Goal: Information Seeking & Learning: Learn about a topic

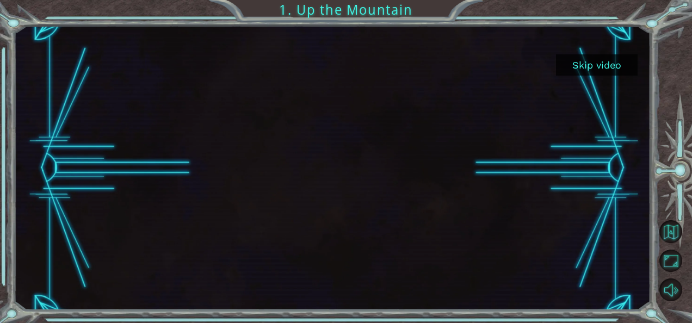
click at [574, 62] on button "Skip video" at bounding box center [597, 64] width 82 height 21
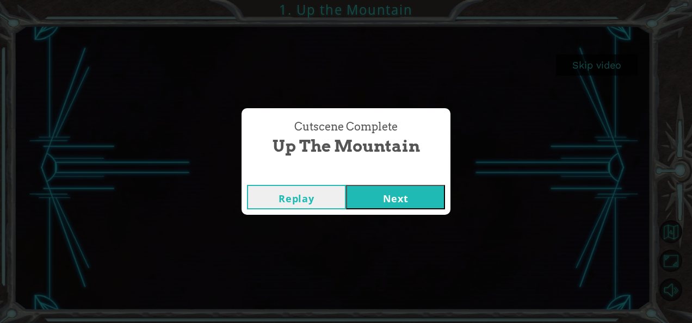
click at [378, 194] on button "Next" at bounding box center [395, 197] width 99 height 24
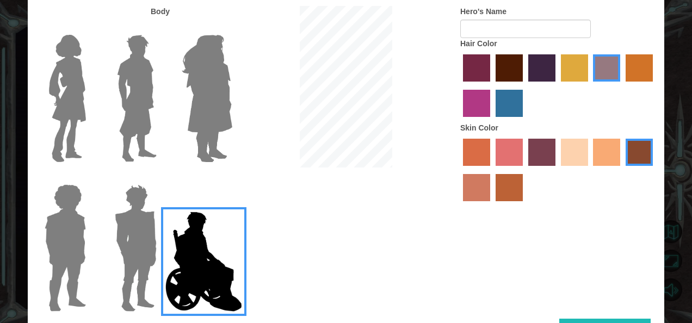
click at [140, 246] on img at bounding box center [136, 248] width 51 height 136
click at [161, 177] on input "Hero Garnet" at bounding box center [161, 177] width 0 height 0
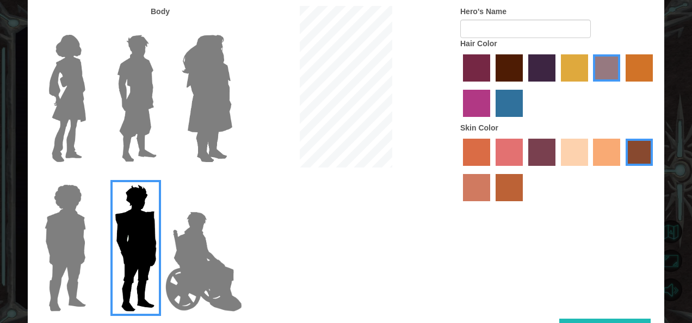
click at [54, 241] on img at bounding box center [65, 248] width 50 height 136
click at [90, 177] on input "Hero Steven" at bounding box center [90, 177] width 0 height 0
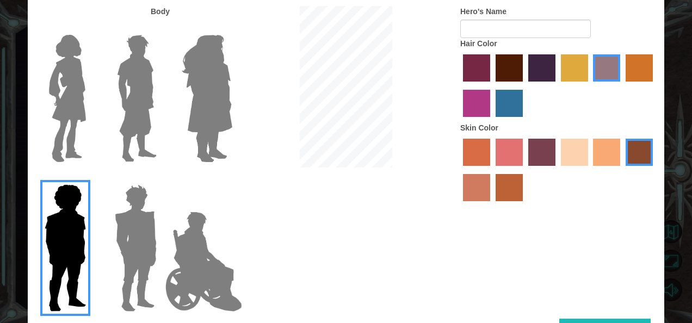
click at [76, 103] on img at bounding box center [68, 98] width 46 height 136
click at [90, 28] on input "Hero Connie" at bounding box center [90, 28] width 0 height 0
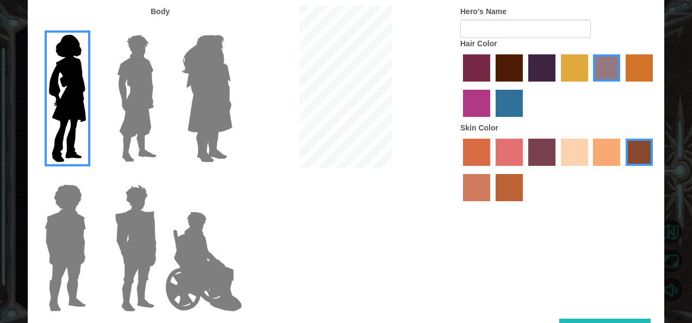
click at [125, 106] on img at bounding box center [137, 98] width 48 height 136
click at [161, 28] on input "Hero Lars" at bounding box center [161, 28] width 0 height 0
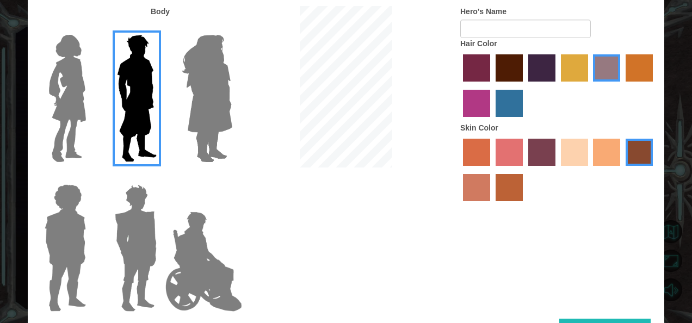
click at [58, 108] on img at bounding box center [68, 98] width 46 height 136
click at [90, 28] on input "Hero Connie" at bounding box center [90, 28] width 0 height 0
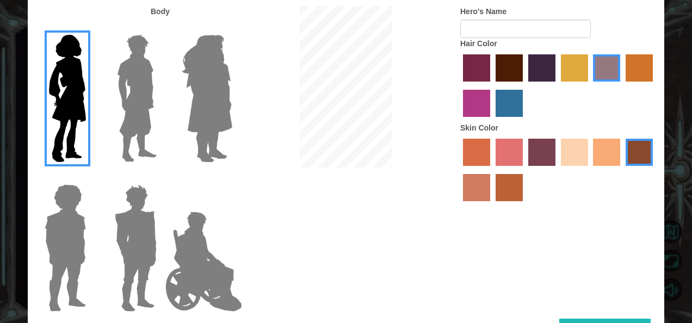
click at [574, 156] on label "sandy beach skin color" at bounding box center [574, 152] width 27 height 27
click at [557, 170] on input "sandy beach skin color" at bounding box center [557, 170] width 0 height 0
click at [475, 102] on label "medium red violet hair color" at bounding box center [476, 103] width 27 height 27
click at [655, 85] on input "medium red violet hair color" at bounding box center [655, 85] width 0 height 0
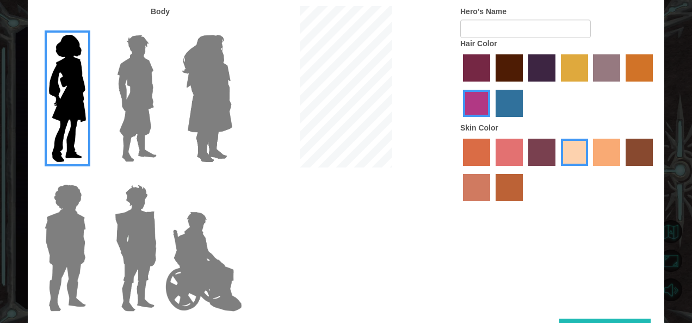
click at [501, 95] on label "lachmara hair color" at bounding box center [509, 103] width 27 height 27
click at [492, 121] on input "lachmara hair color" at bounding box center [492, 121] width 0 height 0
click at [508, 64] on label "maroon hair color" at bounding box center [509, 67] width 27 height 27
click at [492, 85] on input "maroon hair color" at bounding box center [492, 85] width 0 height 0
click at [630, 59] on label "gold drop hair color" at bounding box center [639, 67] width 27 height 27
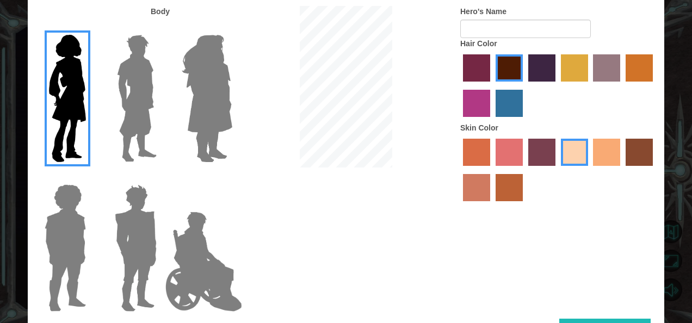
click at [622, 85] on input "gold drop hair color" at bounding box center [622, 85] width 0 height 0
click at [505, 71] on label "maroon hair color" at bounding box center [509, 67] width 27 height 27
click at [492, 85] on input "maroon hair color" at bounding box center [492, 85] width 0 height 0
click at [470, 69] on label "paprika hair color" at bounding box center [476, 67] width 27 height 27
click at [459, 85] on input "paprika hair color" at bounding box center [459, 85] width 0 height 0
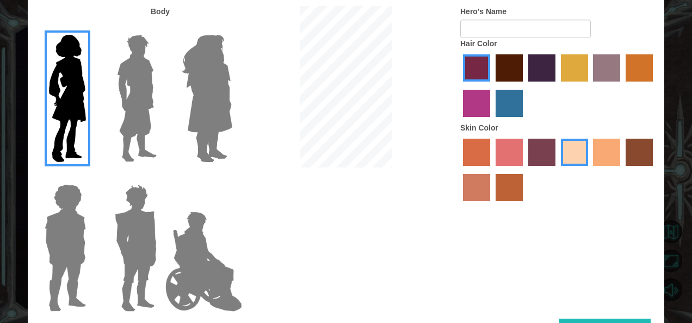
click at [469, 99] on label "medium red violet hair color" at bounding box center [476, 103] width 27 height 27
click at [655, 85] on input "medium red violet hair color" at bounding box center [655, 85] width 0 height 0
click at [502, 107] on label "lachmara hair color" at bounding box center [509, 103] width 27 height 27
click at [492, 121] on input "lachmara hair color" at bounding box center [492, 121] width 0 height 0
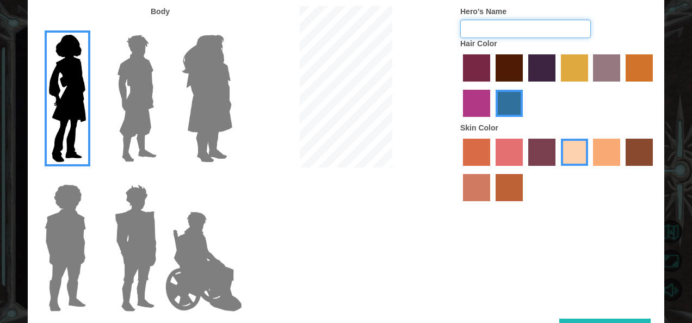
click at [497, 25] on input "Hero's Name" at bounding box center [526, 29] width 131 height 19
type input "[PERSON_NAME]"
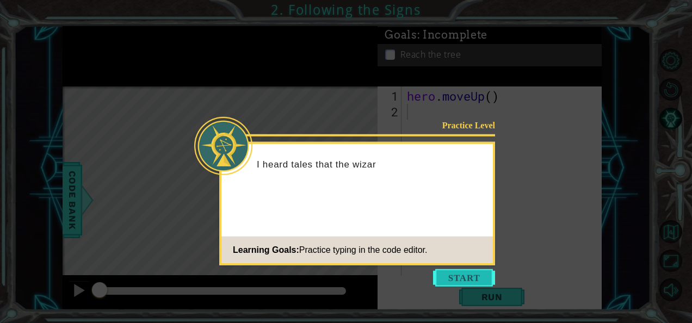
click at [470, 284] on button "Start" at bounding box center [464, 277] width 62 height 17
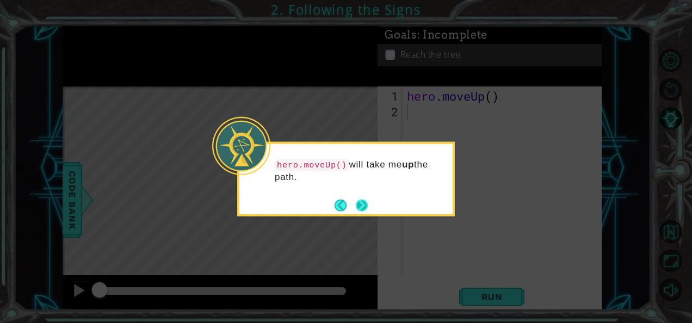
click at [357, 201] on button "Next" at bounding box center [362, 205] width 13 height 13
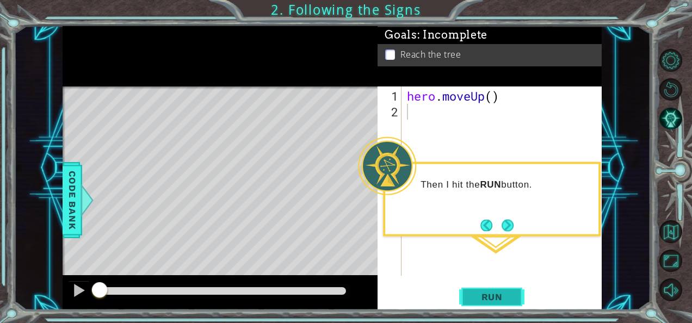
click at [508, 296] on span "Run" at bounding box center [492, 297] width 43 height 11
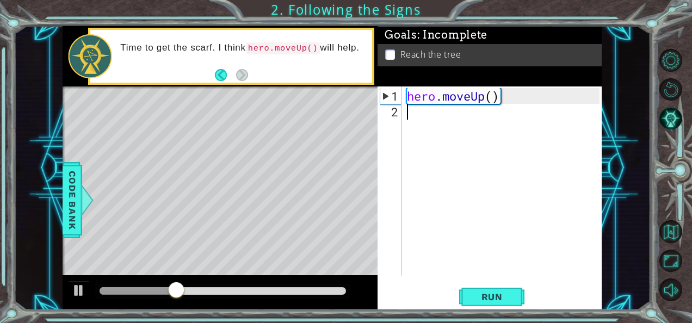
type textarea "h"
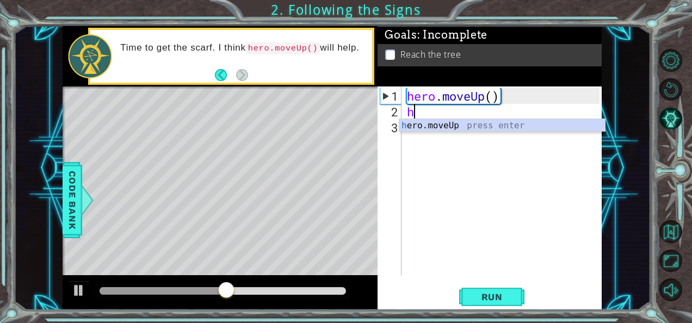
click at [454, 119] on div "h ero.moveUp press enter" at bounding box center [503, 125] width 206 height 12
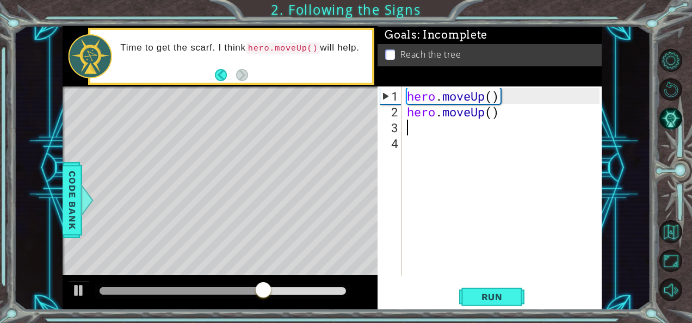
type textarea "h"
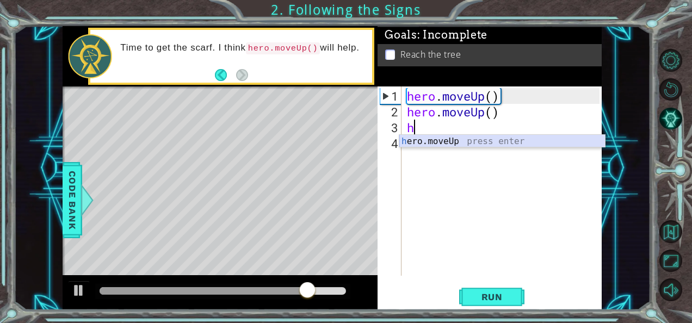
click at [451, 141] on div "h ero.moveUp press enter" at bounding box center [503, 154] width 206 height 39
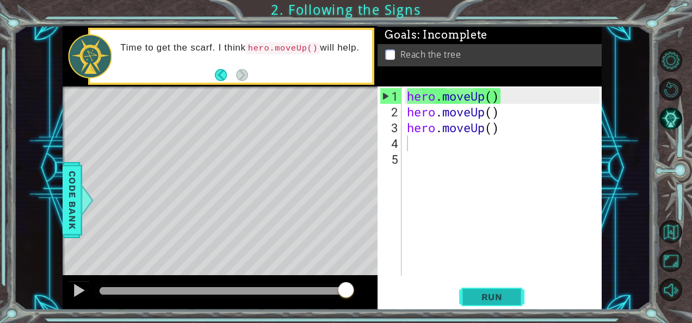
click at [485, 303] on button "Run" at bounding box center [491, 297] width 65 height 22
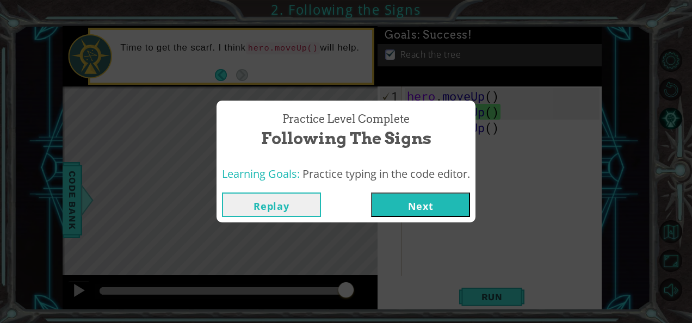
drag, startPoint x: 458, startPoint y: 181, endPoint x: 410, endPoint y: 199, distance: 51.2
click at [410, 199] on body "1 ההההההההההההההההההההההההההההההההההההההההההההההההההההההההההההההההההההההההההההה…" at bounding box center [346, 161] width 692 height 323
click at [303, 207] on button "Replay" at bounding box center [271, 205] width 99 height 24
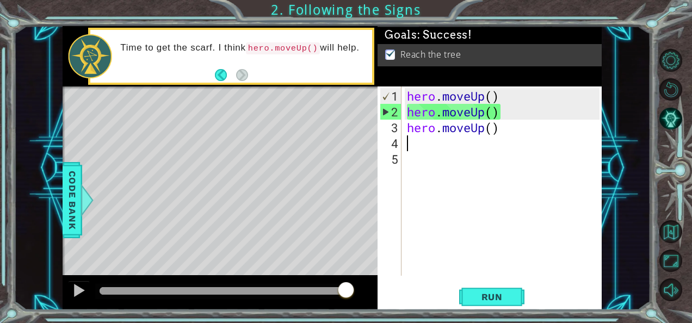
click at [420, 145] on div "hero . moveUp ( ) hero . moveUp ( ) hero . moveUp ( )" at bounding box center [505, 198] width 200 height 221
type textarea "h"
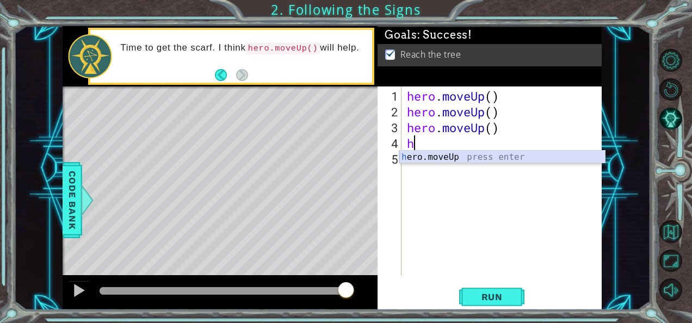
click at [420, 155] on div "h ero.moveUp press enter" at bounding box center [503, 170] width 206 height 39
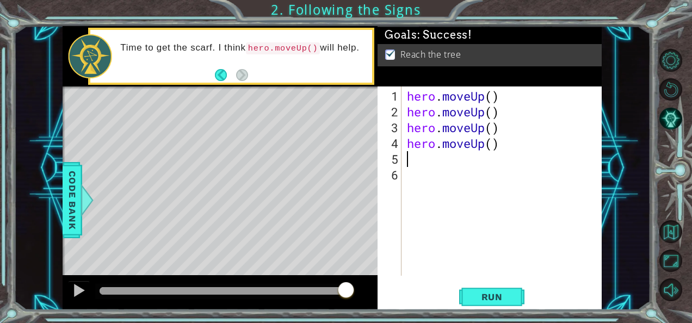
click at [421, 163] on div "hero . moveUp ( ) hero . moveUp ( ) hero . moveUp ( ) hero . moveUp ( )" at bounding box center [505, 198] width 200 height 221
type textarea "h"
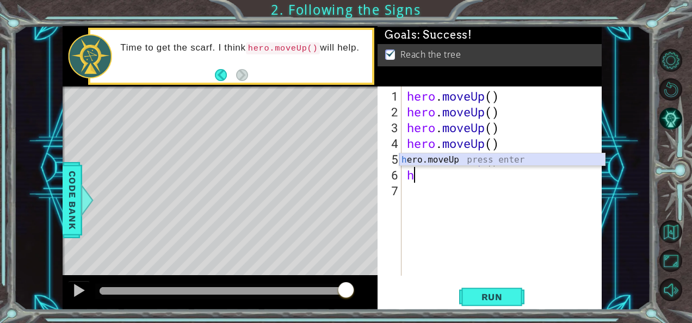
click at [425, 160] on div "h ero.moveUp press enter" at bounding box center [503, 173] width 206 height 39
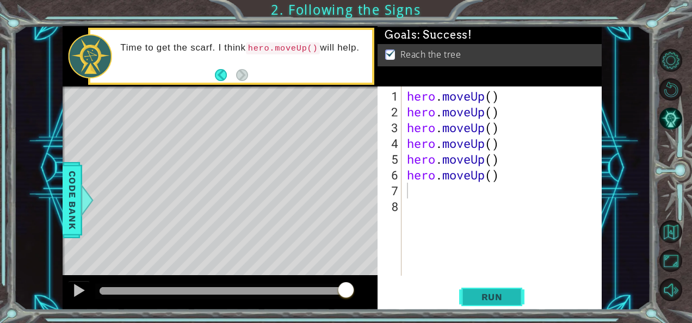
click at [492, 302] on span "Run" at bounding box center [492, 297] width 43 height 11
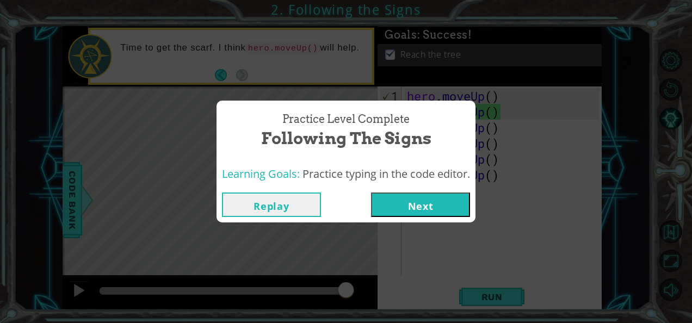
click at [393, 200] on button "Next" at bounding box center [420, 205] width 99 height 24
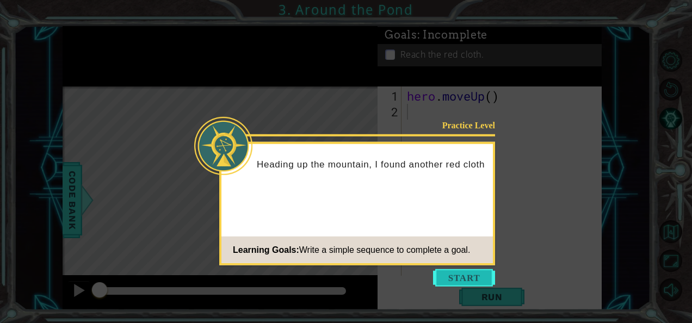
click at [457, 274] on button "Start" at bounding box center [464, 277] width 62 height 17
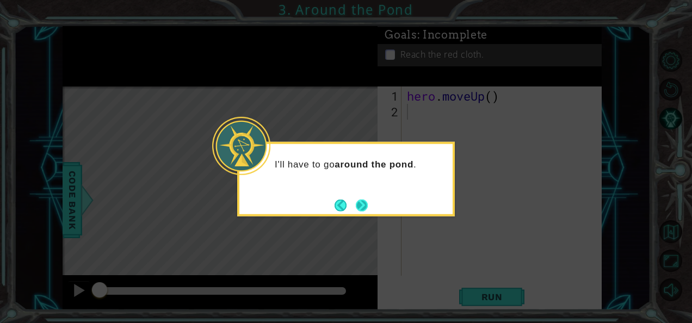
click at [366, 207] on button "Next" at bounding box center [362, 205] width 12 height 12
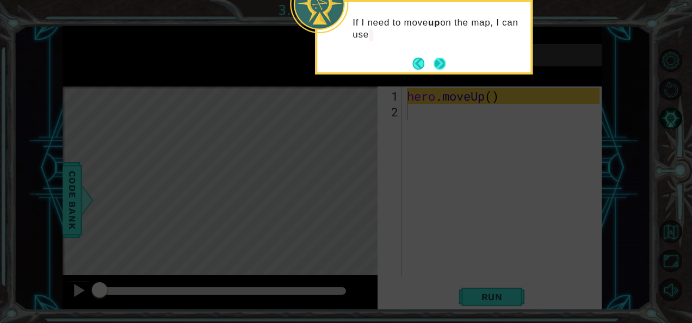
click at [431, 67] on footer at bounding box center [429, 64] width 33 height 16
click at [440, 61] on button "Next" at bounding box center [440, 64] width 12 height 12
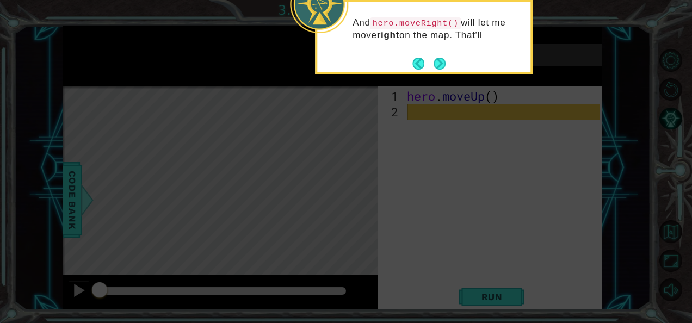
click at [440, 61] on button "Next" at bounding box center [440, 64] width 12 height 12
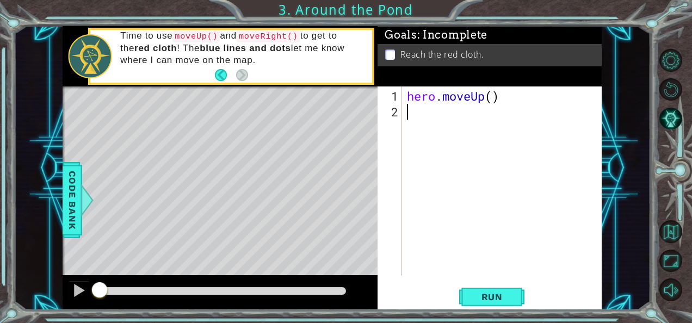
type textarea "h"
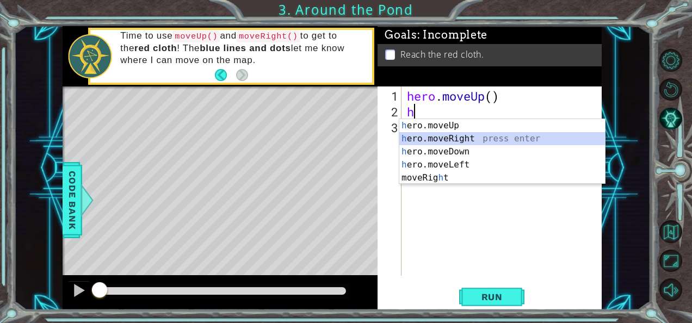
click at [468, 134] on div "h ero.moveUp press enter h ero.moveRight press enter h ero.moveDown press enter…" at bounding box center [503, 164] width 206 height 91
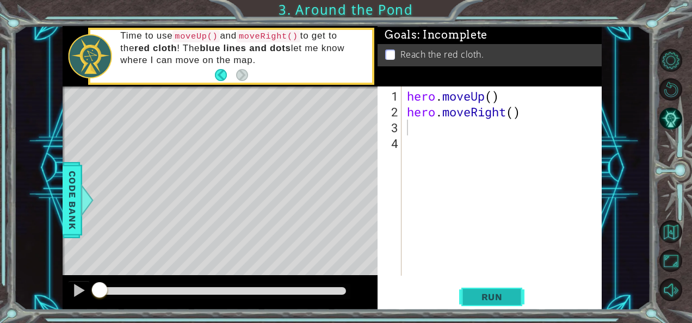
click at [487, 302] on span "Run" at bounding box center [492, 297] width 43 height 11
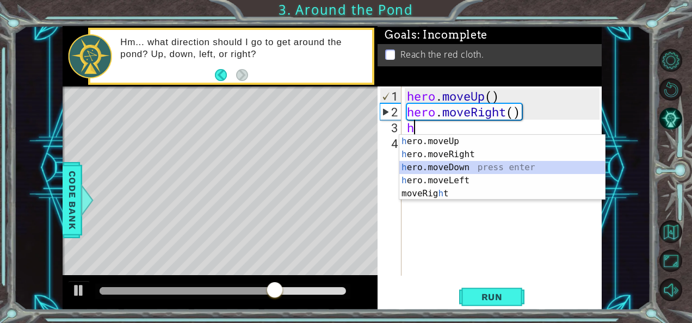
click at [442, 164] on div "h ero.moveUp press enter h ero.moveRight press enter h ero.moveDown press enter…" at bounding box center [503, 180] width 206 height 91
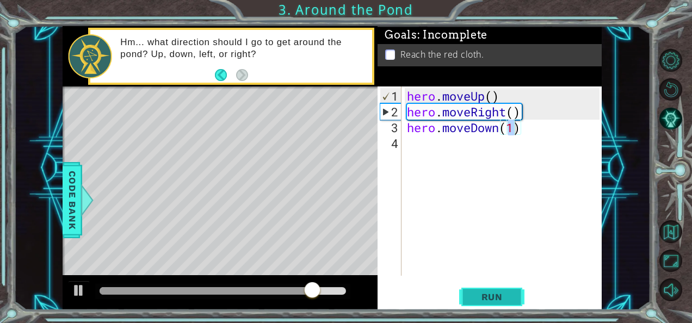
click at [464, 291] on button "Run" at bounding box center [491, 297] width 65 height 22
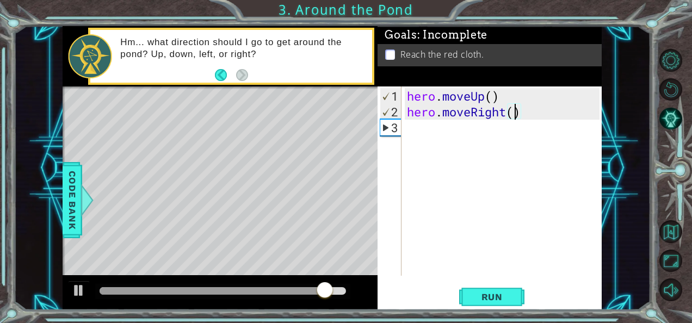
type textarea "hero.moveRight)"
click at [611, 121] on div "1 ההההההההההההההההההההההההההההההההההההההההההההההההההההההההההההההההההההההההההההה…" at bounding box center [332, 168] width 637 height 285
click at [438, 138] on div "hero . moveUp ( ) hero . moveRight )" at bounding box center [505, 198] width 200 height 221
click at [476, 296] on span "Run" at bounding box center [492, 297] width 43 height 11
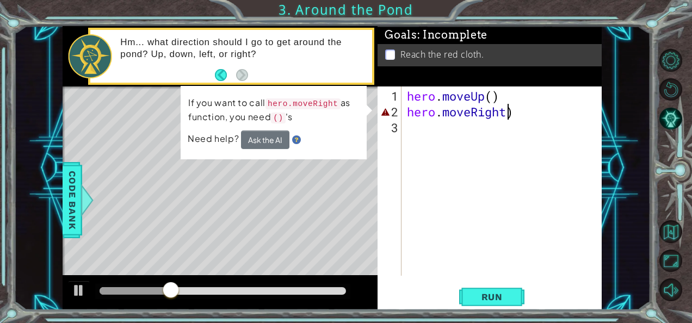
click at [511, 106] on div "hero . moveUp ( ) hero . moveRight )" at bounding box center [505, 198] width 200 height 221
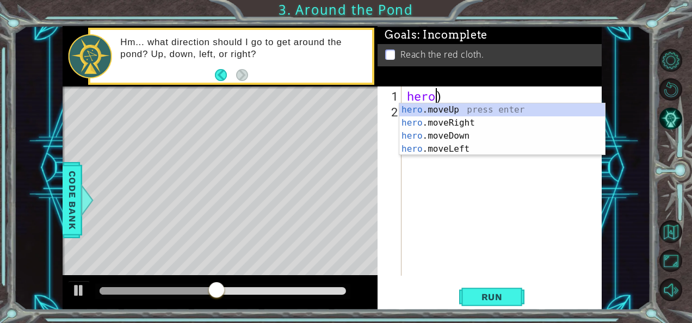
type textarea ")"
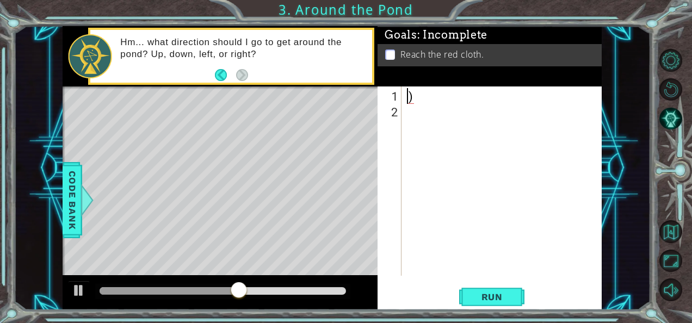
click at [511, 106] on div ")" at bounding box center [505, 198] width 200 height 221
type textarea ")"
click at [511, 106] on div at bounding box center [505, 198] width 200 height 221
click at [501, 97] on div at bounding box center [505, 198] width 200 height 221
type textarea "h"
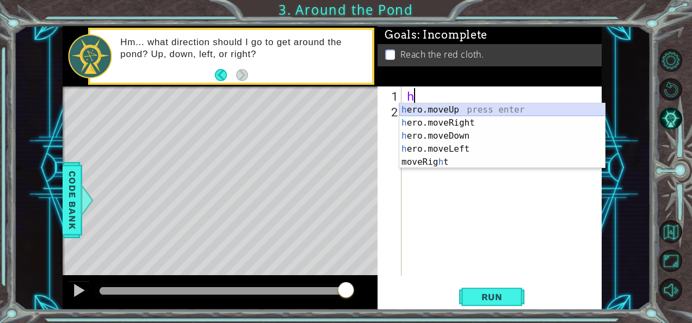
click at [495, 111] on div "h ero.moveUp press enter h ero.moveRight press enter h ero.moveDown press enter…" at bounding box center [503, 148] width 206 height 91
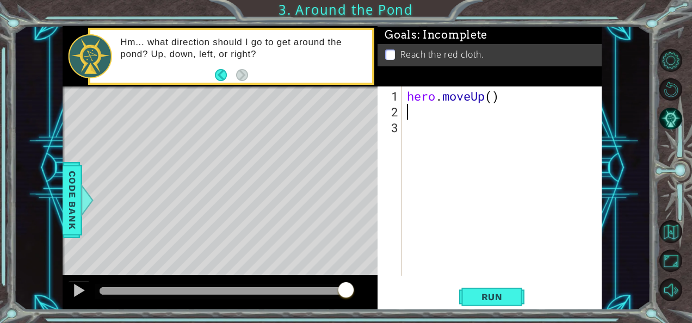
type textarea "h"
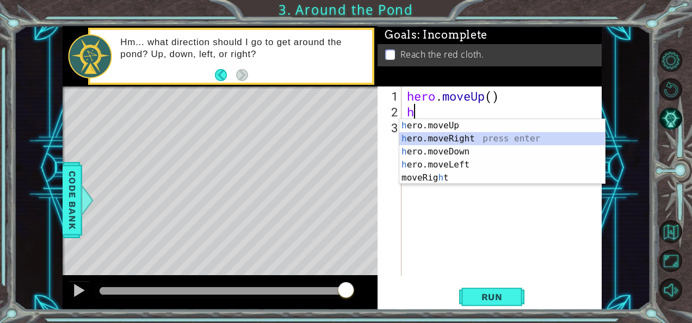
click at [480, 134] on div "h ero.moveUp press enter h ero.moveRight press enter h ero.moveDown press enter…" at bounding box center [503, 164] width 206 height 91
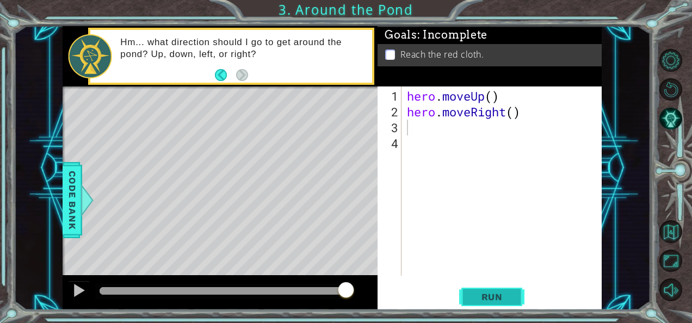
click at [505, 295] on span "Run" at bounding box center [492, 297] width 43 height 11
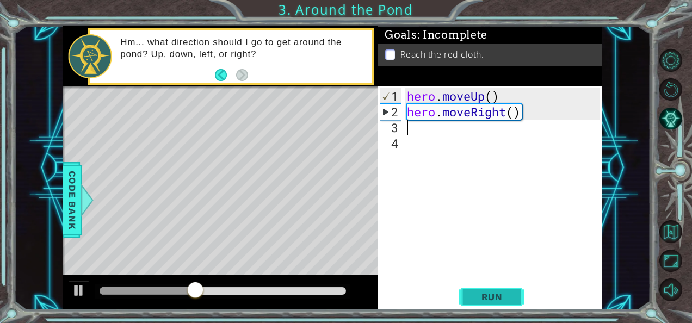
type textarea "h"
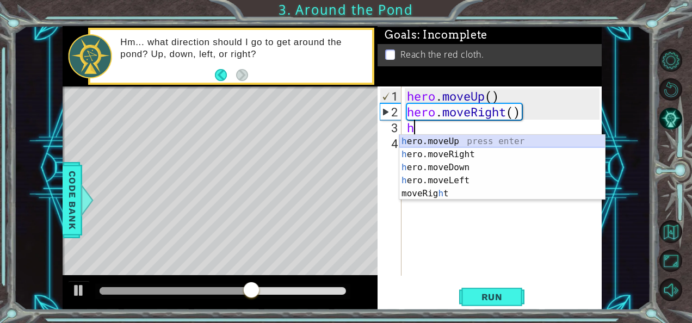
click at [497, 137] on div "h ero.moveUp press enter h ero.moveRight press enter h ero.moveDown press enter…" at bounding box center [503, 180] width 206 height 91
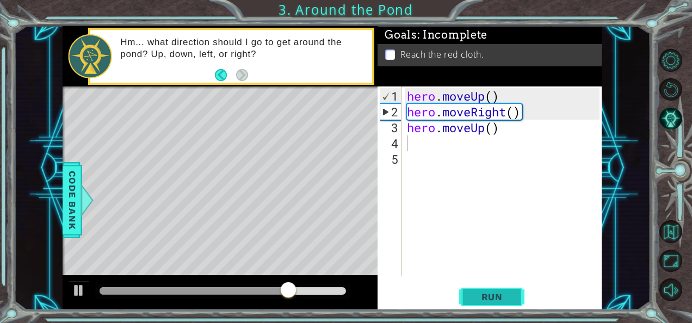
click at [500, 301] on span "Run" at bounding box center [492, 297] width 43 height 11
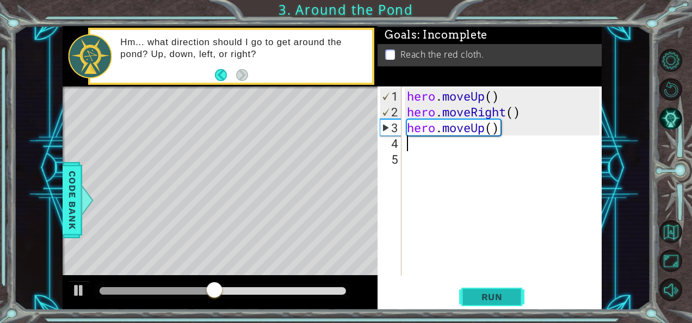
type textarea "h"
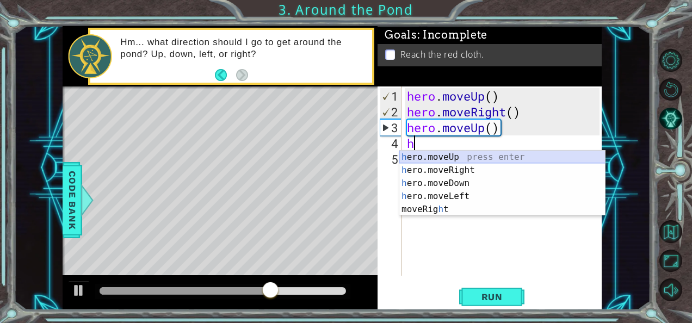
click at [493, 154] on div "h ero.moveUp press enter h ero.moveRight press enter h ero.moveDown press enter…" at bounding box center [503, 196] width 206 height 91
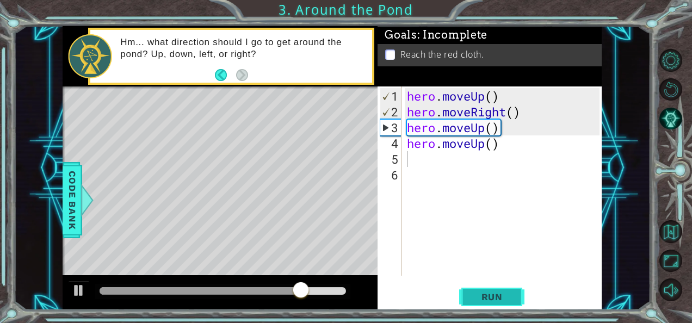
click at [501, 294] on span "Run" at bounding box center [492, 297] width 43 height 11
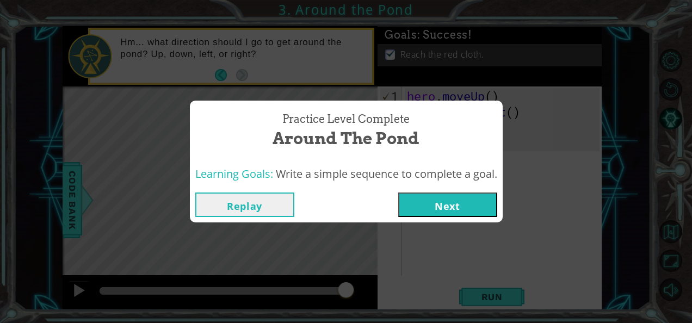
click at [474, 200] on button "Next" at bounding box center [448, 205] width 99 height 24
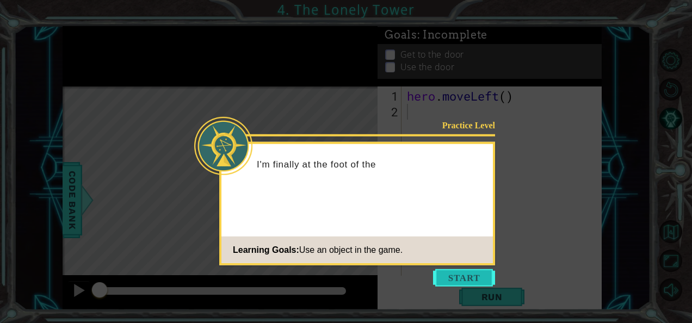
click at [463, 281] on button "Start" at bounding box center [464, 277] width 62 height 17
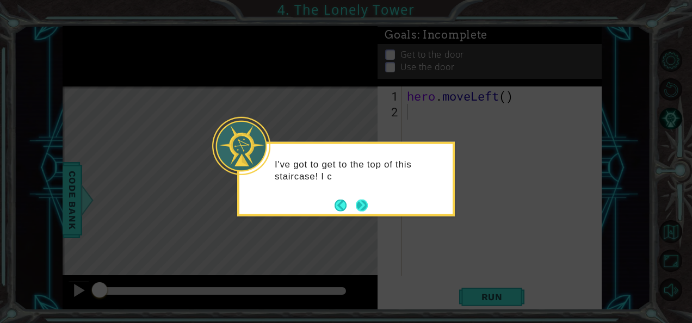
click at [365, 200] on button "Next" at bounding box center [362, 205] width 12 height 12
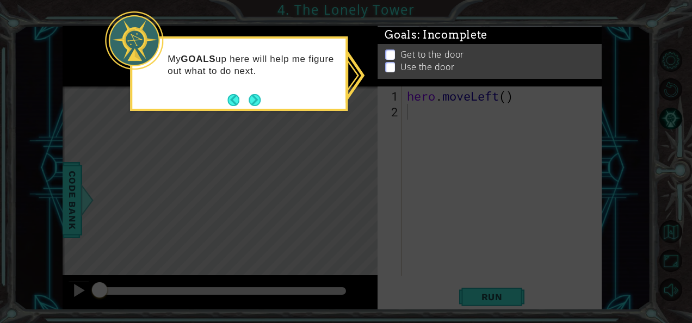
click at [388, 63] on ul "Get to the door Use the door" at bounding box center [490, 62] width 215 height 25
click at [388, 64] on p at bounding box center [390, 69] width 10 height 10
click at [388, 63] on p at bounding box center [390, 68] width 10 height 10
drag, startPoint x: 388, startPoint y: 63, endPoint x: 254, endPoint y: 102, distance: 139.5
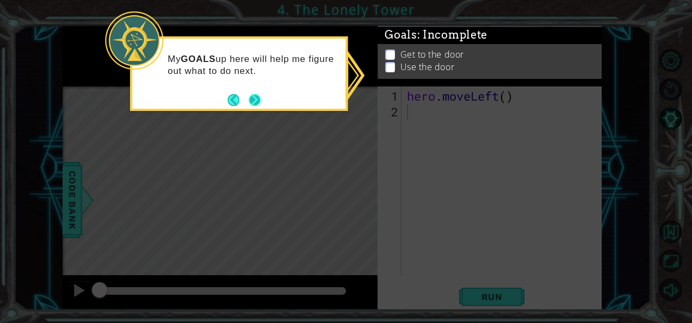
click at [254, 102] on body "1 ההההההההההההההההההההההההההההההההההההההההההההההההההההההההההההההההההההההההההההה…" at bounding box center [346, 161] width 692 height 323
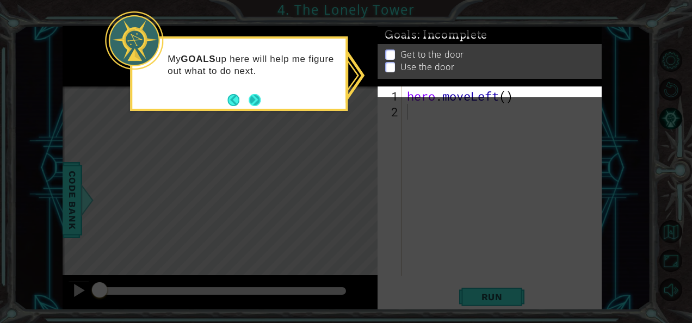
click at [254, 102] on button "Next" at bounding box center [255, 100] width 12 height 12
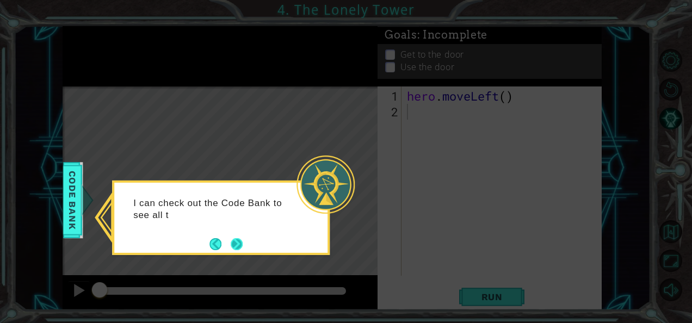
click at [235, 240] on button "Next" at bounding box center [237, 244] width 12 height 12
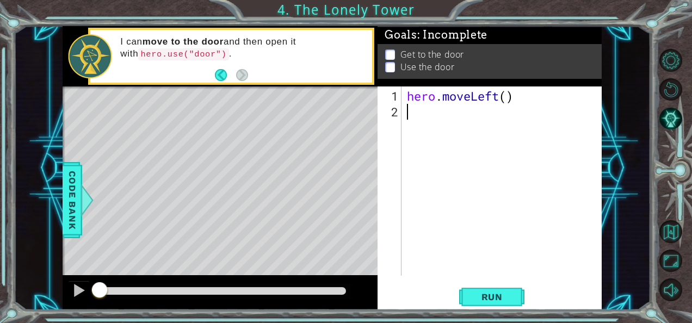
type textarea "h"
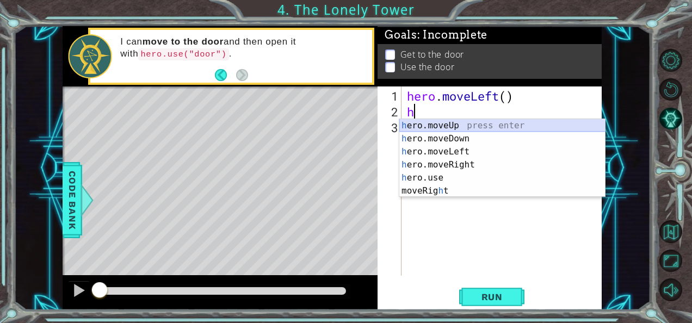
click at [419, 127] on div "h ero.moveUp press enter h ero.moveDown press enter h ero.moveLeft press enter …" at bounding box center [503, 171] width 206 height 105
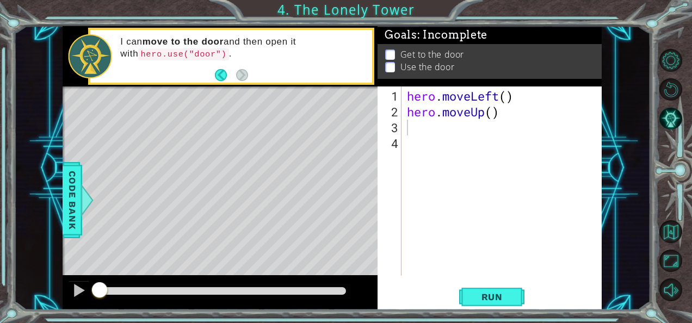
click at [486, 308] on div "1 2 3 4 hero . moveLeft ( ) hero . moveUp ( ) ההההההההההההההההההההההההההההההההה…" at bounding box center [490, 199] width 224 height 224
click at [486, 298] on span "Run" at bounding box center [492, 297] width 43 height 11
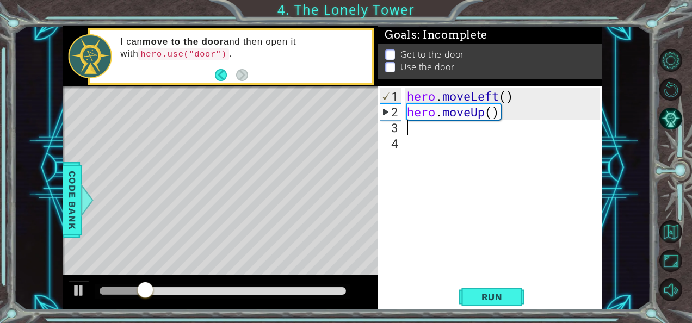
type textarea "h"
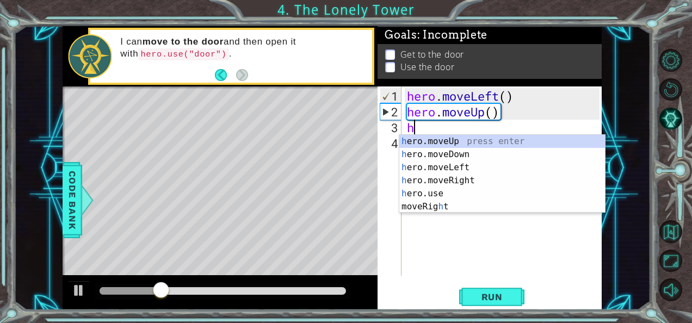
click at [477, 144] on div "h ero.moveUp press enter h ero.moveDown press enter h ero.moveLeft press enter …" at bounding box center [503, 187] width 206 height 105
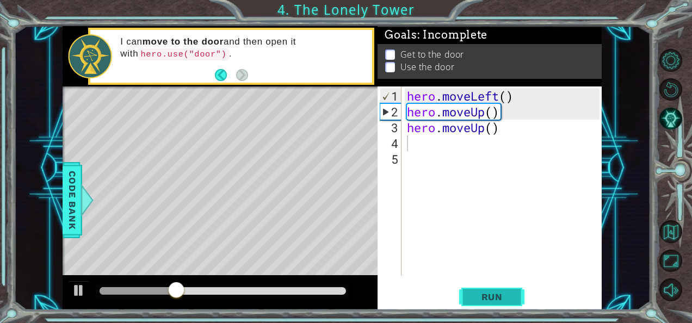
click at [491, 298] on span "Run" at bounding box center [492, 297] width 43 height 11
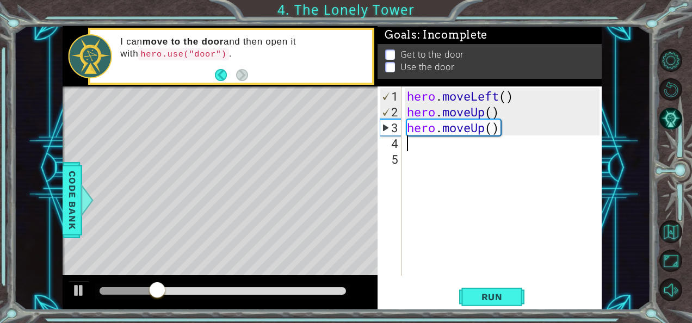
click at [503, 134] on div "hero . moveLeft ( ) hero . moveUp ( ) hero . moveUp ( )" at bounding box center [505, 198] width 200 height 221
click at [502, 126] on div "hero . moveLeft ( ) hero . moveUp ( ) hero . moveUp ( )" at bounding box center [505, 198] width 200 height 221
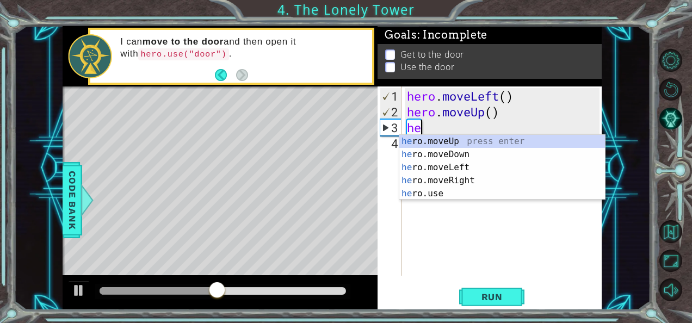
type textarea "h"
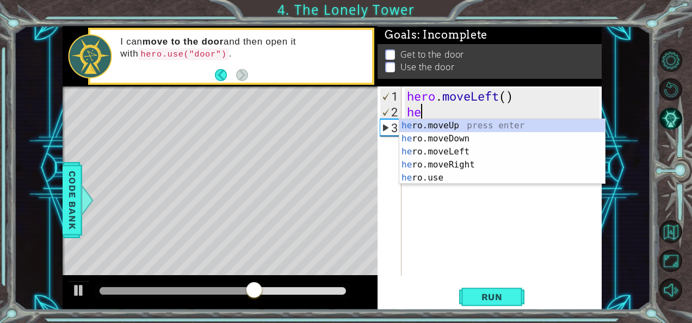
type textarea "h"
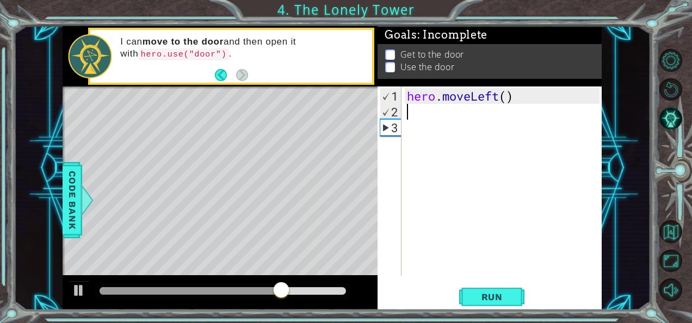
type textarea "h"
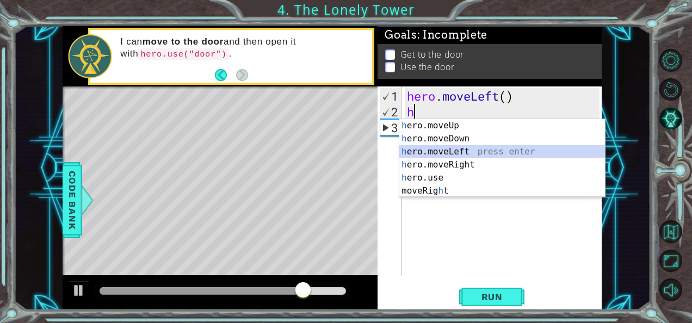
click at [481, 148] on div "h ero.moveUp press enter h ero.moveDown press enter h ero.moveLeft press enter …" at bounding box center [503, 171] width 206 height 105
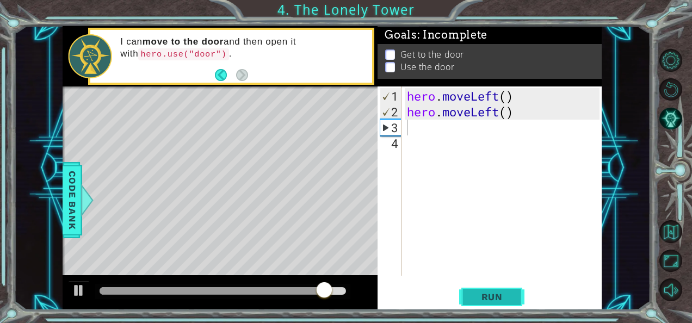
click at [493, 294] on span "Run" at bounding box center [492, 297] width 43 height 11
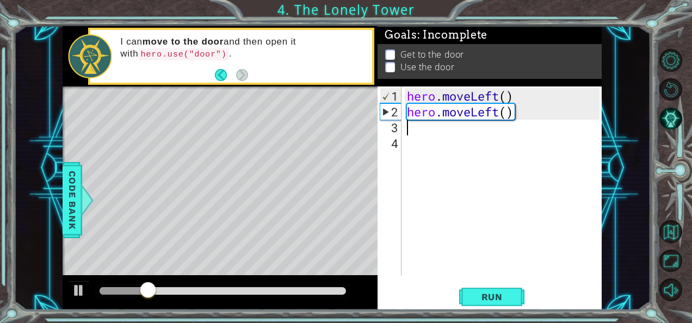
type textarea "h"
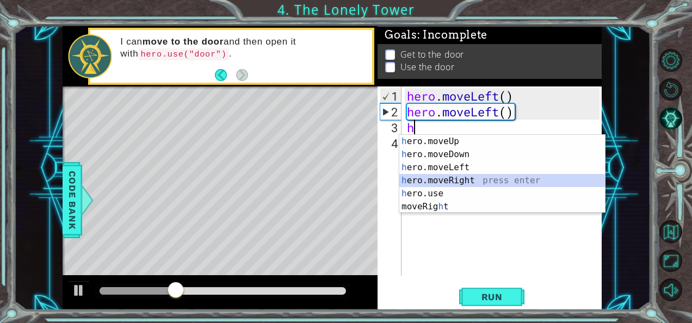
click at [459, 176] on div "h ero.moveUp press enter h ero.moveDown press enter h ero.moveLeft press enter …" at bounding box center [503, 187] width 206 height 105
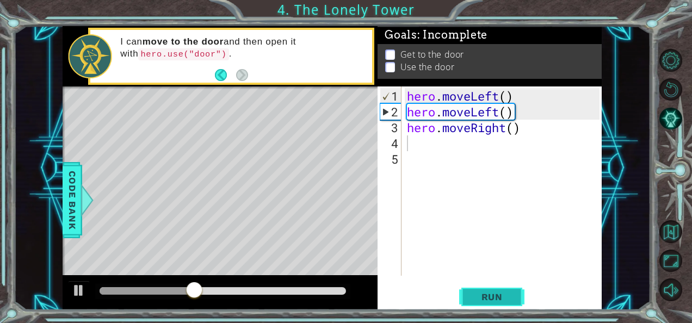
click at [482, 295] on span "Run" at bounding box center [492, 297] width 43 height 11
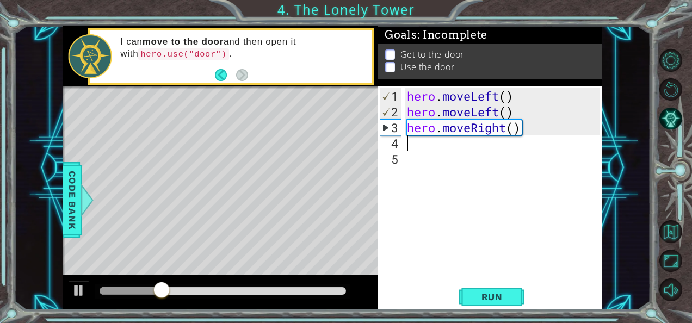
click at [522, 126] on div "hero . moveLeft ( ) hero . moveLeft ( ) hero . moveRight ( )" at bounding box center [505, 198] width 200 height 221
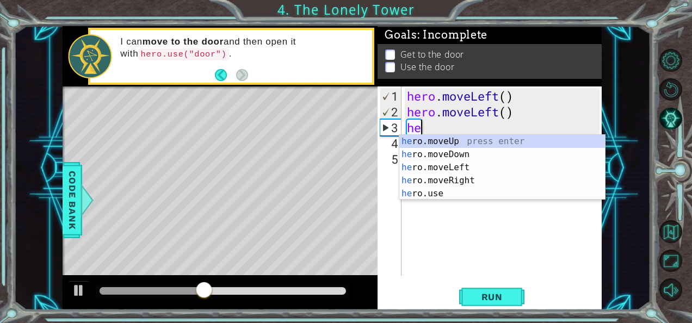
type textarea "h"
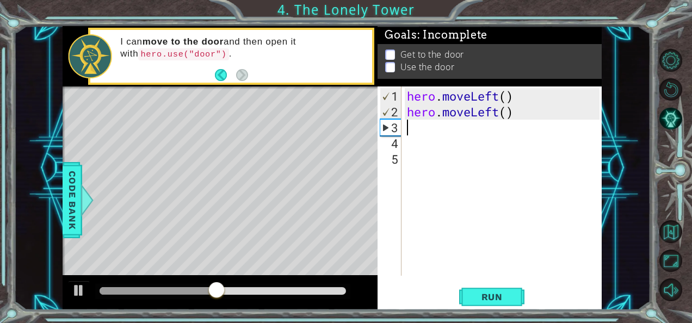
type textarea "j"
type textarea "h"
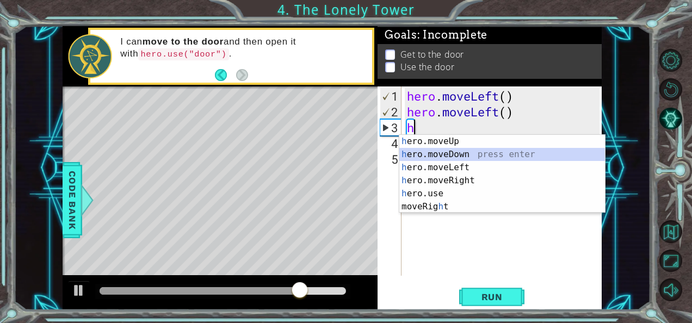
click at [481, 157] on div "h ero.moveUp press enter h ero.moveDown press enter h ero.moveLeft press enter …" at bounding box center [503, 187] width 206 height 105
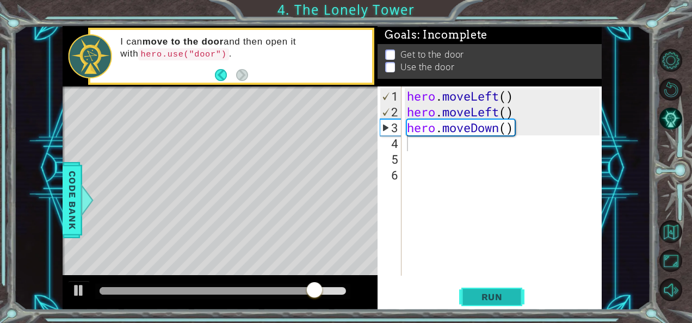
click at [491, 296] on span "Run" at bounding box center [492, 297] width 43 height 11
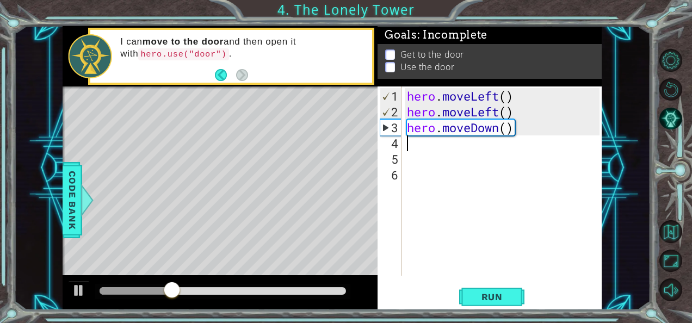
type textarea "h"
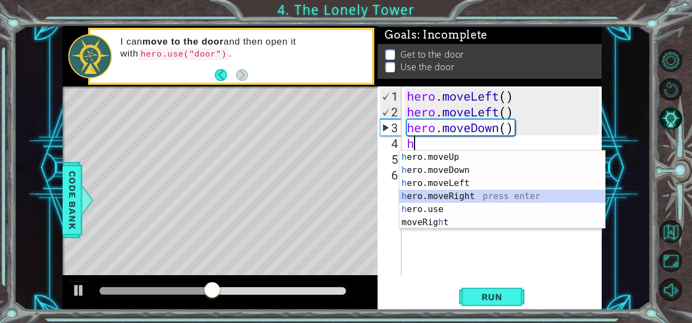
click at [437, 192] on div "h ero.moveUp press enter h ero.moveDown press enter h ero.moveLeft press enter …" at bounding box center [503, 203] width 206 height 105
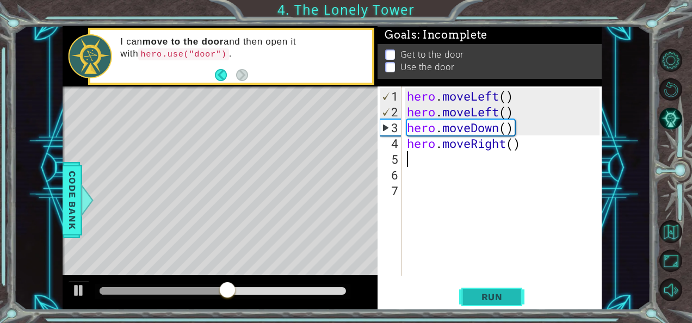
click at [483, 295] on span "Run" at bounding box center [492, 297] width 43 height 11
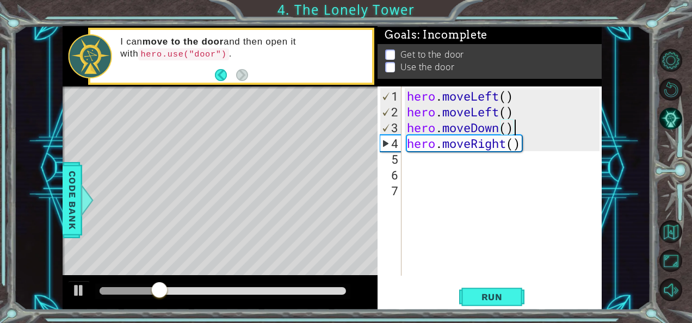
click at [514, 125] on div "hero . moveLeft ( ) hero . moveLeft ( ) hero . moveDown ( ) hero . moveRight ( )" at bounding box center [505, 198] width 200 height 221
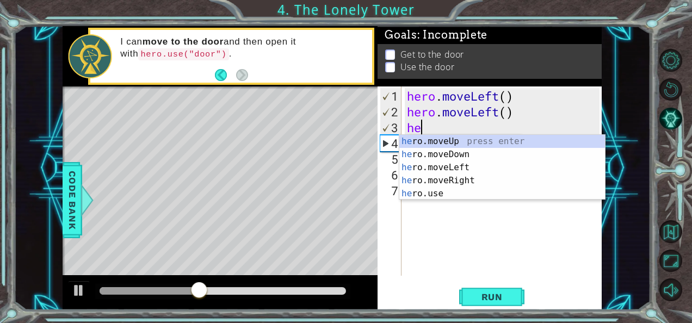
type textarea "h"
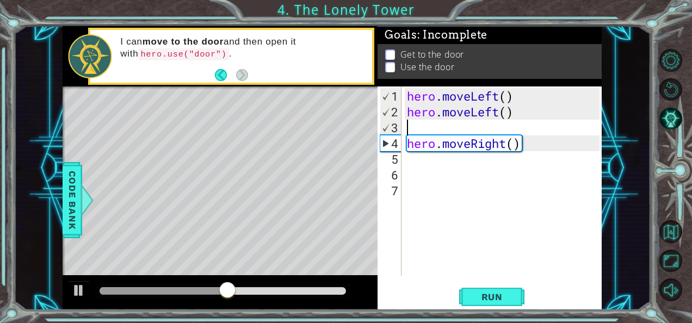
click at [519, 145] on div "hero . moveLeft ( ) hero . moveLeft ( ) hero . moveRight ( )" at bounding box center [505, 198] width 200 height 221
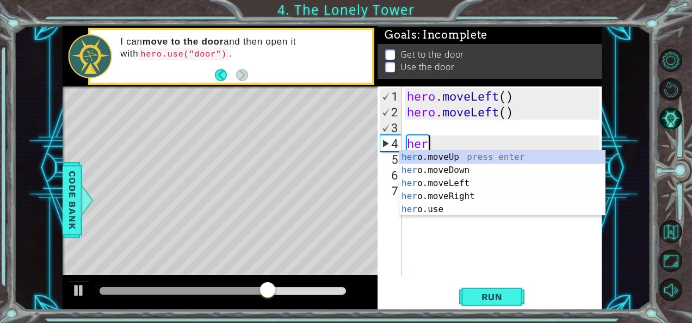
type textarea "h"
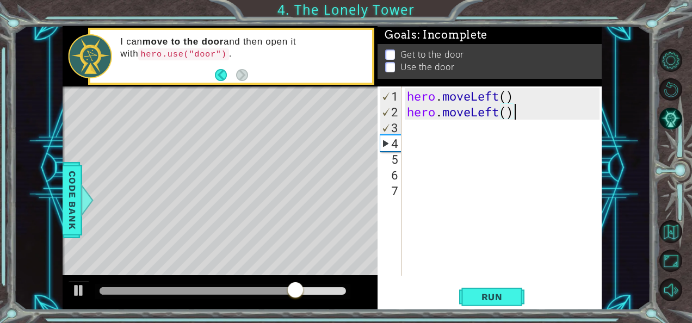
click at [525, 118] on div "hero . moveLeft ( ) hero . moveLeft ( )" at bounding box center [505, 198] width 200 height 221
type textarea "hero.moveLeft()"
click at [408, 129] on div "hero . moveLeft ( ) hero . moveLeft ( )" at bounding box center [505, 198] width 200 height 221
click at [504, 299] on span "Run" at bounding box center [492, 297] width 43 height 11
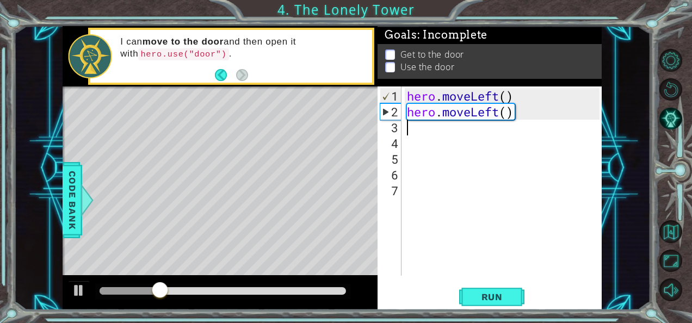
type textarea "h"
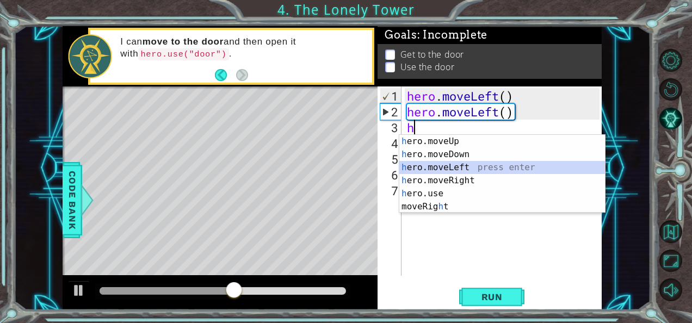
click at [462, 170] on div "h ero.moveUp press enter h ero.moveDown press enter h ero.moveLeft press enter …" at bounding box center [503, 187] width 206 height 105
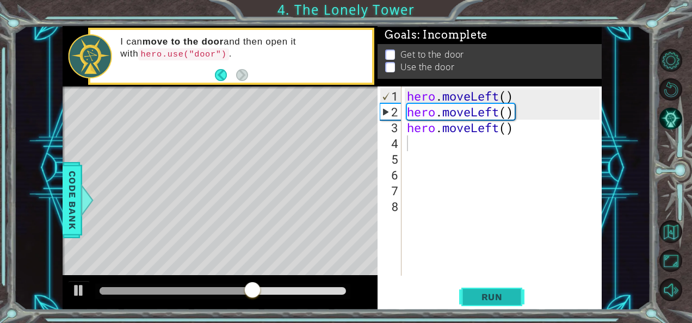
click at [491, 298] on span "Run" at bounding box center [492, 297] width 43 height 11
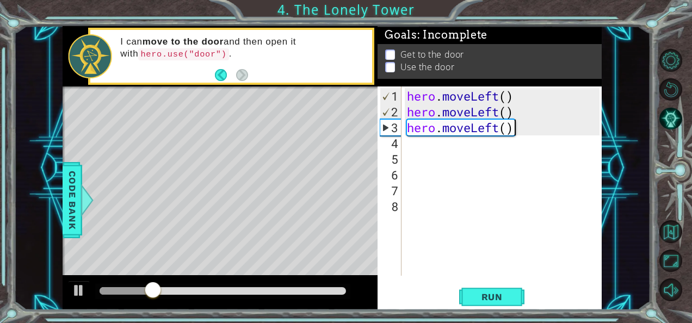
click at [514, 123] on div "hero . moveLeft ( ) hero . moveLeft ( ) hero . moveLeft ( )" at bounding box center [505, 198] width 200 height 221
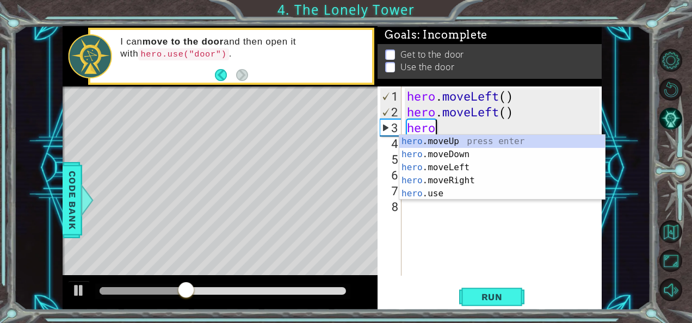
type textarea "her"
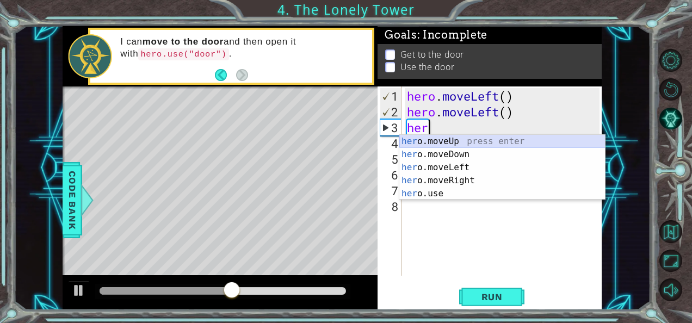
click at [476, 137] on div "her o.moveUp press enter her o.moveDown press enter her o.moveLeft press enter …" at bounding box center [503, 180] width 206 height 91
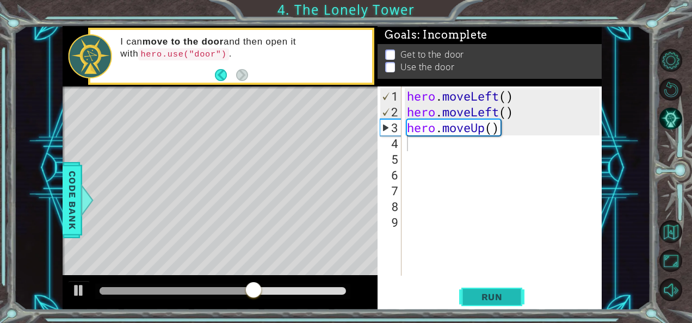
click at [498, 290] on button "Run" at bounding box center [491, 297] width 65 height 22
type textarea "h"
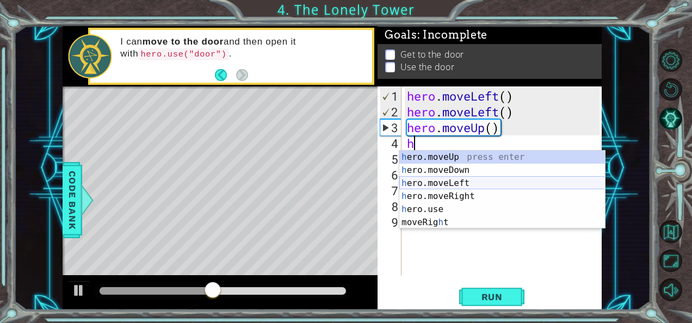
click at [443, 182] on div "h ero.moveUp press enter h ero.moveDown press enter h ero.moveLeft press enter …" at bounding box center [503, 203] width 206 height 105
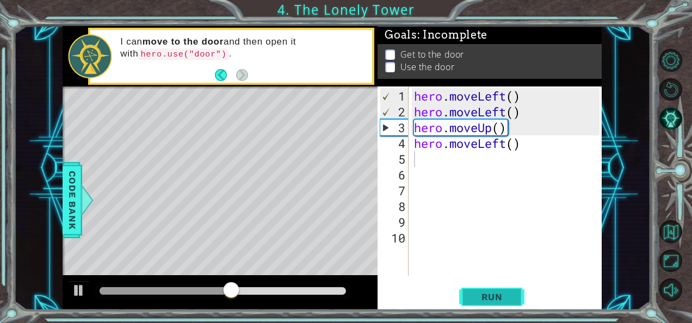
click at [494, 303] on button "Run" at bounding box center [491, 297] width 65 height 22
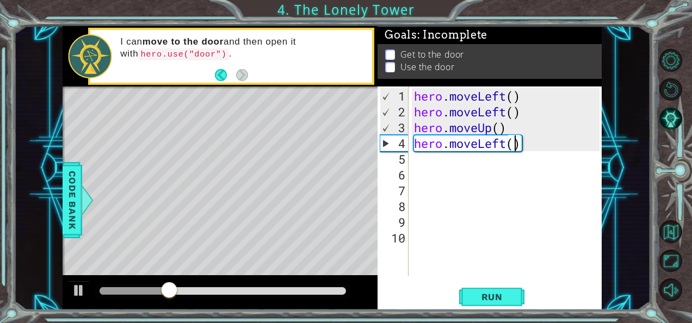
click at [518, 148] on div "hero . moveLeft ( ) hero . moveLeft ( ) hero . moveUp ( ) hero . moveLeft ( )" at bounding box center [509, 198] width 194 height 221
click at [520, 146] on div "hero . moveLeft ( ) hero . moveLeft ( ) hero . moveUp ( ) hero . moveLeft ( )" at bounding box center [509, 198] width 194 height 221
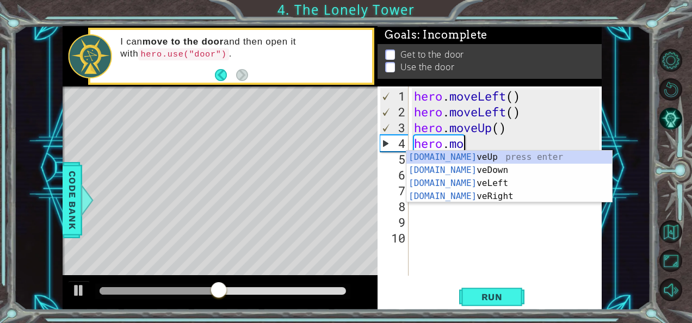
type textarea "hero.m"
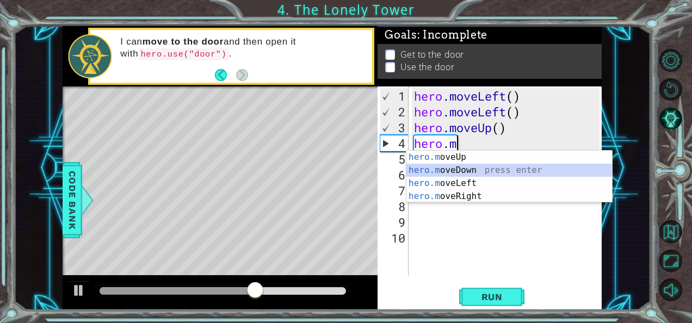
click at [499, 170] on div "hero.m oveUp press enter hero.m oveDown press enter hero.m oveLeft press enter …" at bounding box center [510, 190] width 206 height 78
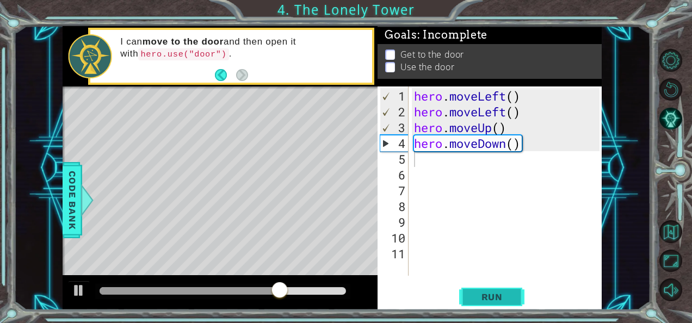
click at [484, 294] on span "Run" at bounding box center [492, 297] width 43 height 11
click at [518, 146] on div "hero . moveLeft ( ) hero . moveLeft ( ) hero . moveUp ( ) hero . moveDown ( )" at bounding box center [509, 198] width 194 height 221
click at [519, 145] on div "hero . moveLeft ( ) hero . moveLeft ( ) hero . moveUp ( ) hero . moveDown ( )" at bounding box center [509, 198] width 194 height 221
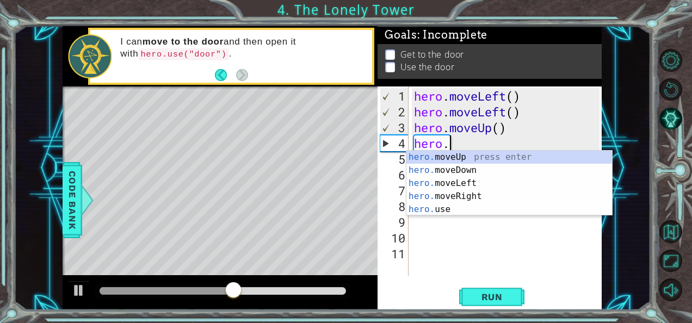
type textarea "hero"
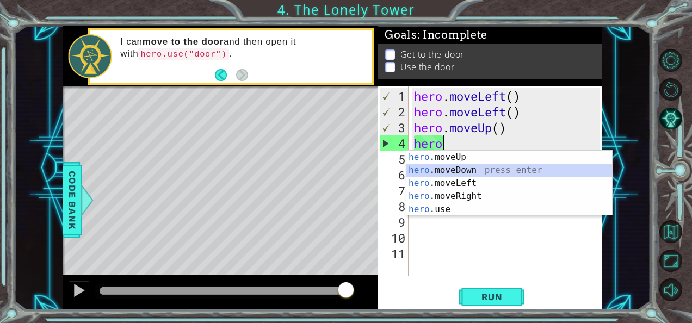
click at [450, 174] on div "hero .moveUp press enter hero .moveDown press enter hero .moveLeft press enter …" at bounding box center [510, 196] width 206 height 91
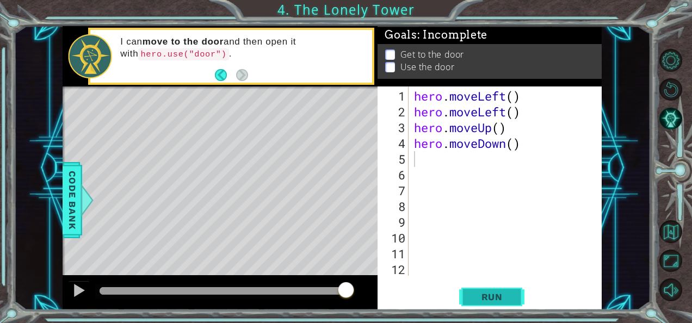
click at [495, 300] on span "Run" at bounding box center [492, 297] width 43 height 11
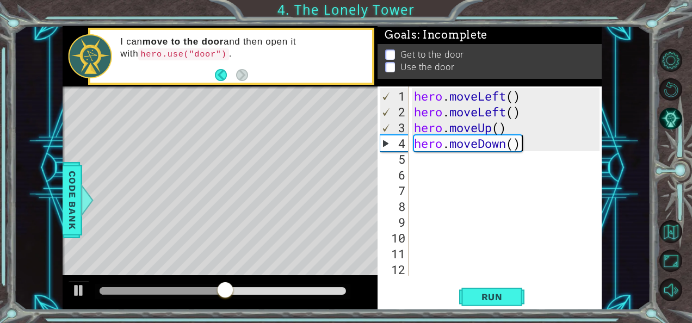
click at [521, 148] on div "hero . moveLeft ( ) hero . moveLeft ( ) hero . moveUp ( ) hero . moveDown ( )" at bounding box center [509, 198] width 194 height 221
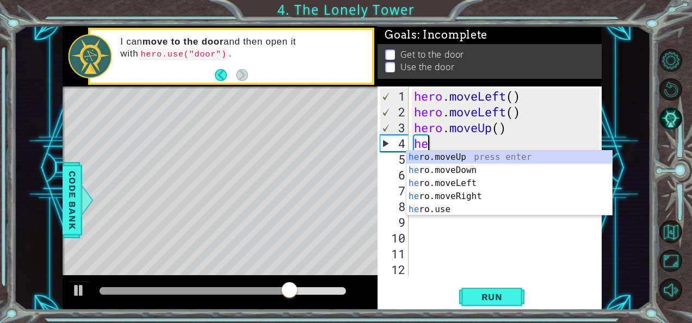
type textarea "h"
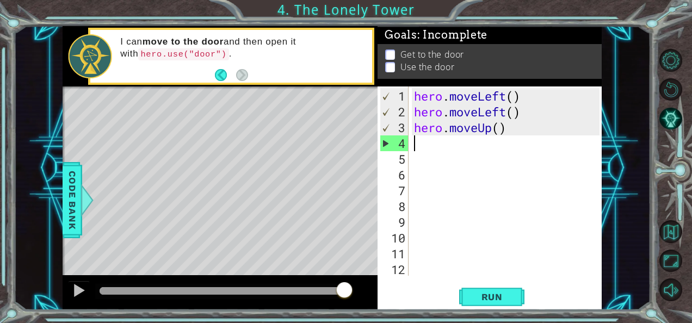
type textarea "h"
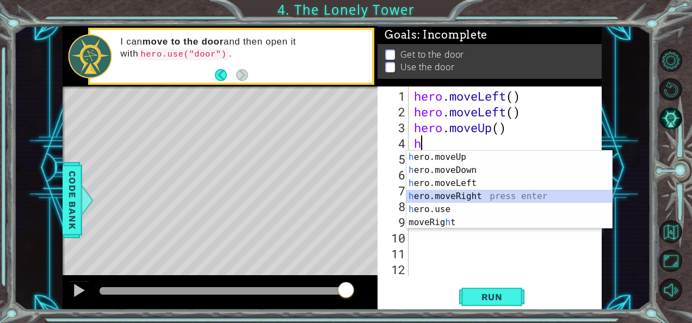
click at [486, 197] on div "h ero.moveUp press enter h ero.moveDown press enter h ero.moveLeft press enter …" at bounding box center [510, 203] width 206 height 105
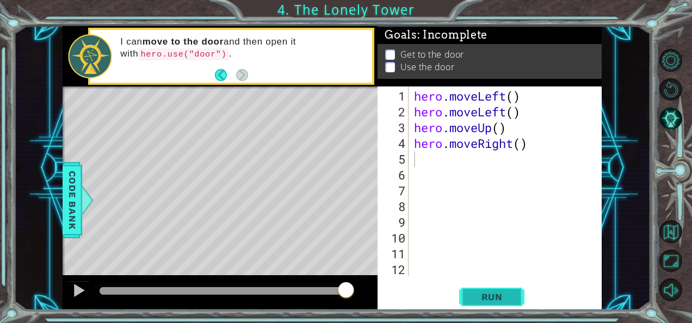
click at [495, 293] on span "Run" at bounding box center [492, 297] width 43 height 11
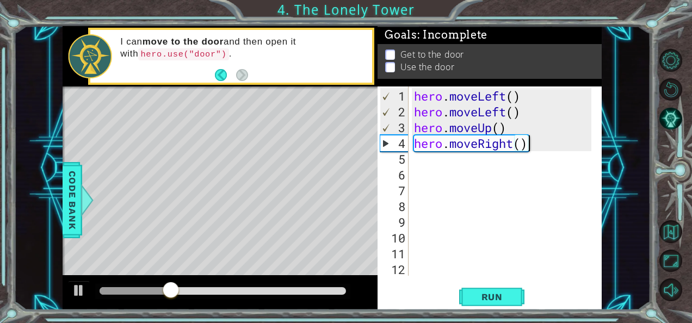
click at [527, 145] on div "hero . moveLeft ( ) hero . moveLeft ( ) hero . moveUp ( ) hero . moveRight ( )" at bounding box center [504, 198] width 185 height 221
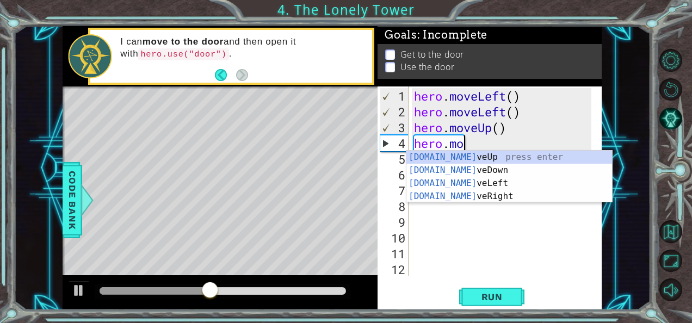
type textarea "hero.m"
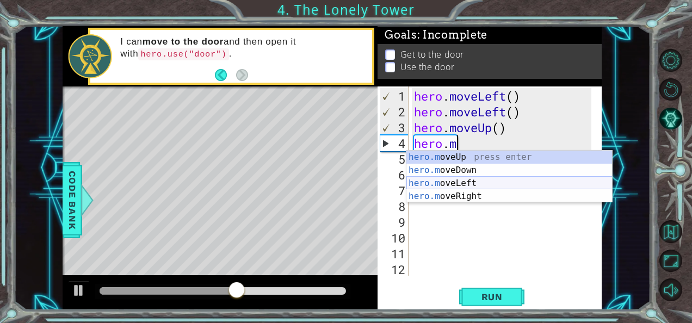
click at [514, 180] on div "hero.m oveUp press enter hero.m oveDown press enter hero.m oveLeft press enter …" at bounding box center [510, 190] width 206 height 78
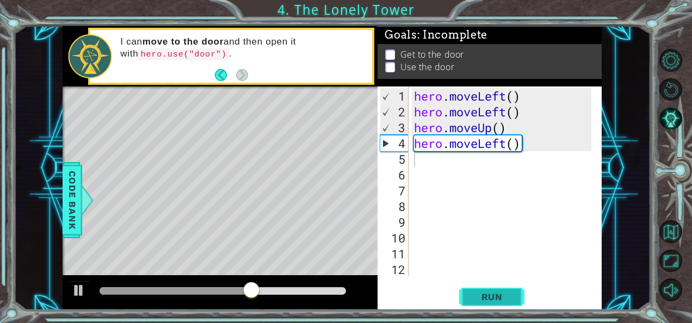
click at [499, 292] on span "Run" at bounding box center [492, 297] width 43 height 11
click at [520, 149] on div "hero . moveLeft ( ) hero . moveLeft ( ) hero . moveUp ( ) hero . moveLeft ( )" at bounding box center [504, 198] width 185 height 221
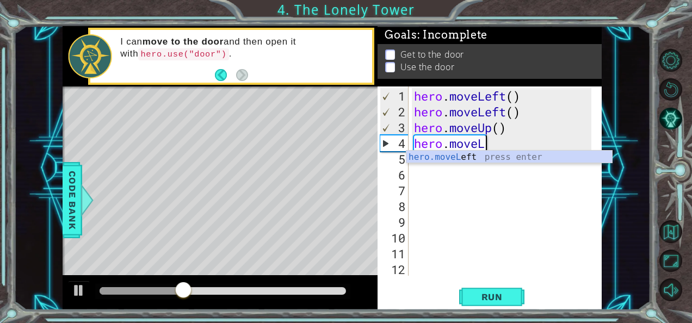
type textarea "hero.move"
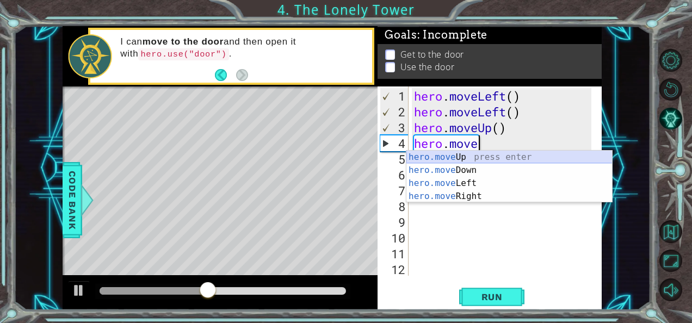
click at [502, 158] on div "hero.move Up press enter hero.move Down press enter hero.move Left press enter …" at bounding box center [510, 190] width 206 height 78
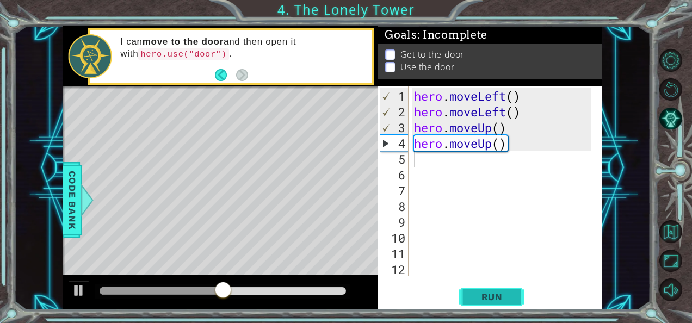
click at [507, 307] on button "Run" at bounding box center [491, 297] width 65 height 22
type textarea "h"
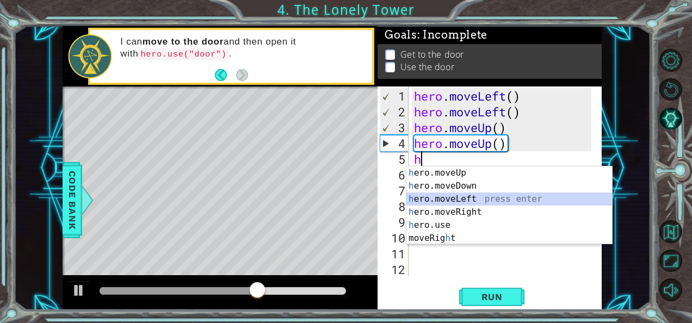
click at [460, 198] on div "h ero.moveUp press enter h ero.moveDown press enter h ero.moveLeft press enter …" at bounding box center [510, 219] width 206 height 105
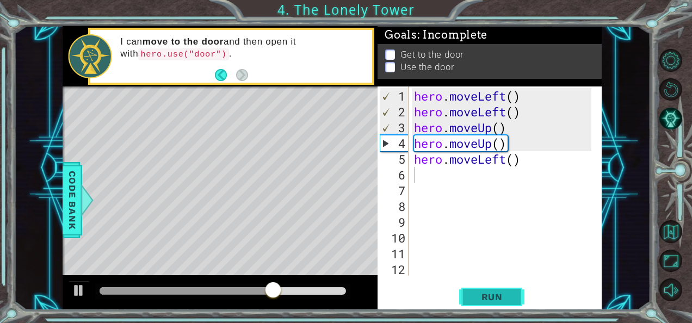
click at [480, 288] on button "Run" at bounding box center [491, 297] width 65 height 22
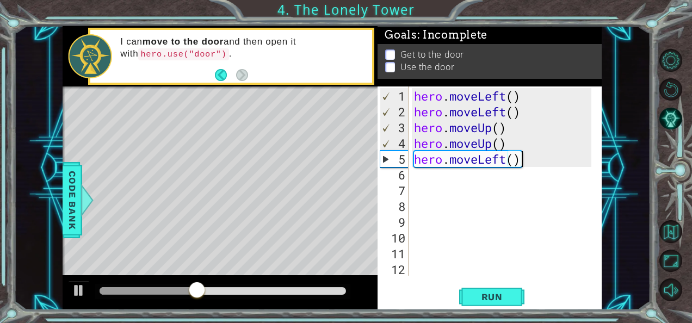
click at [522, 156] on div "hero . moveLeft ( ) hero . moveLeft ( ) hero . moveUp ( ) hero . moveUp ( ) her…" at bounding box center [504, 198] width 185 height 221
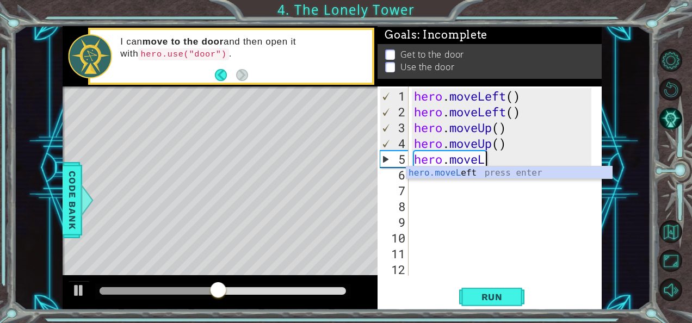
type textarea "hero.move"
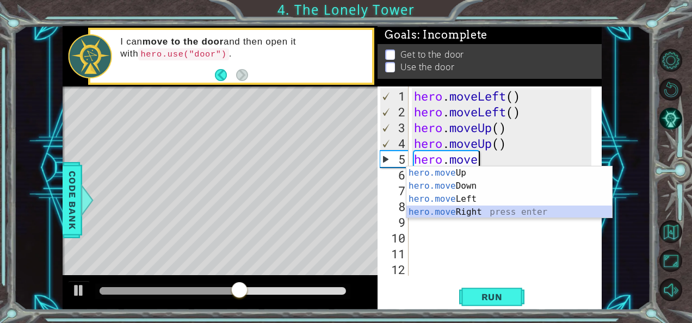
click at [498, 211] on div "hero.move Up press enter hero.move Down press enter hero.move Left press enter …" at bounding box center [510, 206] width 206 height 78
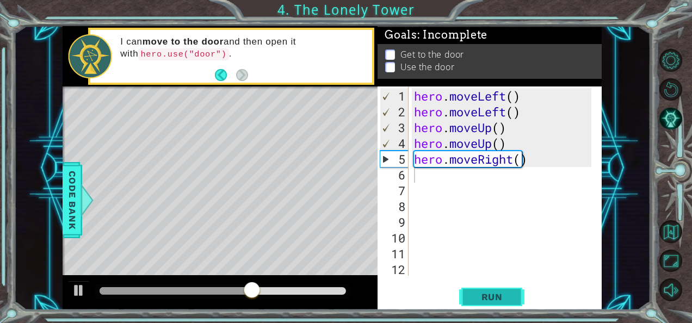
click at [499, 295] on span "Run" at bounding box center [492, 297] width 43 height 11
type textarea "h"
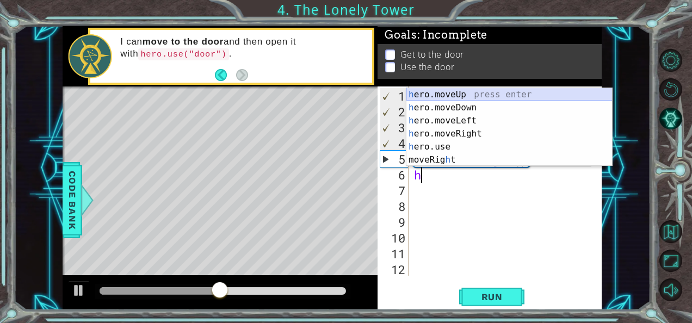
click at [488, 95] on div "h ero.moveUp press enter h ero.moveDown press enter h ero.moveLeft press enter …" at bounding box center [510, 140] width 206 height 105
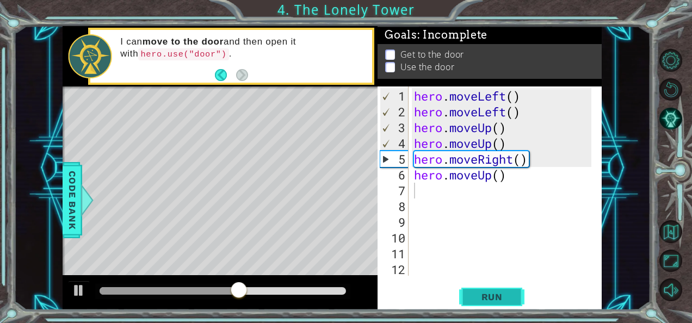
click at [496, 296] on span "Run" at bounding box center [492, 297] width 43 height 11
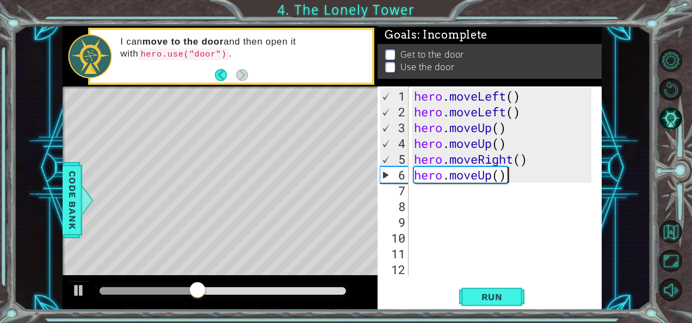
click at [506, 181] on div "hero . moveLeft ( ) hero . moveLeft ( ) hero . moveUp ( ) hero . moveUp ( ) her…" at bounding box center [504, 198] width 185 height 221
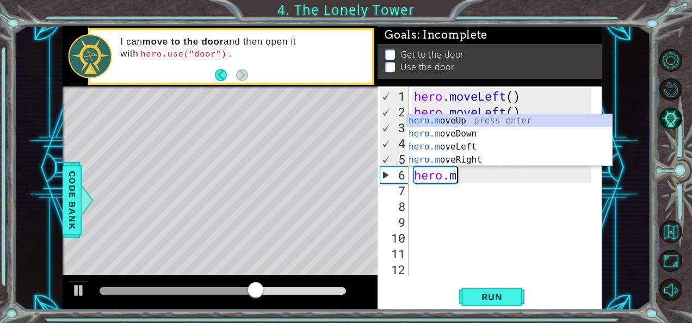
type textarea "hero."
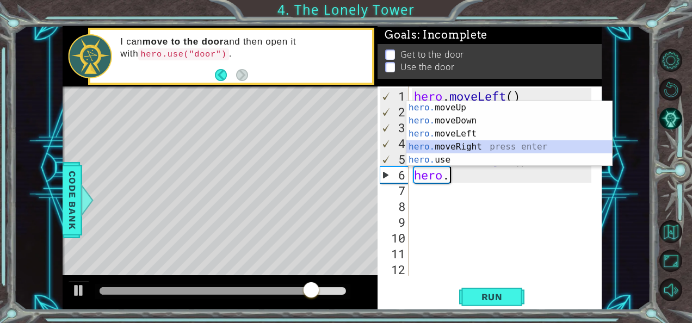
click at [490, 143] on div "hero. moveUp press enter hero. moveDown press enter hero. moveLeft press enter …" at bounding box center [510, 146] width 206 height 91
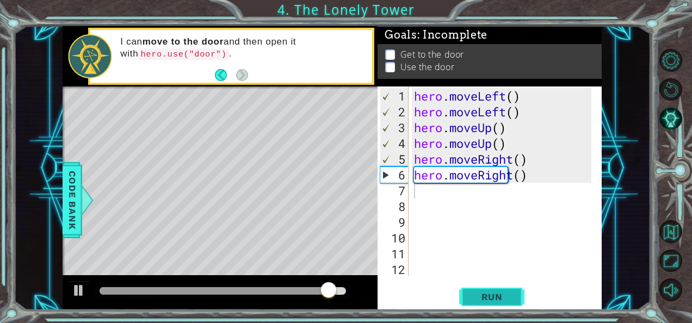
click at [499, 297] on span "Run" at bounding box center [492, 297] width 43 height 11
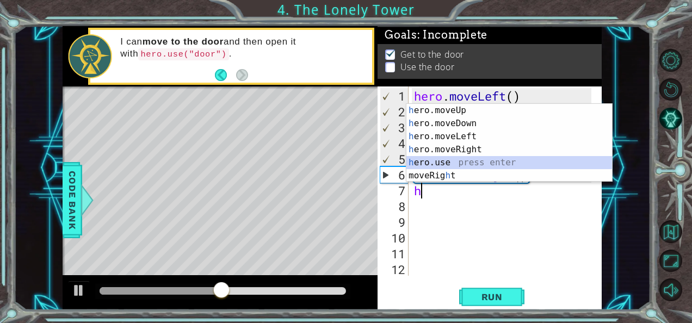
click at [482, 163] on div "h ero.moveUp press enter h ero.moveDown press enter h ero.moveLeft press enter …" at bounding box center [510, 156] width 206 height 105
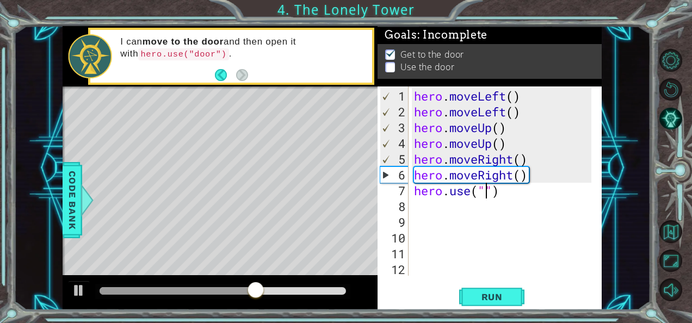
type textarea "hero.use(")"
click at [518, 198] on div "hero . moveLeft ( ) hero . moveLeft ( ) hero . moveUp ( ) hero . moveUp ( ) her…" at bounding box center [504, 198] width 185 height 221
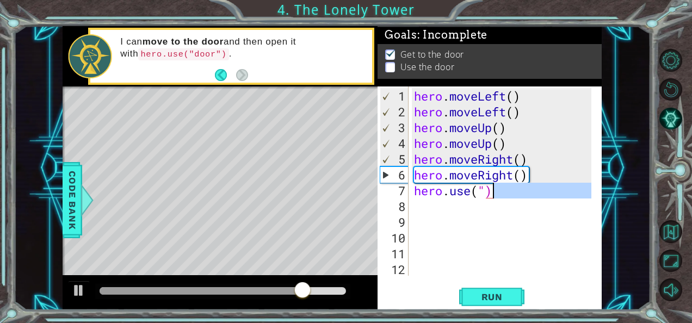
drag, startPoint x: 518, startPoint y: 198, endPoint x: 498, endPoint y: 192, distance: 21.5
click at [498, 192] on div "hero . moveLeft ( ) hero . moveLeft ( ) hero . moveUp ( ) hero . moveUp ( ) her…" at bounding box center [504, 198] width 185 height 221
click at [498, 192] on div "hero . moveLeft ( ) hero . moveLeft ( ) hero . moveUp ( ) hero . moveUp ( ) her…" at bounding box center [502, 181] width 180 height 189
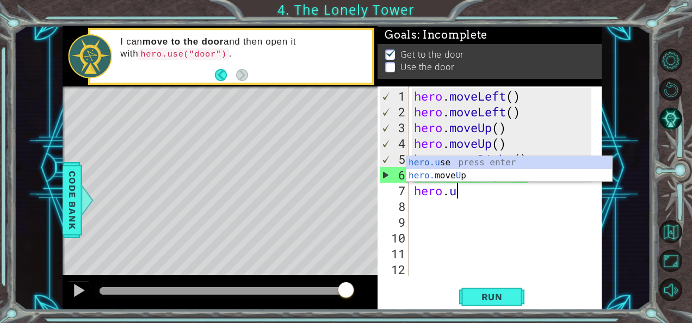
click at [497, 156] on div "hero.u se press enter hero. move U p press enter" at bounding box center [510, 168] width 206 height 25
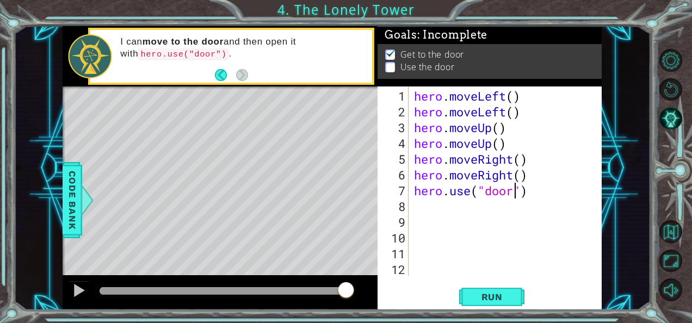
scroll to position [0, 4]
type textarea "hero.use("door")"
click at [477, 303] on button "Run" at bounding box center [491, 297] width 65 height 22
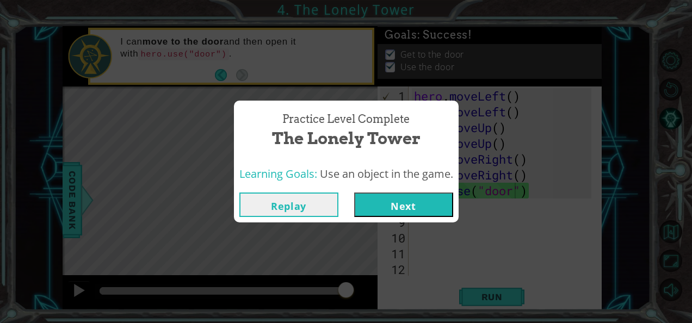
click at [445, 195] on button "Next" at bounding box center [403, 205] width 99 height 24
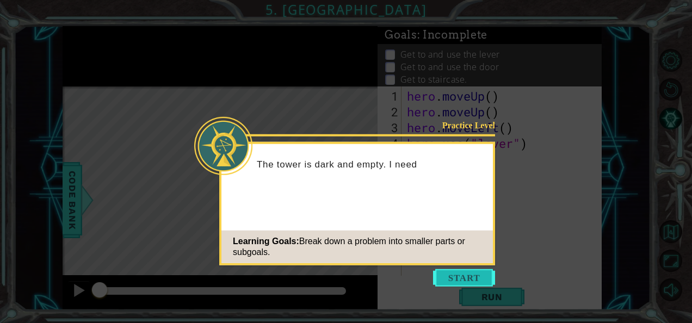
click at [455, 279] on button "Start" at bounding box center [464, 277] width 62 height 17
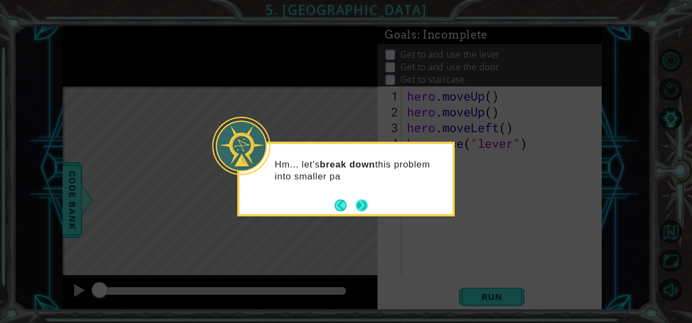
click at [357, 201] on button "Next" at bounding box center [362, 205] width 12 height 12
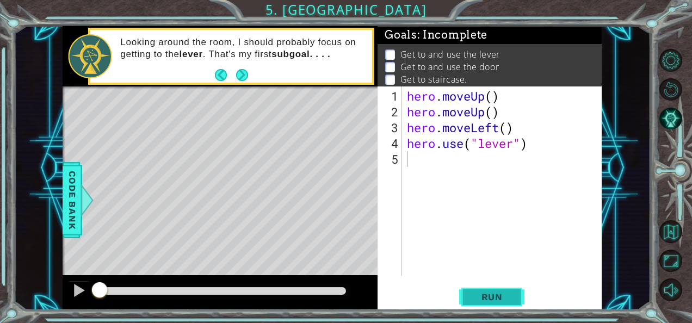
click at [477, 292] on span "Run" at bounding box center [492, 297] width 43 height 11
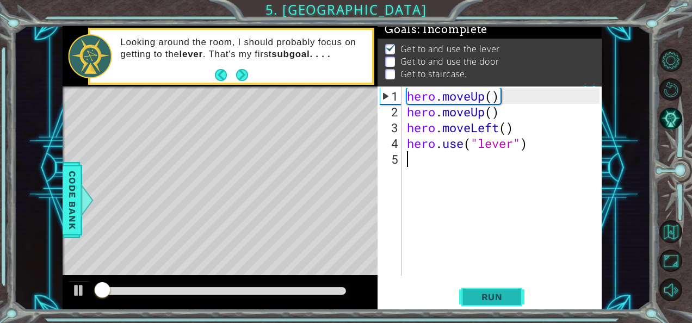
scroll to position [9, 0]
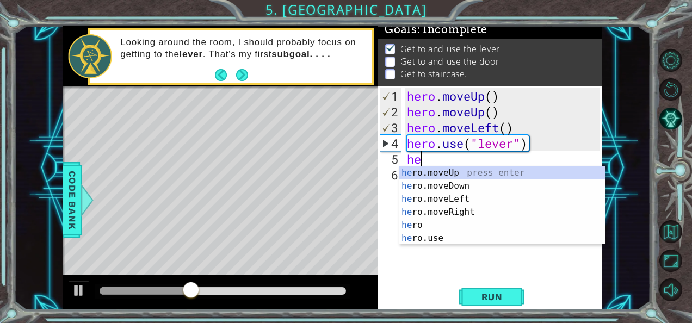
type textarea "her"
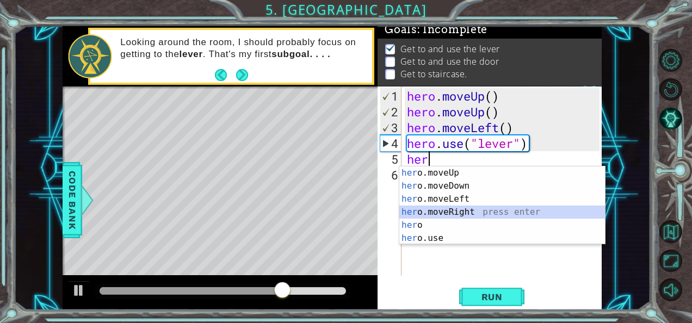
click at [467, 212] on div "her o.moveUp press enter her o.moveDown press enter her o.moveLeft press enter …" at bounding box center [503, 219] width 206 height 105
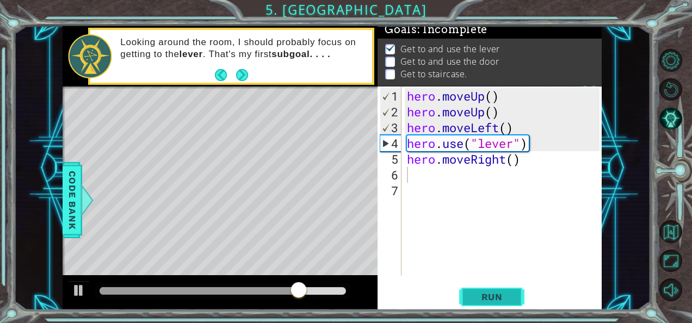
click at [486, 299] on span "Run" at bounding box center [492, 297] width 43 height 11
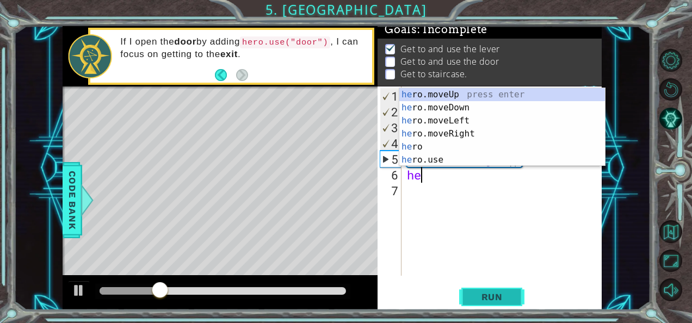
type textarea "her"
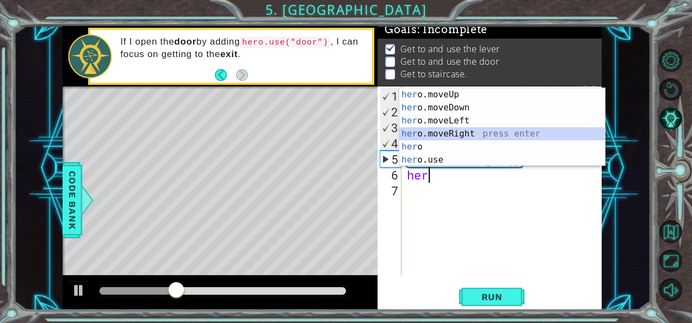
click at [474, 133] on div "her o.moveUp press enter her o.moveDown press enter her o.moveLeft press enter …" at bounding box center [503, 140] width 206 height 105
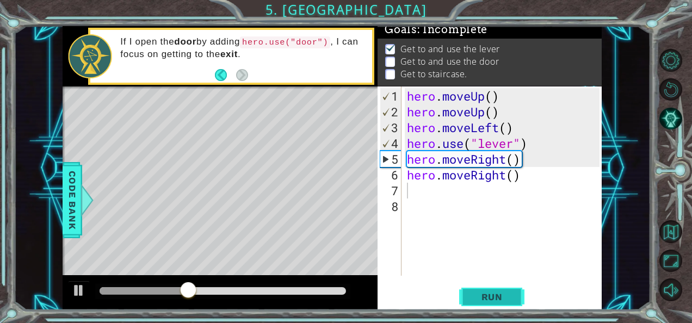
click at [489, 295] on span "Run" at bounding box center [492, 297] width 43 height 11
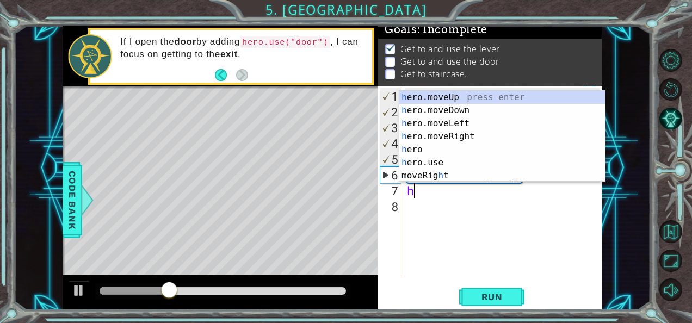
type textarea "her"
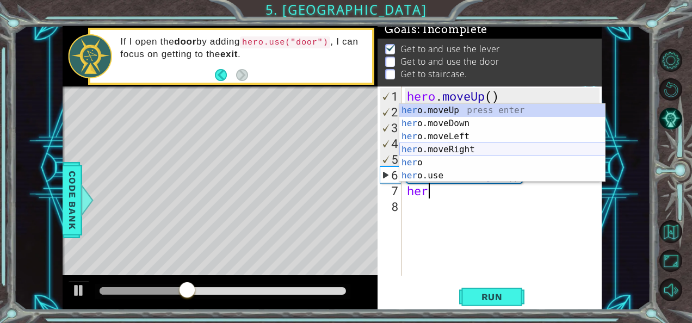
click at [459, 151] on div "her o.moveUp press enter her o.moveDown press enter her o.moveLeft press enter …" at bounding box center [503, 156] width 206 height 105
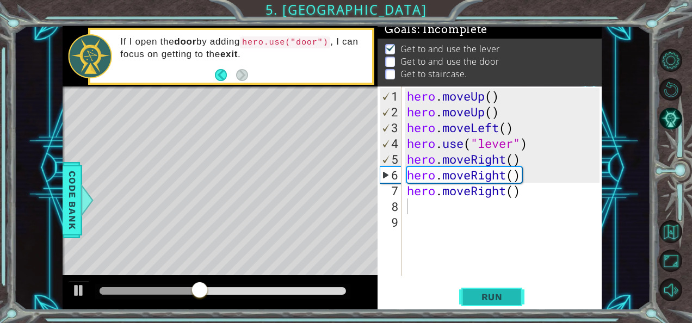
click at [493, 294] on span "Run" at bounding box center [492, 297] width 43 height 11
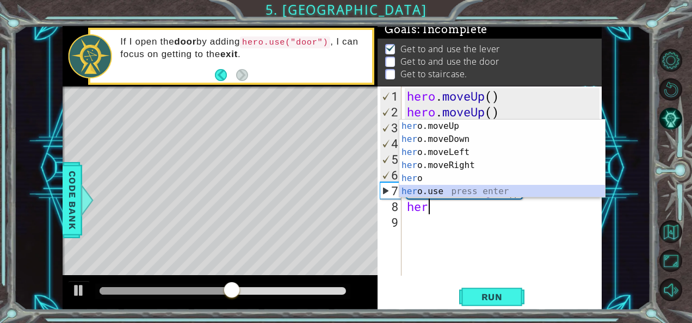
click at [474, 191] on div "her o.moveUp press enter her o.moveDown press enter her o.moveLeft press enter …" at bounding box center [503, 172] width 206 height 105
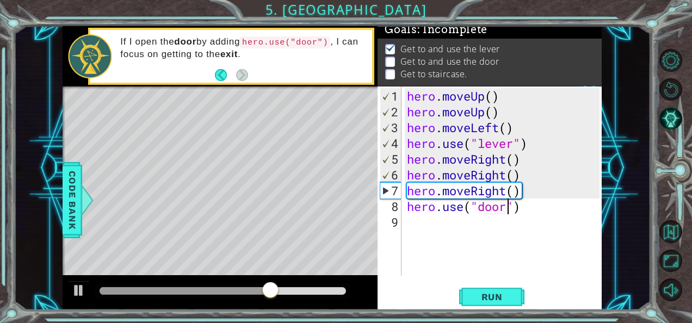
scroll to position [0, 4]
type textarea "hero.use("door")"
click at [508, 293] on span "Run" at bounding box center [492, 297] width 43 height 11
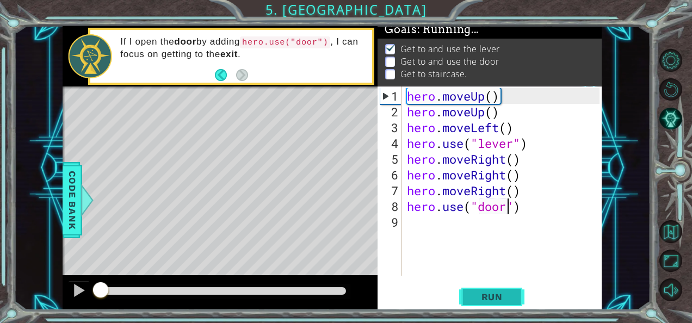
scroll to position [9, 0]
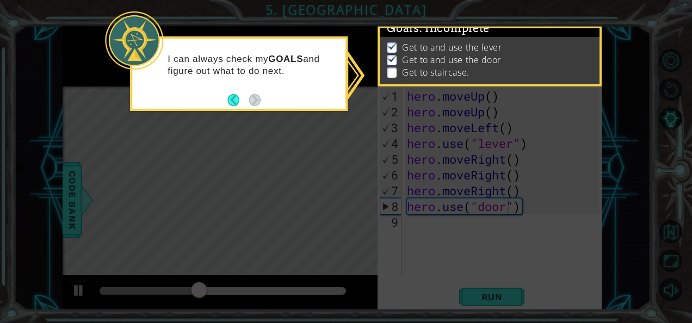
click at [467, 240] on icon at bounding box center [346, 161] width 692 height 323
click at [233, 98] on footer at bounding box center [244, 100] width 33 height 16
click at [233, 98] on button "Back" at bounding box center [238, 100] width 21 height 12
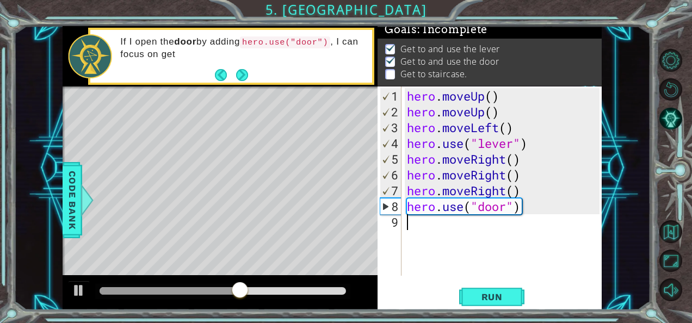
click at [473, 227] on div "hero . moveUp ( ) hero . moveUp ( ) hero . moveLeft ( ) hero . use ( "lever" ) …" at bounding box center [505, 198] width 200 height 221
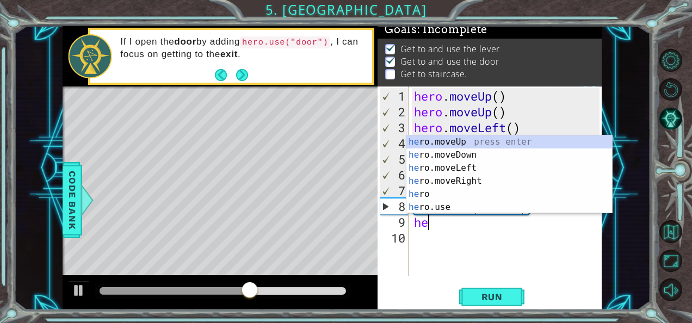
type textarea "her"
click at [482, 142] on div "her o.moveUp press enter her o.moveDown press enter her o.moveLeft press enter …" at bounding box center [510, 188] width 206 height 105
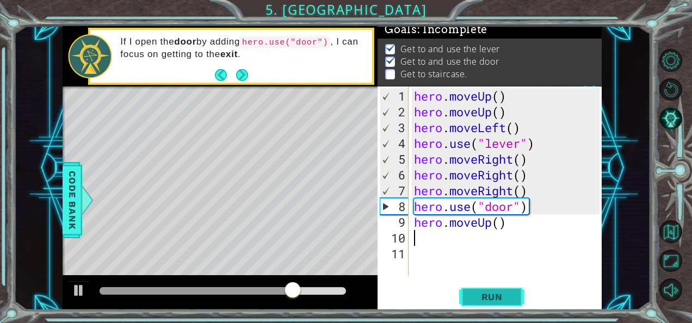
click at [488, 300] on span "Run" at bounding box center [492, 297] width 43 height 11
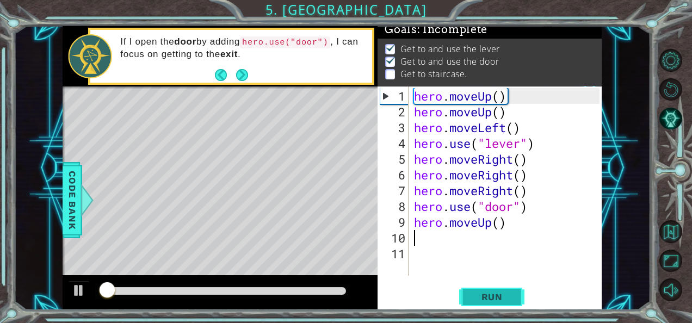
scroll to position [9, 0]
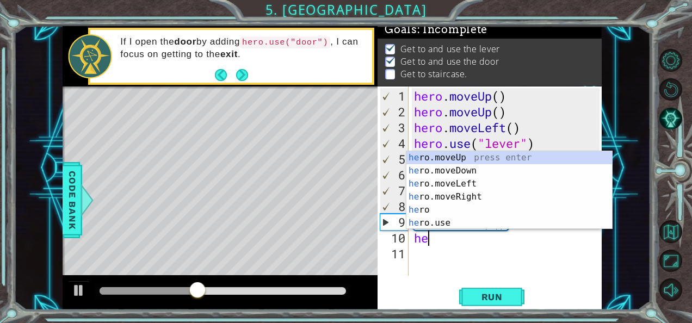
type textarea "her"
click at [484, 160] on div "her o.moveUp press enter her o.moveDown press enter her o.moveLeft press enter …" at bounding box center [510, 203] width 206 height 105
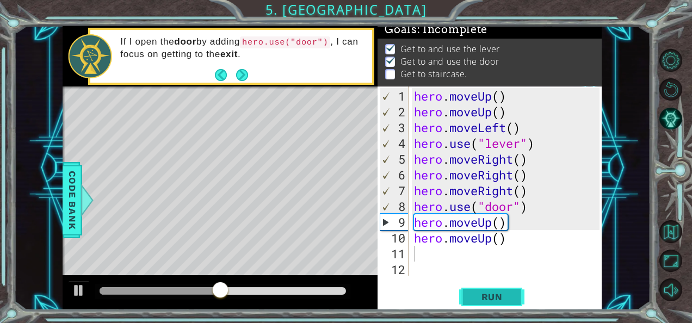
click at [495, 295] on span "Run" at bounding box center [492, 297] width 43 height 11
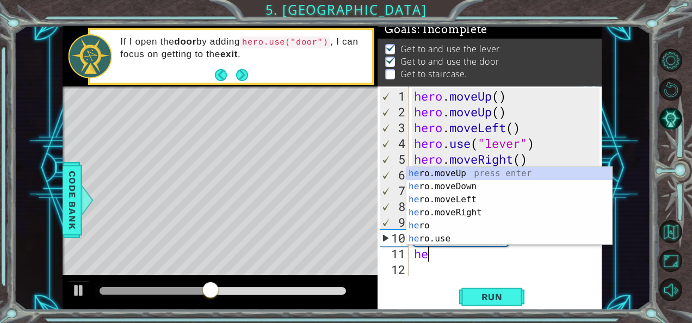
type textarea "her"
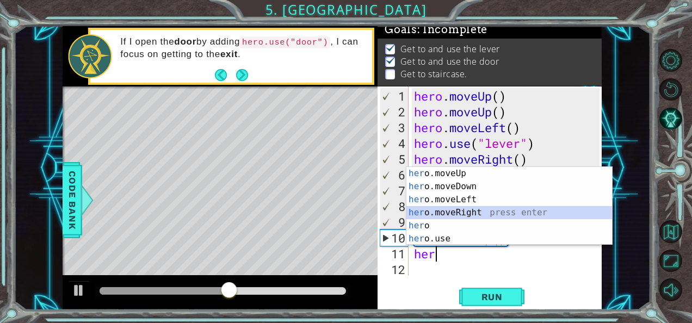
click at [481, 213] on div "her o.moveUp press enter her o.moveDown press enter her o.moveLeft press enter …" at bounding box center [510, 219] width 206 height 105
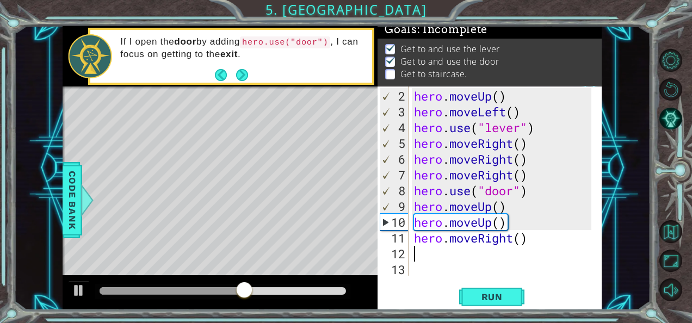
click at [479, 256] on div "hero . moveUp ( ) hero . moveLeft ( ) hero . use ( "lever" ) hero . moveRight (…" at bounding box center [504, 198] width 185 height 221
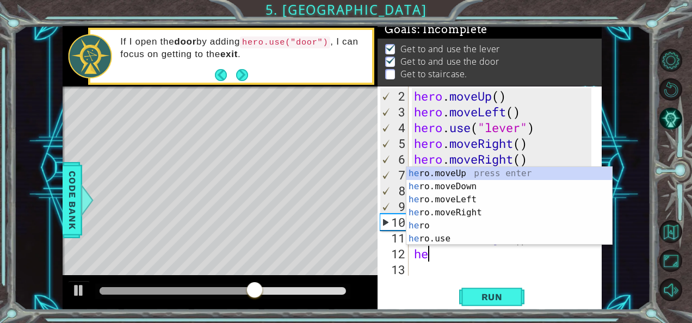
type textarea "her"
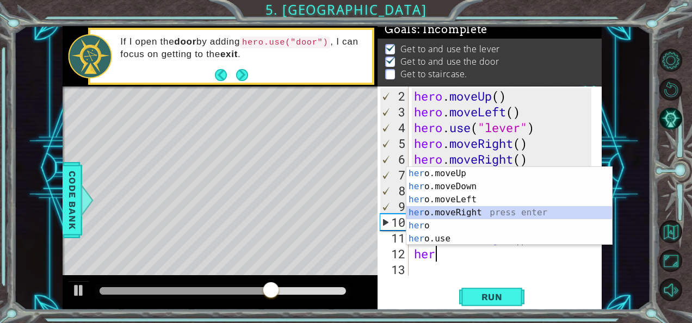
click at [473, 211] on div "her o.moveUp press enter her o.moveDown press enter her o.moveLeft press enter …" at bounding box center [510, 219] width 206 height 105
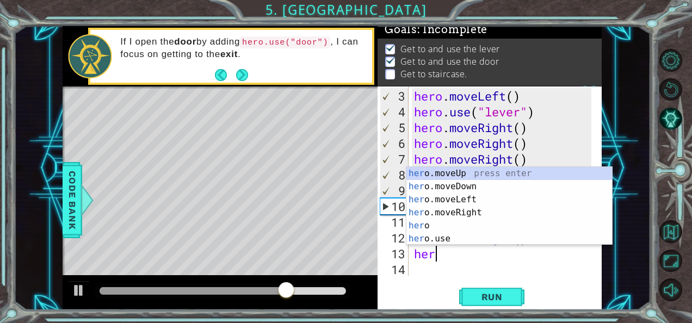
type textarea "hero"
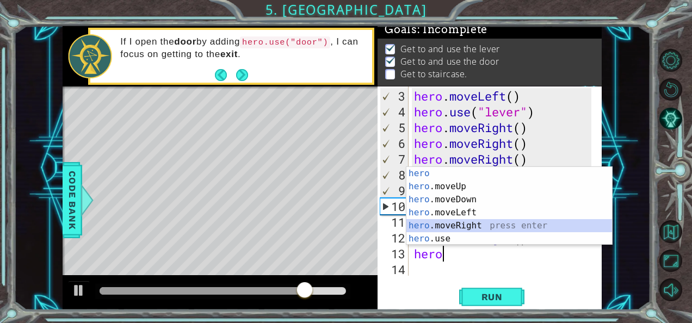
click at [469, 224] on div "hero press enter hero .moveUp press enter hero .moveDown press enter hero .move…" at bounding box center [510, 219] width 206 height 105
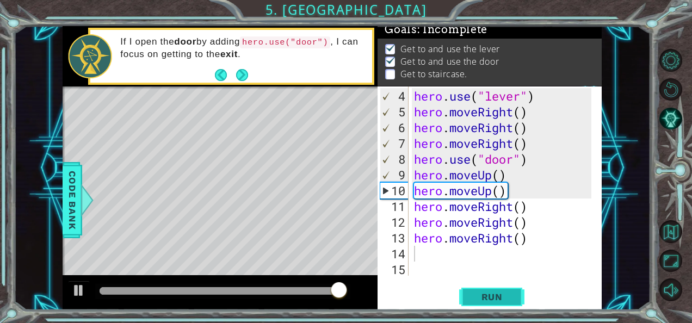
click at [481, 297] on span "Run" at bounding box center [492, 297] width 43 height 11
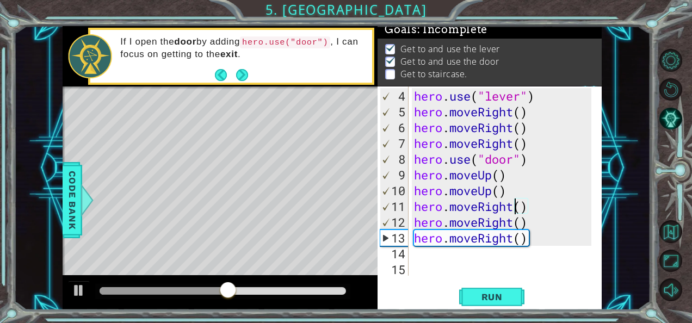
click at [512, 210] on div "hero . use ( "lever" ) hero . moveRight ( ) hero . moveRight ( ) hero . moveRig…" at bounding box center [504, 198] width 185 height 221
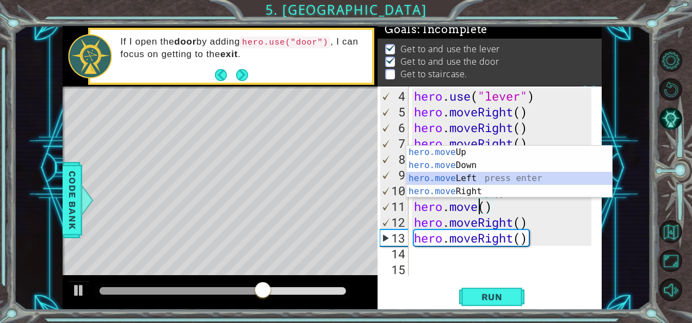
click at [492, 179] on div "hero.move Up press enter hero.move Down press enter hero.move Left press enter …" at bounding box center [510, 185] width 206 height 78
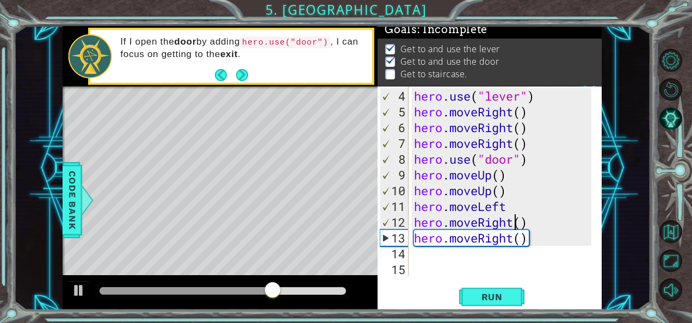
click at [515, 223] on div "hero . use ( "lever" ) hero . moveRight ( ) hero . moveRight ( ) hero . moveRig…" at bounding box center [504, 198] width 185 height 221
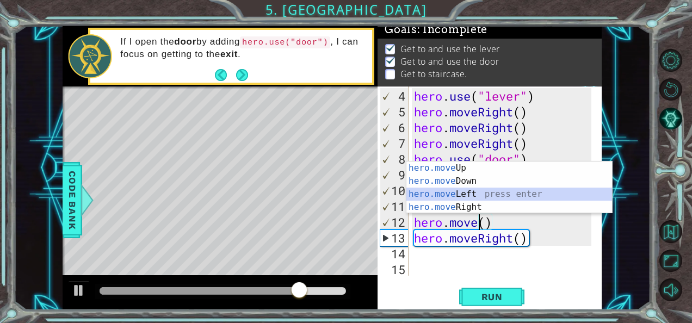
click at [513, 189] on div "hero.move Up press enter hero.move Down press enter hero.move Left press enter …" at bounding box center [510, 201] width 206 height 78
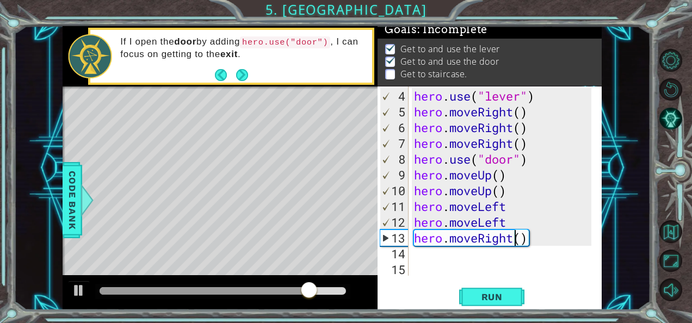
click at [513, 240] on div "hero . use ( "lever" ) hero . moveRight ( ) hero . moveRight ( ) hero . moveRig…" at bounding box center [504, 198] width 185 height 221
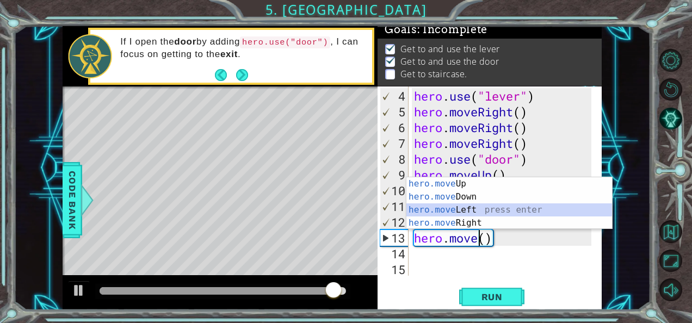
click at [511, 205] on div "hero.move Up press enter hero.move Down press enter hero.move Left press enter …" at bounding box center [510, 216] width 206 height 78
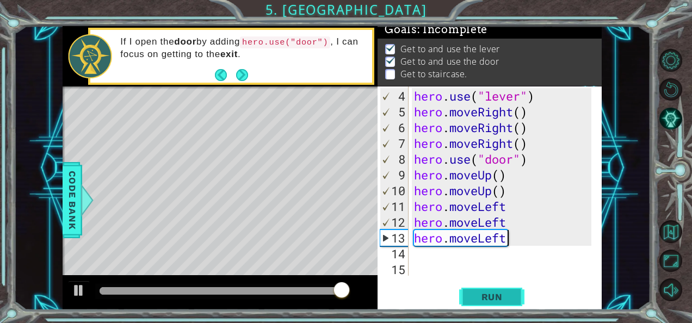
click at [492, 295] on span "Run" at bounding box center [492, 297] width 43 height 11
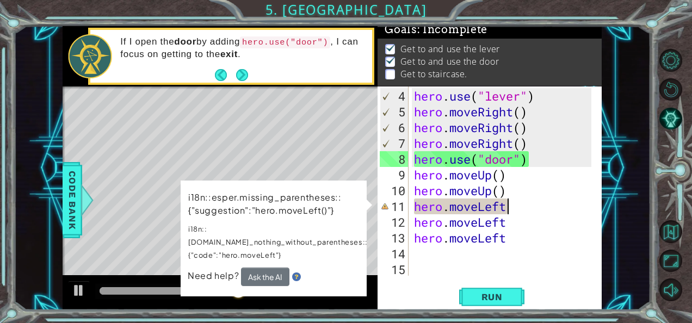
click at [524, 207] on div "hero . use ( "lever" ) hero . moveRight ( ) hero . moveRight ( ) hero . moveRig…" at bounding box center [504, 198] width 185 height 221
type textarea "hero.moveLef"
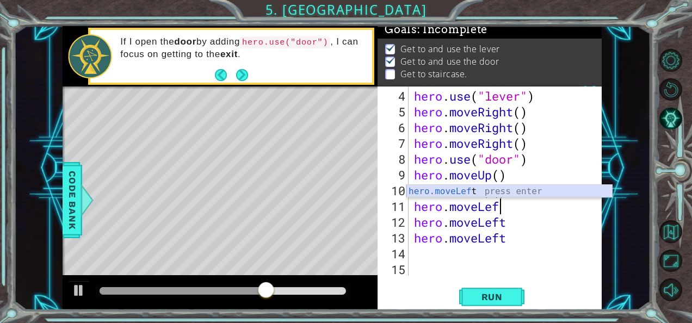
click at [524, 192] on div "hero.moveLef t press enter" at bounding box center [510, 204] width 206 height 39
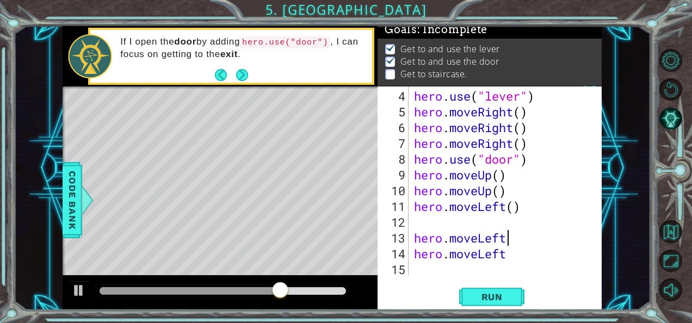
click at [514, 243] on div "hero . use ( "lever" ) hero . moveRight ( ) hero . moveRight ( ) hero . moveRig…" at bounding box center [504, 198] width 185 height 221
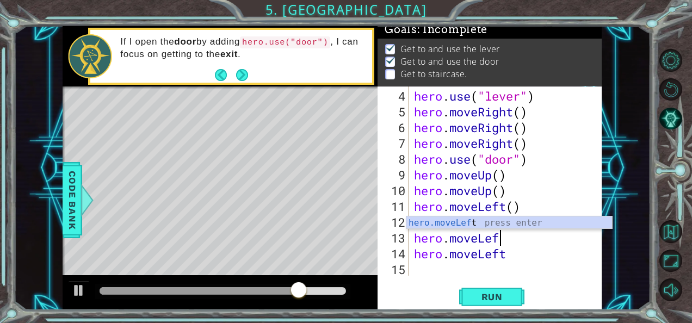
type textarea "hero.moveLeft"
click at [520, 219] on div "hero.moveLeft press enter" at bounding box center [510, 236] width 206 height 39
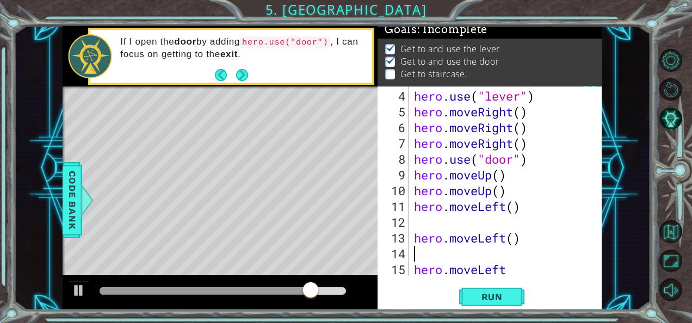
scroll to position [0, 0]
click at [506, 268] on div "hero . use ( "lever" ) hero . moveRight ( ) hero . moveRight ( ) hero . moveRig…" at bounding box center [504, 198] width 185 height 221
type textarea "hero.moveLef"
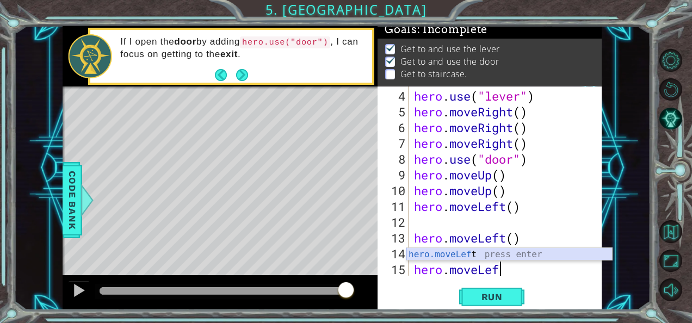
click at [511, 254] on div "hero.moveLef t press enter" at bounding box center [510, 267] width 206 height 39
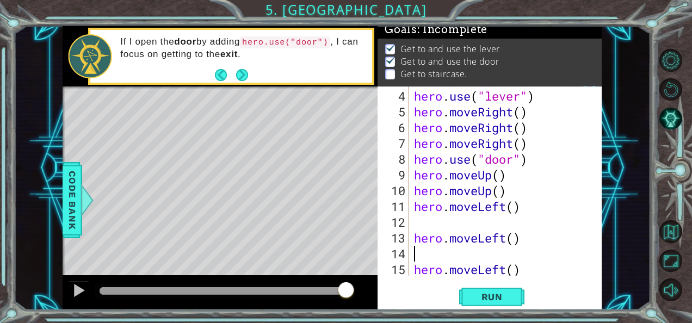
click at [485, 256] on div "hero . use ( "lever" ) hero . moveRight ( ) hero . moveRight ( ) hero . moveRig…" at bounding box center [504, 198] width 185 height 221
type textarea "hero.moveLeft()"
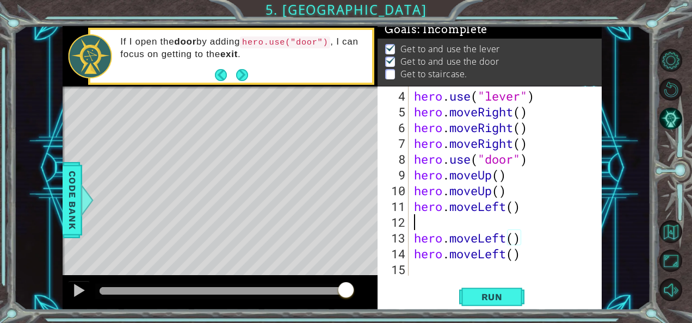
click at [475, 214] on div "hero . use ( "lever" ) hero . moveRight ( ) hero . moveRight ( ) hero . moveRig…" at bounding box center [504, 198] width 185 height 221
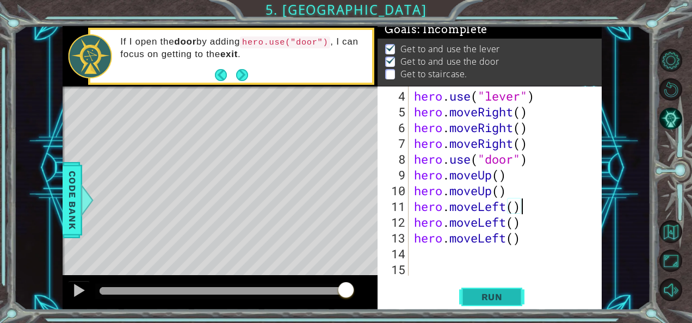
type textarea "hero.moveLeft()"
click at [495, 294] on span "Run" at bounding box center [492, 297] width 43 height 11
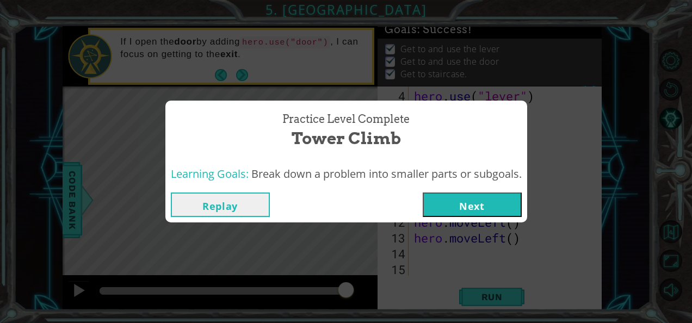
click at [487, 200] on button "Next" at bounding box center [472, 205] width 99 height 24
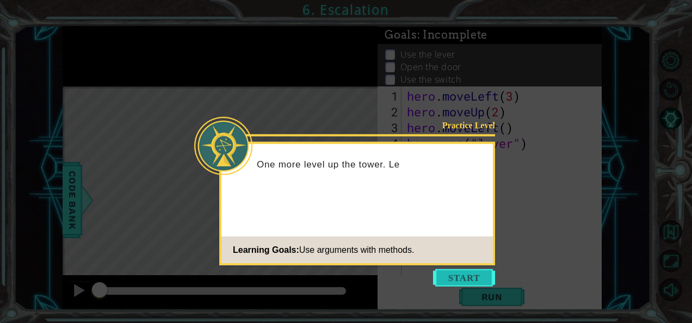
click at [471, 280] on button "Start" at bounding box center [464, 277] width 62 height 17
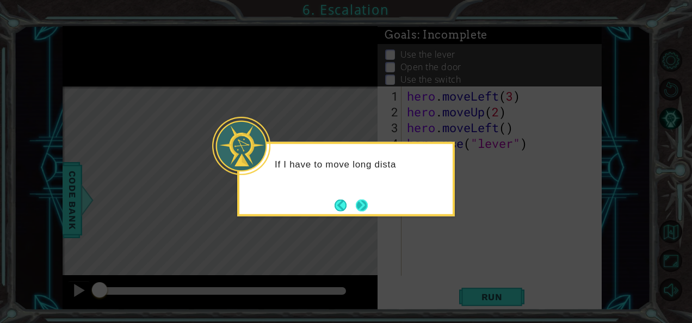
click at [362, 206] on button "Next" at bounding box center [362, 205] width 12 height 12
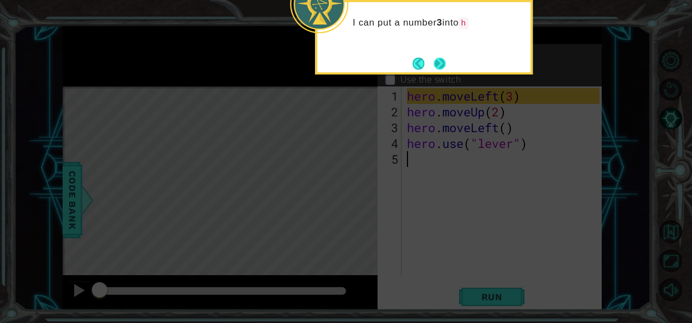
click at [436, 70] on button "Next" at bounding box center [440, 64] width 12 height 12
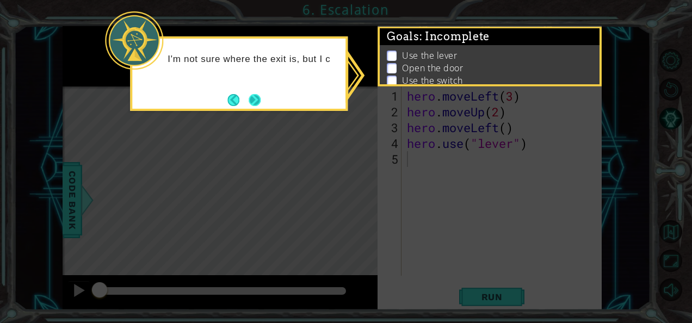
click at [260, 94] on button "Next" at bounding box center [255, 100] width 12 height 12
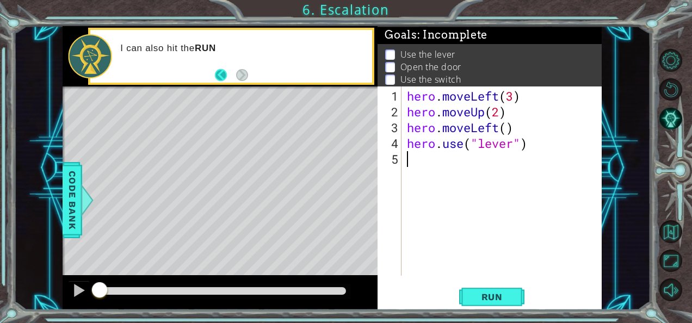
click at [222, 75] on button "Back" at bounding box center [225, 75] width 21 height 12
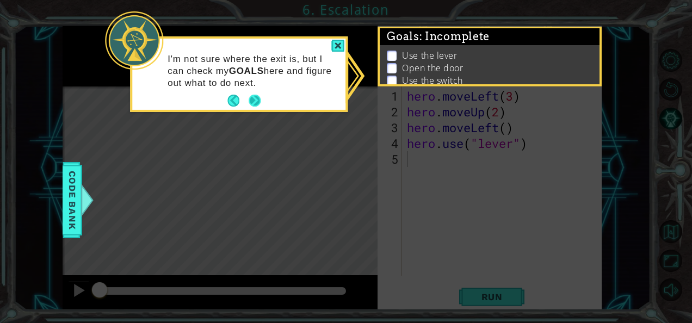
click at [252, 99] on button "Next" at bounding box center [255, 101] width 12 height 12
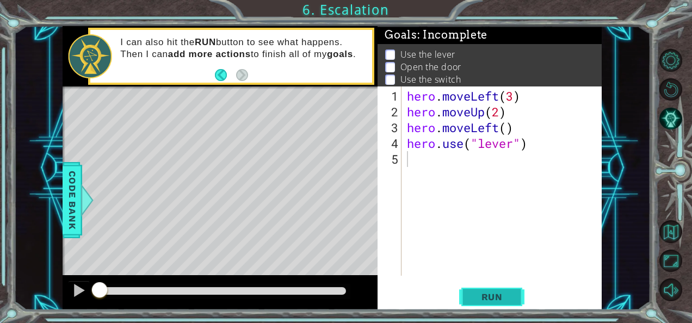
click at [476, 299] on span "Run" at bounding box center [492, 297] width 43 height 11
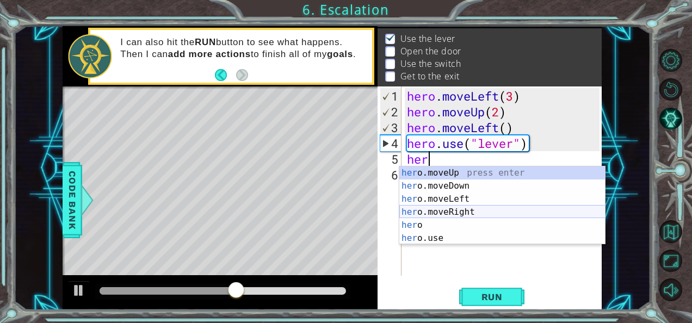
click at [480, 206] on div "her o.moveUp press enter her o.moveDown press enter her o.moveLeft press enter …" at bounding box center [503, 219] width 206 height 105
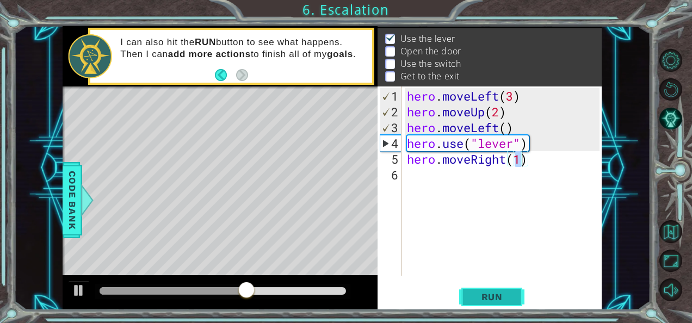
click at [493, 295] on span "Run" at bounding box center [492, 297] width 43 height 11
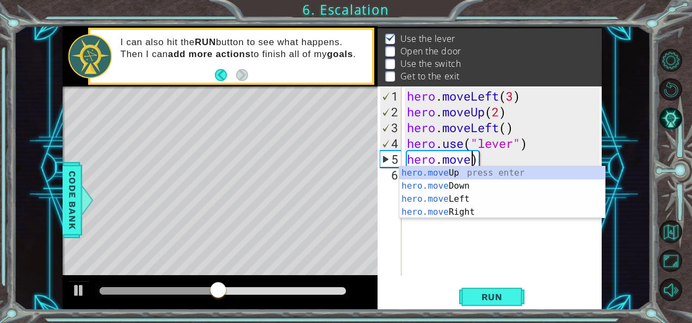
click at [517, 155] on div "hero . moveLeft ( 3 ) hero . moveUp ( 2 ) hero . moveLeft ( ) hero . use ( "lev…" at bounding box center [505, 198] width 200 height 221
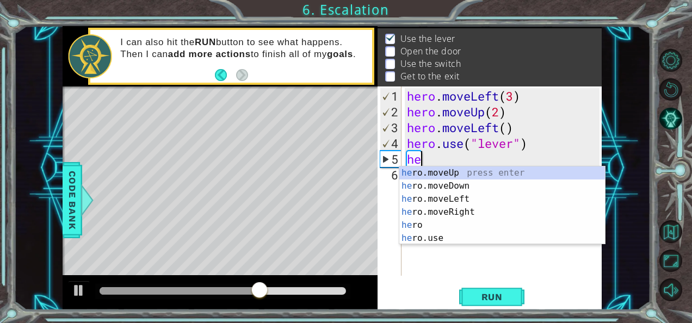
type textarea "h"
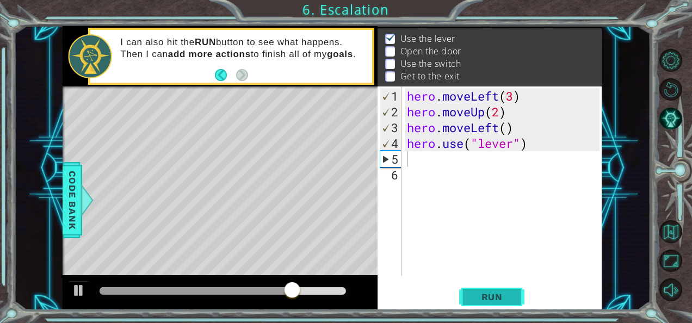
click at [494, 292] on span "Run" at bounding box center [492, 297] width 43 height 11
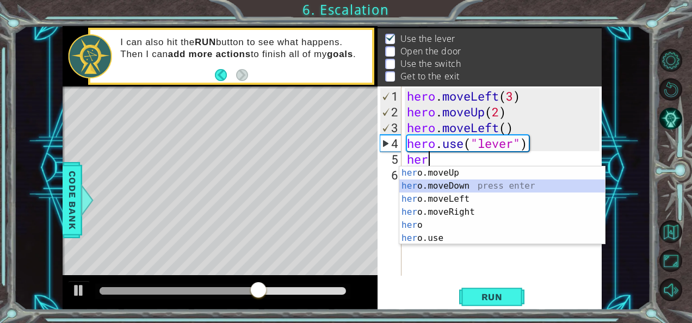
click at [494, 181] on div "her o.moveUp press enter her o.moveDown press enter her o.moveLeft press enter …" at bounding box center [503, 219] width 206 height 105
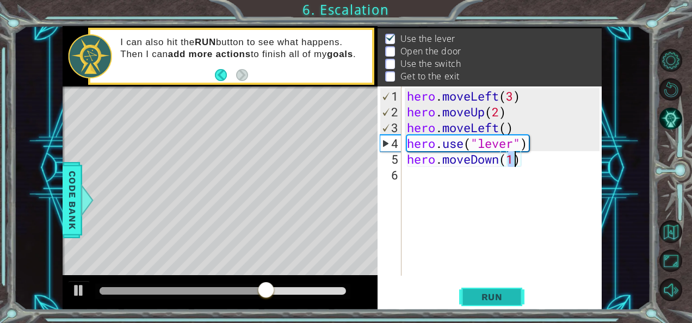
type textarea "hero.moveDown(1)"
click at [479, 292] on span "Run" at bounding box center [492, 297] width 43 height 11
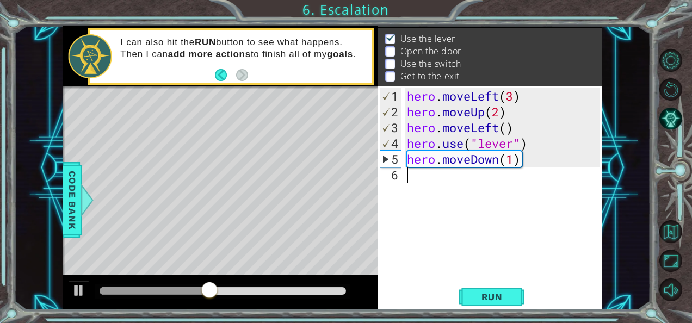
click at [465, 188] on div "hero . moveLeft ( 3 ) hero . moveUp ( 2 ) hero . moveLeft ( ) hero . use ( "lev…" at bounding box center [505, 198] width 200 height 221
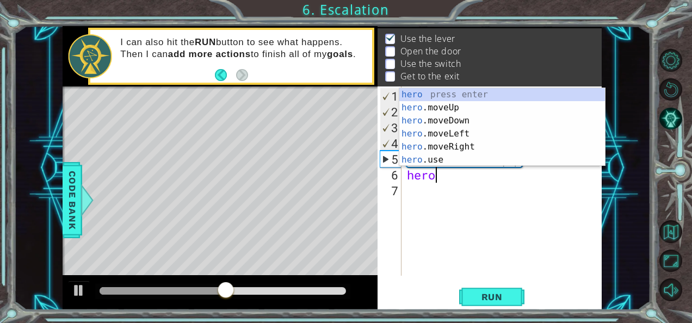
scroll to position [0, 1]
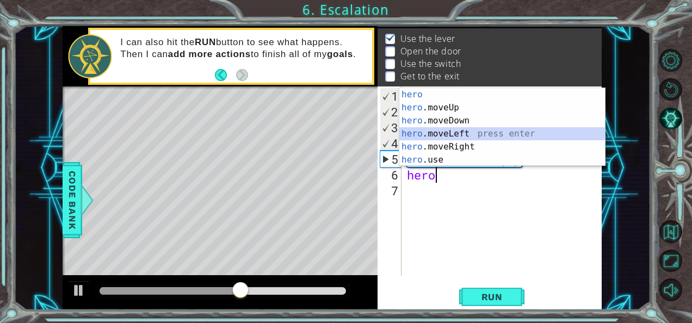
click at [463, 130] on div "hero press enter hero .moveUp press enter hero .moveDown press enter hero .move…" at bounding box center [503, 140] width 206 height 105
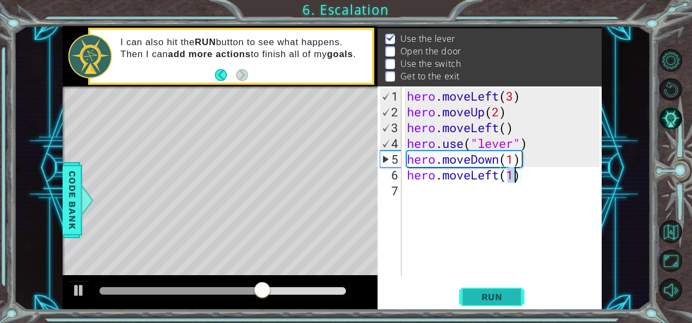
type textarea "hero.moveLeft(1)"
click at [501, 301] on span "Run" at bounding box center [492, 297] width 43 height 11
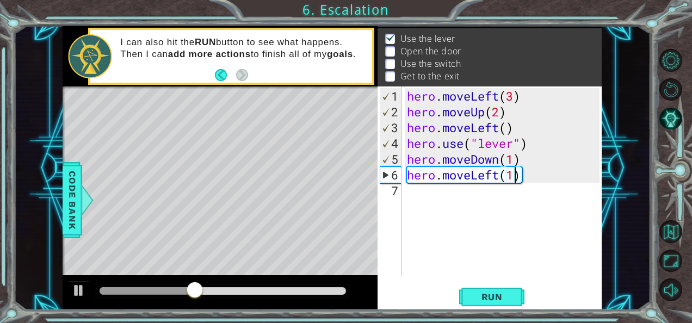
click at [448, 194] on div "hero . moveLeft ( 3 ) hero . moveUp ( 2 ) hero . moveLeft ( ) hero . use ( "lev…" at bounding box center [505, 198] width 200 height 221
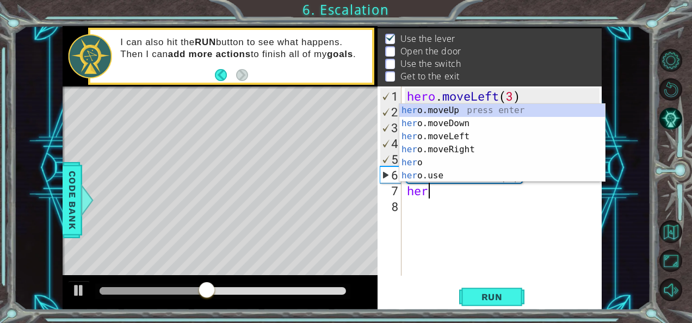
scroll to position [0, 0]
type textarea "hero"
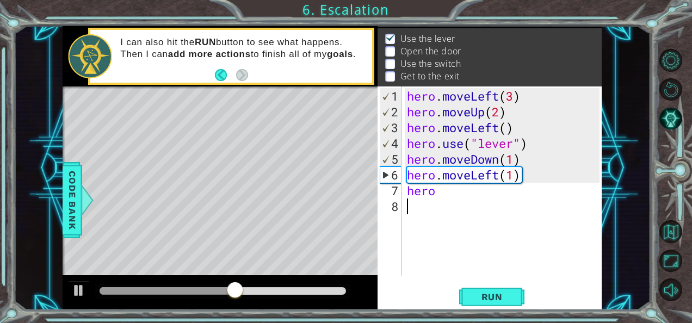
click at [489, 231] on div "hero . moveLeft ( 3 ) hero . moveUp ( 2 ) hero . moveLeft ( ) hero . use ( "lev…" at bounding box center [505, 198] width 200 height 221
click at [453, 200] on div "hero . moveLeft ( 3 ) hero . moveUp ( 2 ) hero . moveLeft ( ) hero . use ( "lev…" at bounding box center [505, 198] width 200 height 221
click at [452, 194] on div "hero . moveLeft ( 3 ) hero . moveUp ( 2 ) hero . moveLeft ( ) hero . use ( "lev…" at bounding box center [505, 198] width 200 height 221
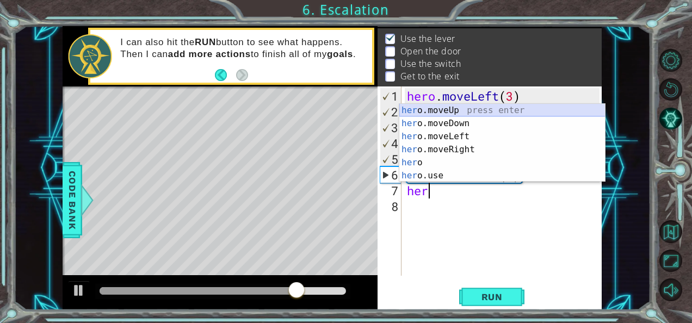
click at [468, 115] on div "her o.moveUp press enter her o.moveDown press enter her o.moveLeft press enter …" at bounding box center [503, 156] width 206 height 105
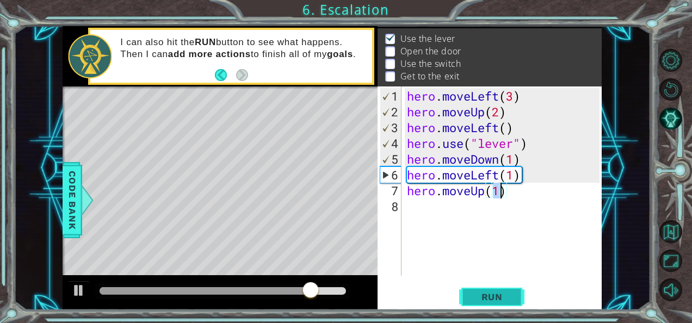
type textarea "hero.moveUp(1)"
click at [498, 292] on span "Run" at bounding box center [492, 297] width 43 height 11
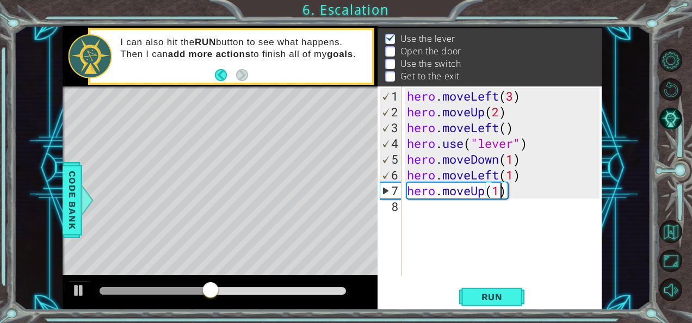
click at [533, 194] on div "hero . moveLeft ( 3 ) hero . moveUp ( 2 ) hero . moveLeft ( ) hero . use ( "lev…" at bounding box center [505, 198] width 200 height 221
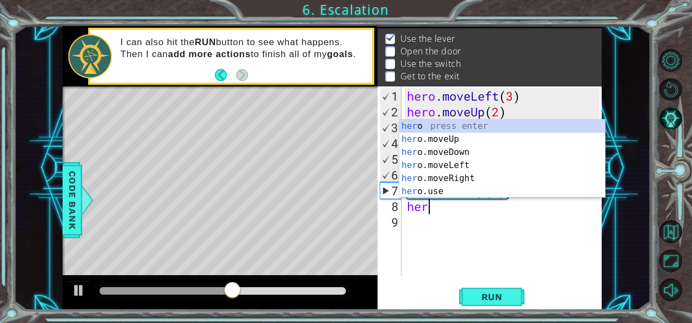
scroll to position [0, 1]
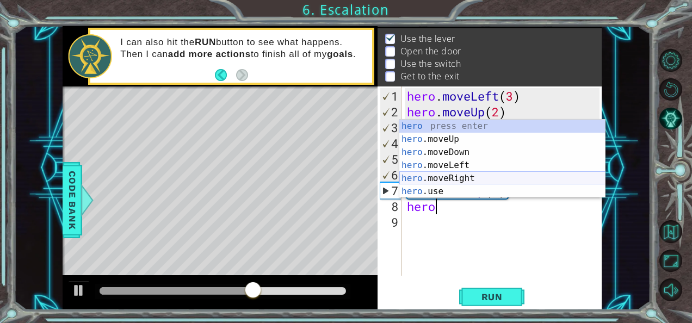
click at [456, 183] on div "hero press enter hero .moveUp press enter hero .moveDown press enter hero .move…" at bounding box center [503, 172] width 206 height 105
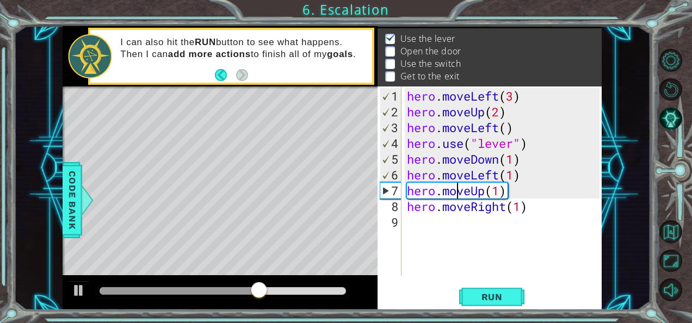
click at [456, 183] on div "hero . moveLeft ( 3 ) hero . moveUp ( 2 ) hero . moveLeft ( ) hero . use ( "lev…" at bounding box center [505, 198] width 200 height 221
click at [538, 205] on div "hero . moveLeft ( 3 ) hero . moveUp ( 2 ) hero . moveLeft ( ) hero . use ( "lev…" at bounding box center [505, 198] width 200 height 221
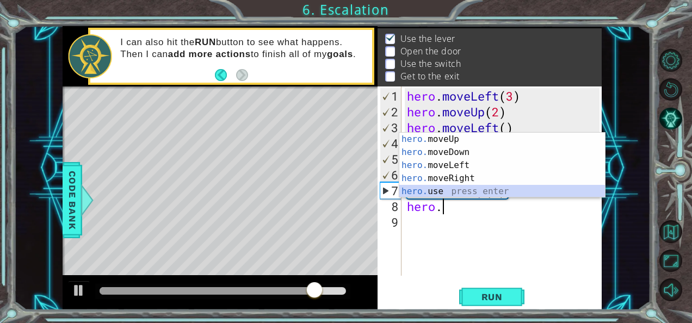
click at [523, 186] on div "hero. moveUp press enter hero. moveDown press enter hero. moveLeft press enter …" at bounding box center [503, 178] width 206 height 91
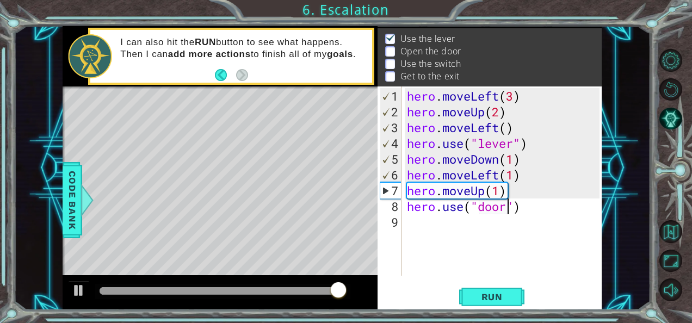
scroll to position [0, 4]
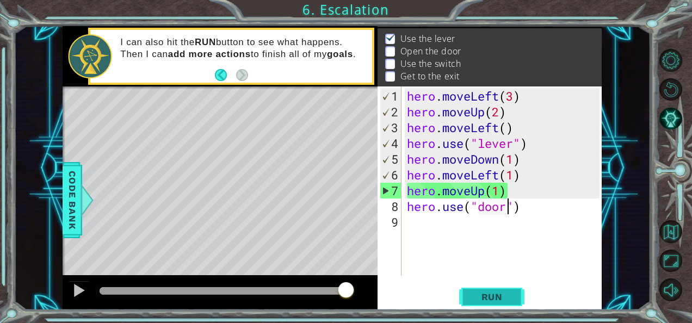
type textarea "hero.use("door")"
click at [482, 296] on span "Run" at bounding box center [492, 297] width 43 height 11
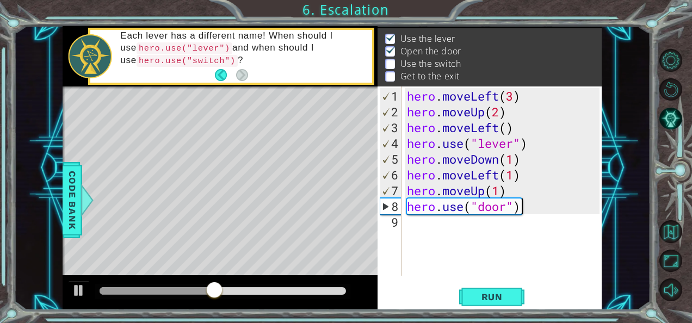
click at [542, 200] on div "hero . moveLeft ( 3 ) hero . moveUp ( 2 ) hero . moveLeft ( ) hero . use ( "lev…" at bounding box center [505, 198] width 200 height 221
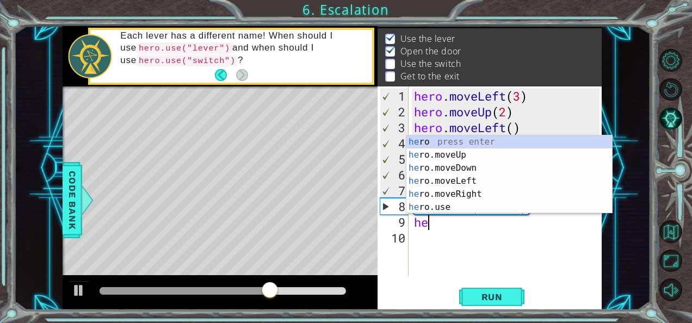
scroll to position [0, 0]
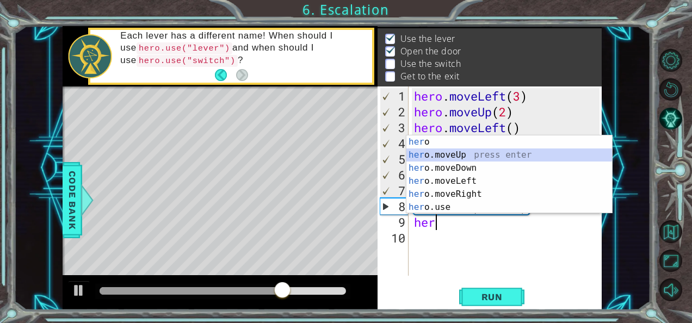
click at [531, 155] on div "her o press enter her o.moveUp press enter her o.moveDown press enter her o.mov…" at bounding box center [510, 188] width 206 height 105
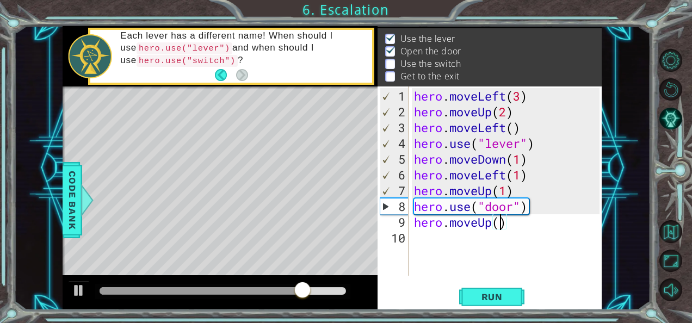
scroll to position [0, 4]
type textarea "hero.moveUp(2)"
click at [487, 295] on span "Run" at bounding box center [492, 297] width 43 height 11
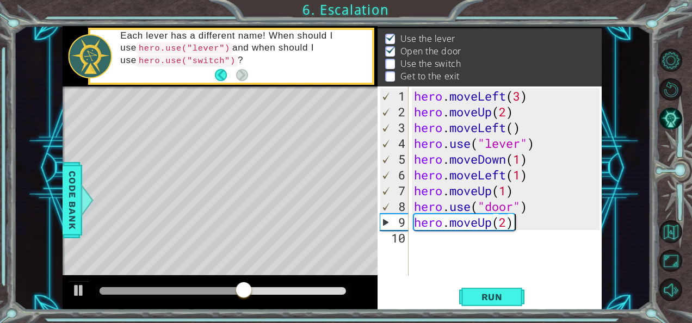
click at [523, 226] on div "hero . moveLeft ( 3 ) hero . moveUp ( 2 ) hero . moveLeft ( ) hero . use ( "lev…" at bounding box center [509, 198] width 194 height 221
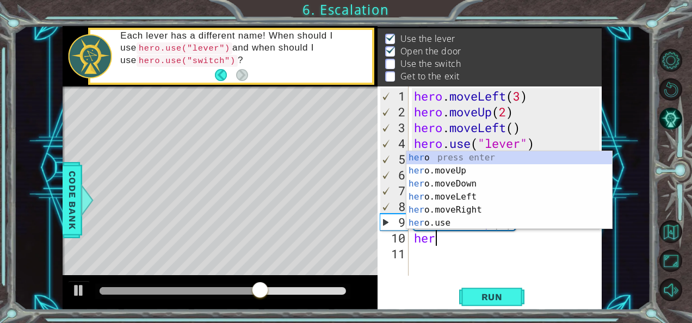
scroll to position [0, 0]
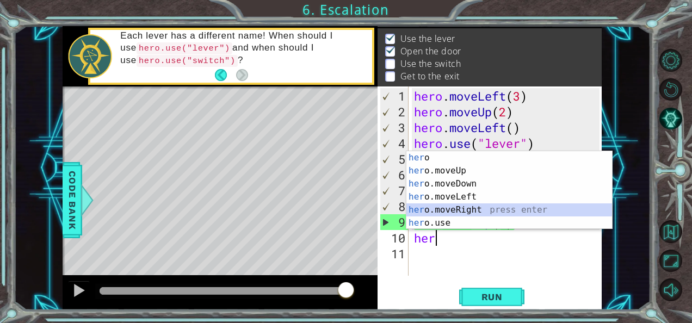
click at [437, 212] on div "her o press enter her o.moveUp press enter her o.moveDown press enter her o.mov…" at bounding box center [510, 203] width 206 height 105
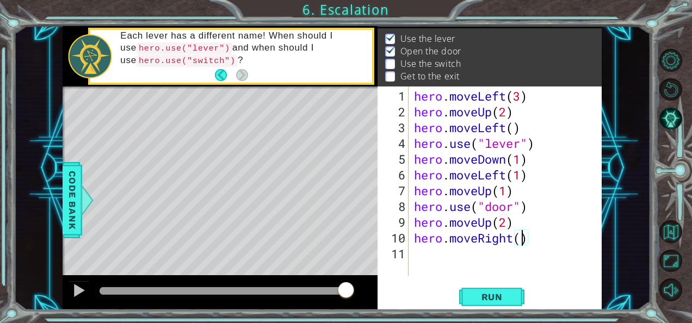
scroll to position [0, 4]
click at [495, 286] on button "Run" at bounding box center [491, 297] width 65 height 22
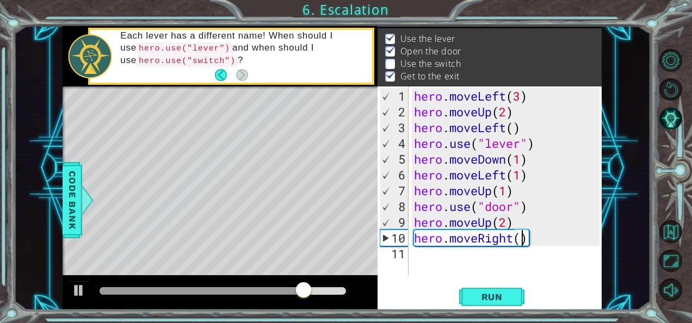
type textarea "hero.moveRight(3)"
click at [554, 235] on div "hero . moveLeft ( 3 ) hero . moveUp ( 2 ) hero . moveLeft ( ) hero . use ( "lev…" at bounding box center [509, 198] width 194 height 221
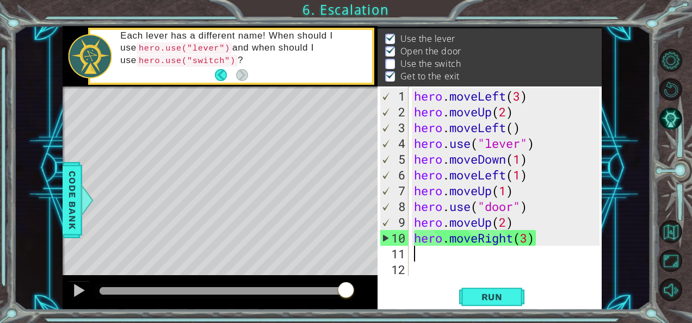
type textarea "h"
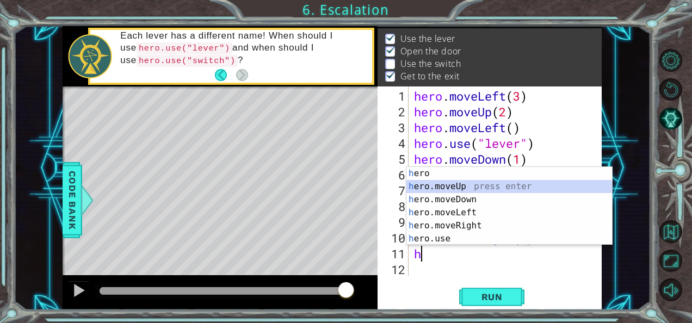
drag, startPoint x: 470, startPoint y: 192, endPoint x: 451, endPoint y: 185, distance: 20.1
click at [451, 185] on div "h ero press enter h ero.moveUp press enter h ero.moveDown press enter h ero.mov…" at bounding box center [510, 219] width 206 height 105
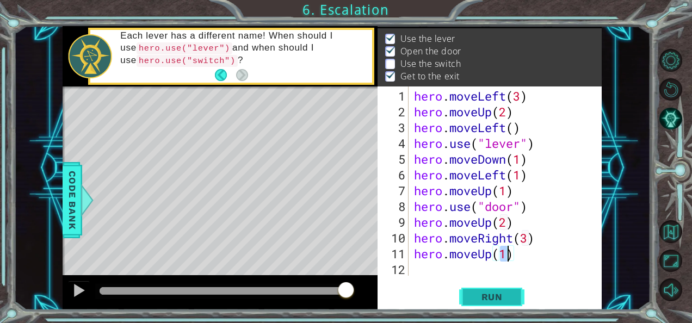
type textarea "hero.moveUp(1)"
click at [473, 301] on span "Run" at bounding box center [492, 297] width 43 height 11
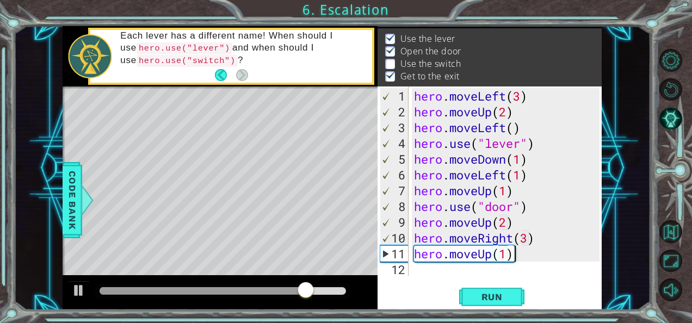
click at [513, 255] on div "hero . moveLeft ( 3 ) hero . moveUp ( 2 ) hero . moveLeft ( ) hero . use ( "lev…" at bounding box center [509, 198] width 194 height 221
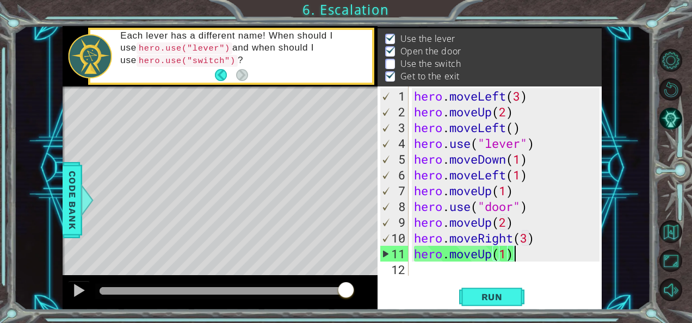
scroll to position [16, 0]
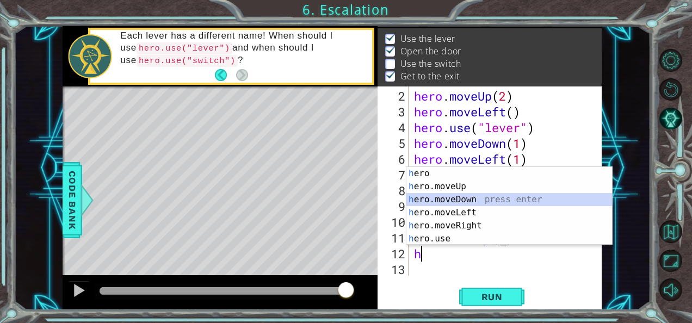
click at [510, 198] on div "h ero press enter h ero.moveUp press enter h ero.moveDown press enter h ero.mov…" at bounding box center [510, 219] width 206 height 105
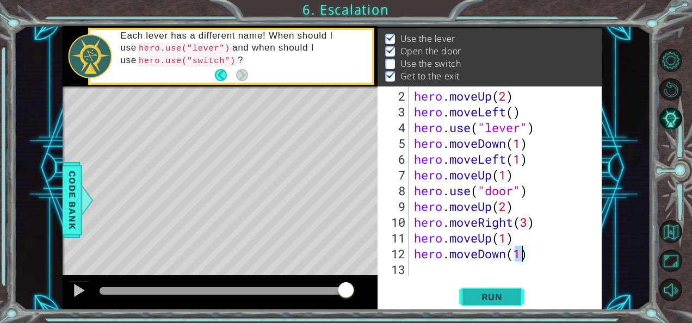
type textarea "hero.moveDown(1)"
click at [507, 292] on span "Run" at bounding box center [492, 297] width 43 height 11
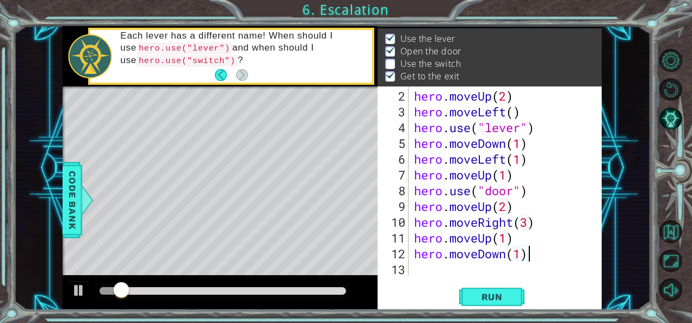
click at [540, 250] on div "hero . moveUp ( 2 ) hero . moveLeft ( ) hero . use ( "lever" ) hero . moveDown …" at bounding box center [504, 198] width 185 height 221
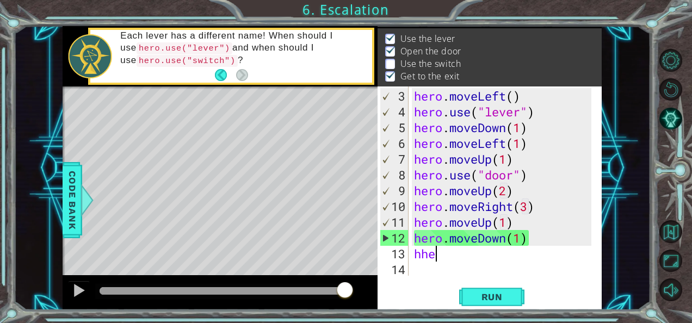
scroll to position [0, 0]
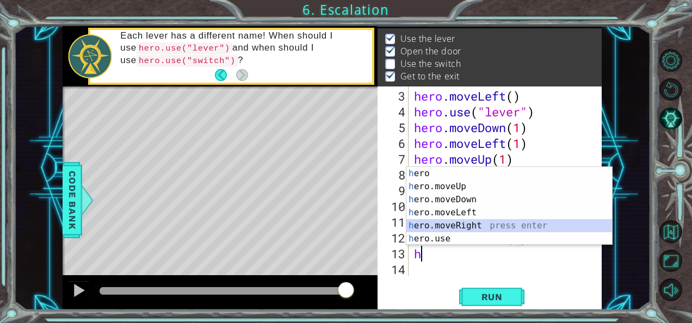
click at [498, 226] on div "h ero press enter h ero.moveUp press enter h ero.moveDown press enter h ero.mov…" at bounding box center [510, 219] width 206 height 105
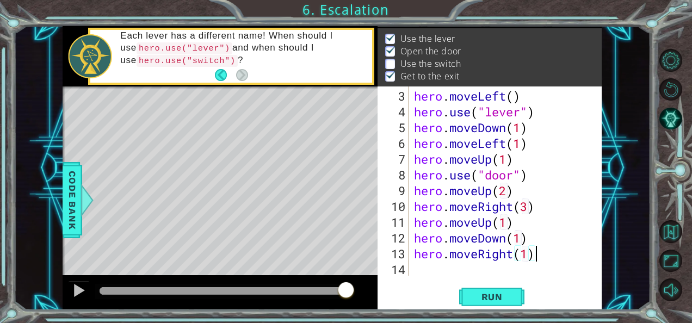
click at [541, 255] on div "hero . moveLeft ( ) hero . use ( "lever" ) hero . moveDown ( 1 ) hero . moveLef…" at bounding box center [504, 198] width 185 height 221
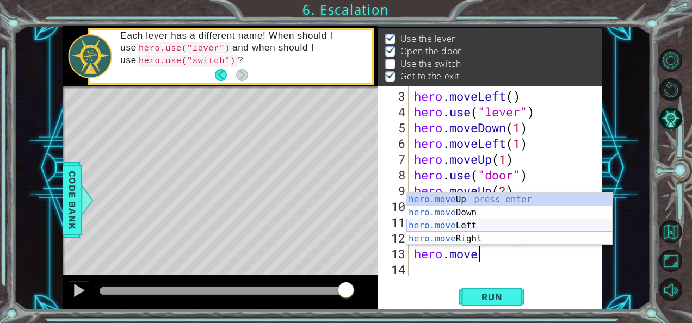
click at [536, 222] on div "hero.move Up press enter hero.move Down press enter hero.move Left press enter …" at bounding box center [510, 232] width 206 height 78
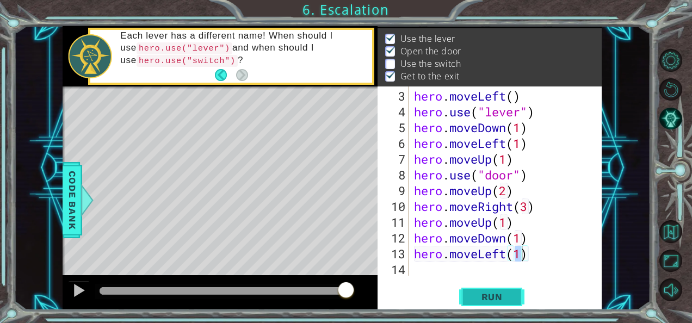
click at [483, 300] on span "Run" at bounding box center [492, 297] width 43 height 11
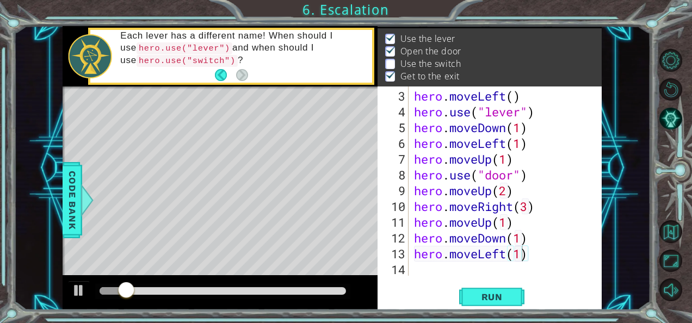
click at [197, 216] on div "Level Map" at bounding box center [314, 247] width 503 height 321
click at [397, 235] on div "12" at bounding box center [394, 238] width 29 height 16
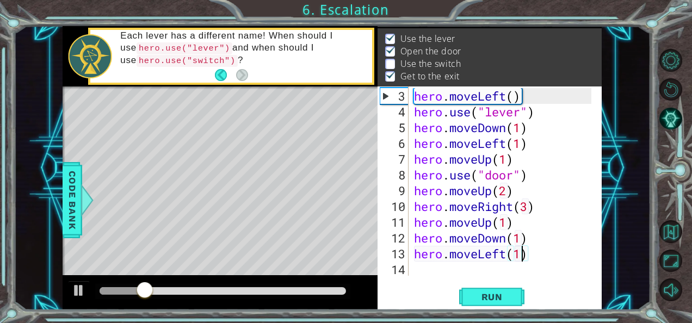
type textarea "hero.moveLeft(1)"
click at [397, 235] on div "12" at bounding box center [394, 238] width 29 height 16
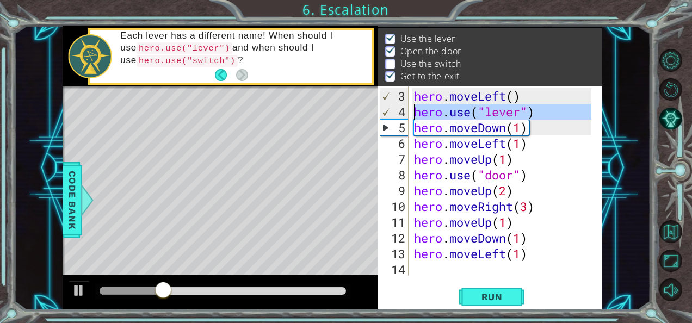
click at [394, 114] on div "4" at bounding box center [395, 112] width 28 height 16
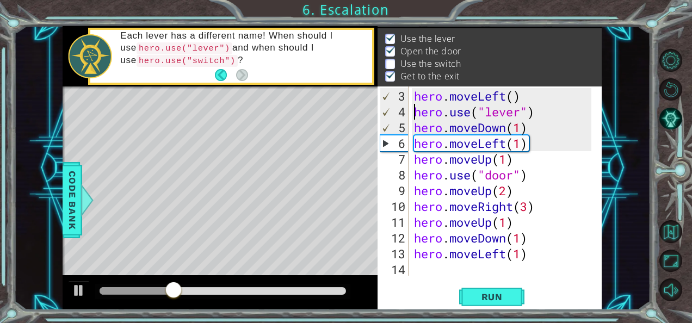
click at [395, 158] on div "7" at bounding box center [394, 159] width 29 height 16
type textarea "hero.moveLeft(1)"
click at [395, 158] on div "7" at bounding box center [394, 159] width 29 height 16
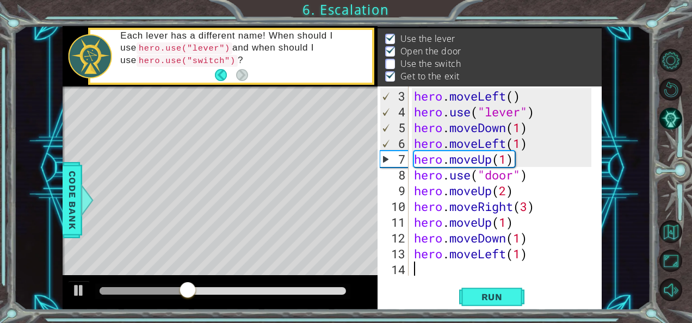
click at [395, 181] on div "8" at bounding box center [394, 175] width 29 height 16
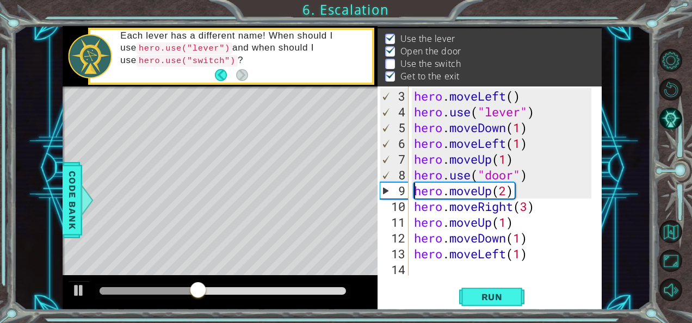
click at [390, 192] on div "9" at bounding box center [395, 191] width 28 height 16
click at [387, 192] on div "9" at bounding box center [395, 191] width 28 height 16
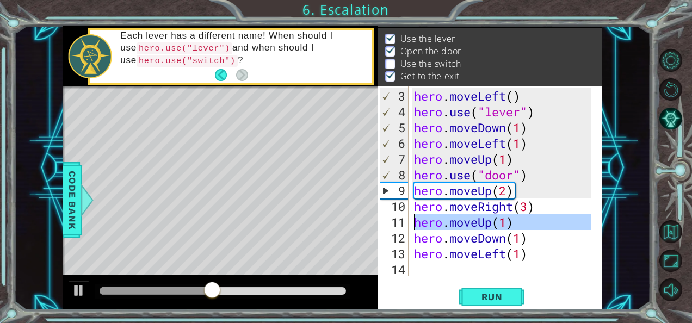
click at [387, 227] on div "11" at bounding box center [394, 222] width 29 height 16
type textarea "hero.moveLeft(1)"
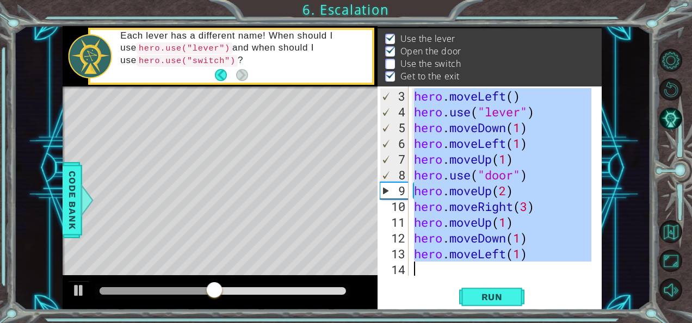
click at [387, 227] on div "11" at bounding box center [394, 222] width 29 height 16
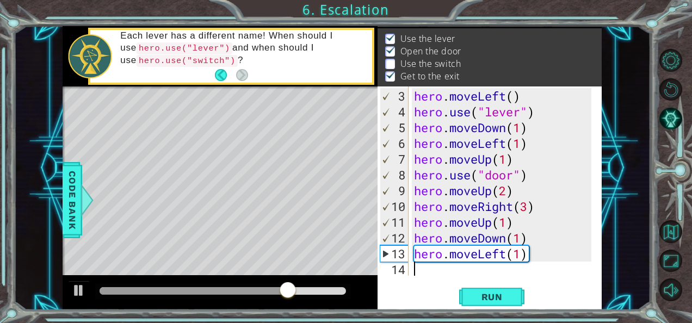
scroll to position [47, 0]
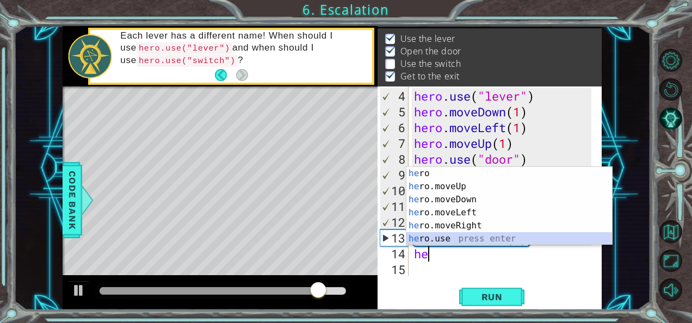
click at [458, 238] on div "he ro press enter he ro.moveUp press enter he ro.moveDown press enter he ro.mov…" at bounding box center [510, 219] width 206 height 105
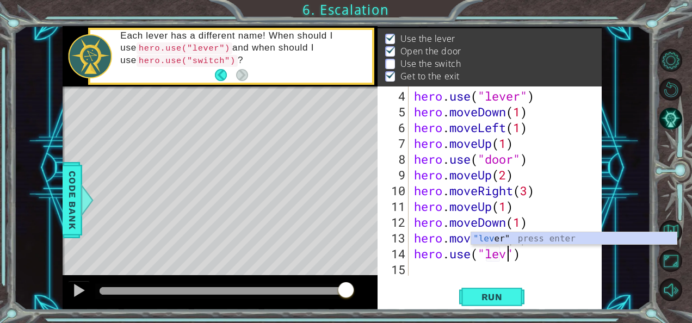
scroll to position [0, 4]
click at [542, 233] on div ""lever " press enter" at bounding box center [574, 251] width 206 height 39
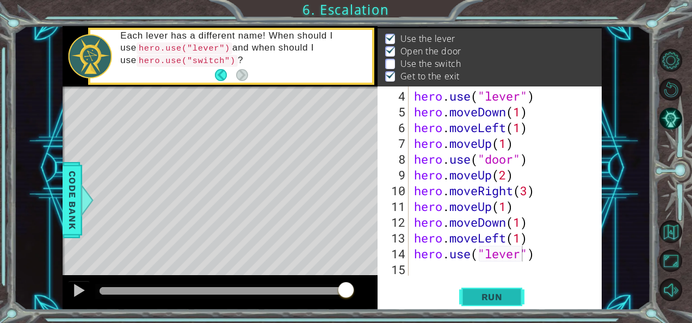
click at [505, 296] on span "Run" at bounding box center [492, 297] width 43 height 11
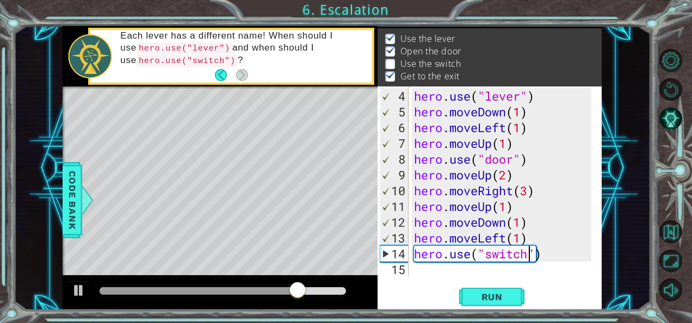
scroll to position [0, 5]
type textarea "hero.use("switch")"
click at [497, 297] on span "Run" at bounding box center [492, 297] width 43 height 11
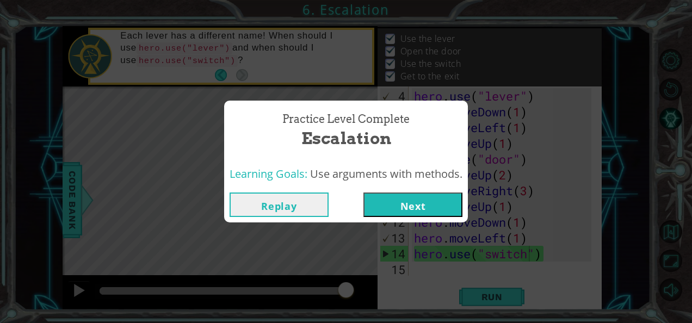
click at [454, 206] on button "Next" at bounding box center [413, 205] width 99 height 24
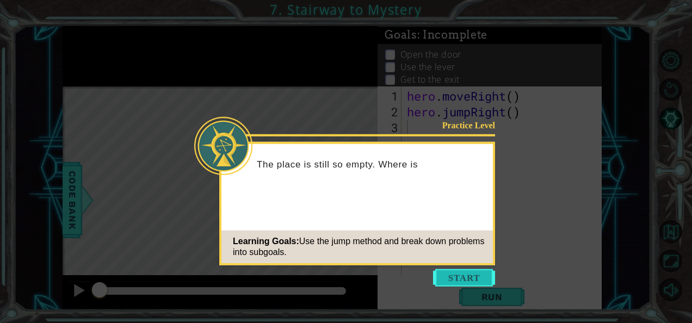
click at [459, 273] on button "Start" at bounding box center [464, 277] width 62 height 17
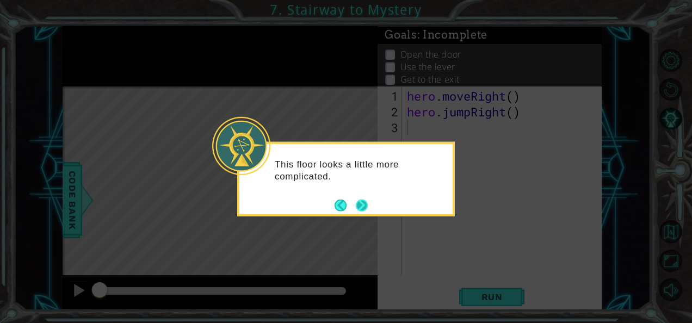
click at [361, 207] on button "Next" at bounding box center [362, 205] width 12 height 12
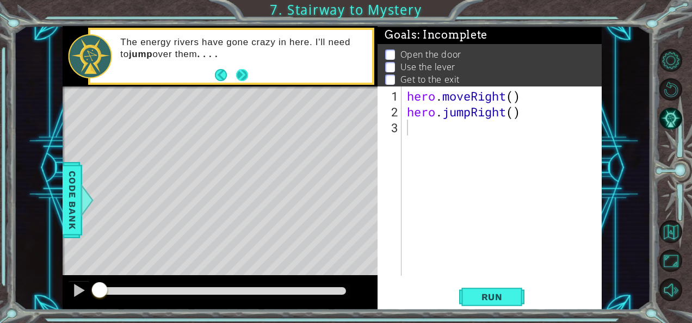
click at [240, 79] on button "Next" at bounding box center [242, 75] width 12 height 12
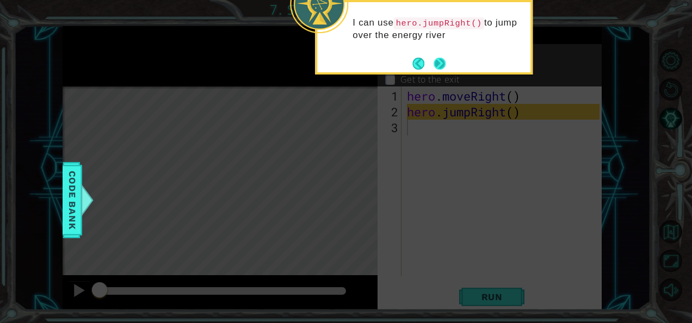
click at [440, 61] on button "Next" at bounding box center [440, 64] width 12 height 12
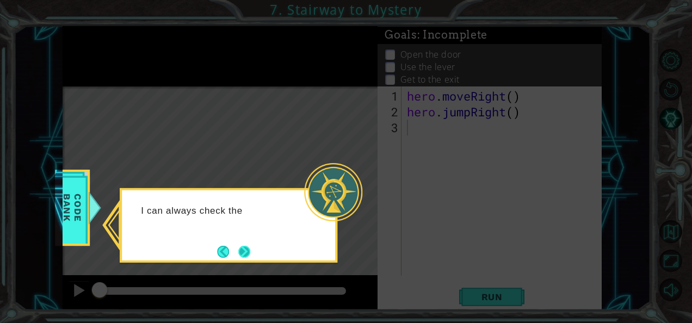
click at [247, 253] on button "Next" at bounding box center [244, 252] width 12 height 12
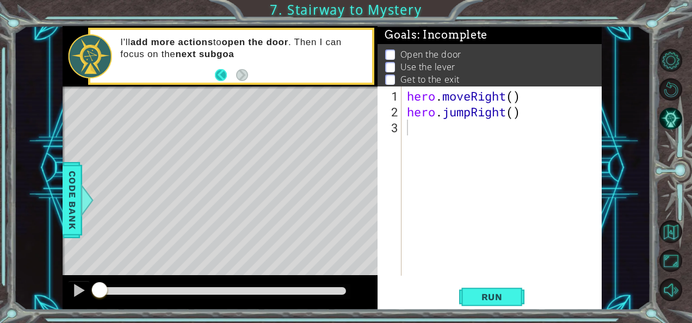
click at [217, 73] on button "Back" at bounding box center [225, 75] width 21 height 12
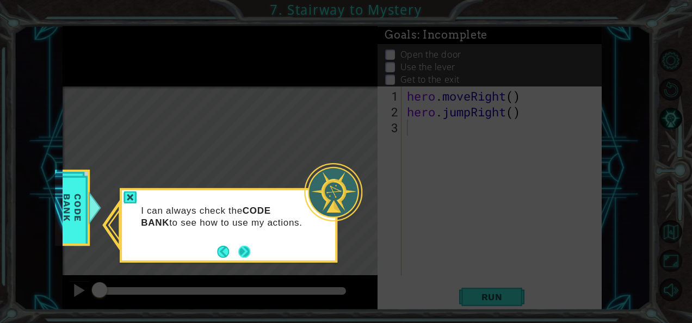
click at [244, 249] on button "Next" at bounding box center [244, 252] width 12 height 12
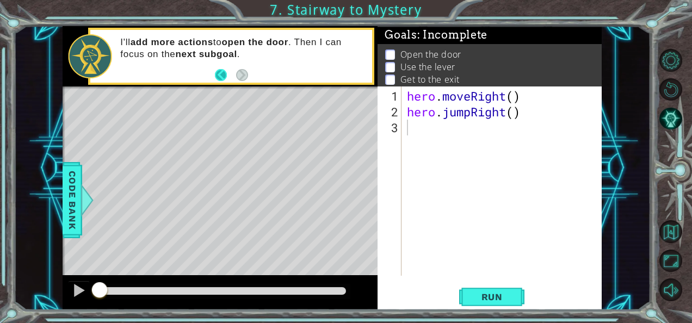
click at [223, 78] on button "Back" at bounding box center [225, 75] width 21 height 12
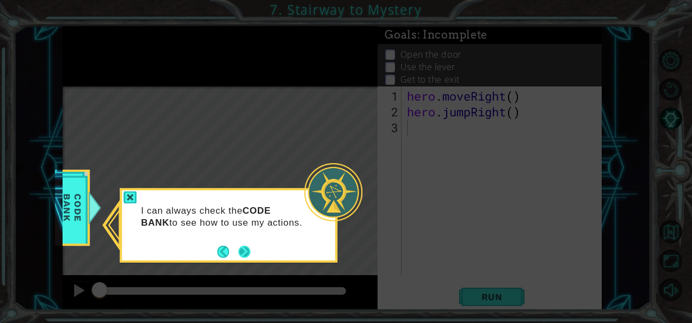
click at [247, 254] on button "Next" at bounding box center [244, 252] width 12 height 12
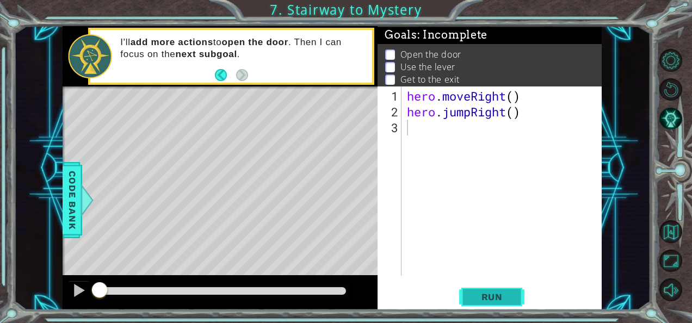
click at [485, 298] on span "Run" at bounding box center [492, 297] width 43 height 11
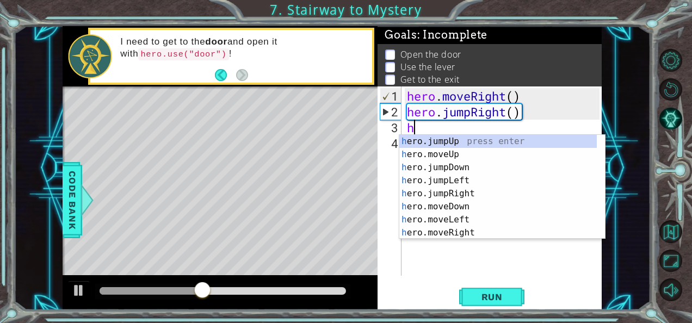
type textarea "he"
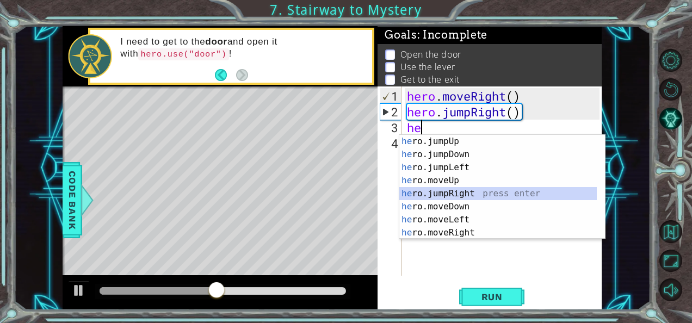
click at [479, 191] on div "he ro.jumpUp press enter he ro.jumpDown press enter he ro.jumpLeft press enter …" at bounding box center [499, 200] width 198 height 131
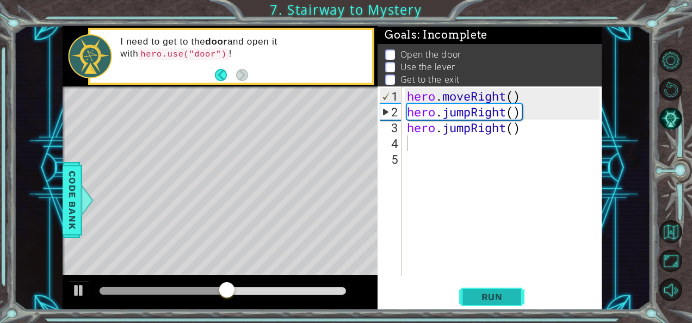
click at [472, 305] on button "Run" at bounding box center [491, 297] width 65 height 22
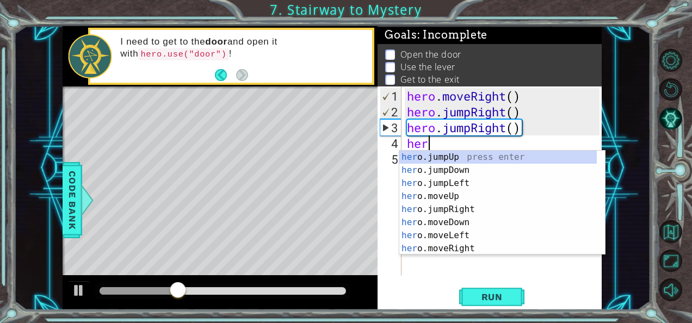
scroll to position [0, 1]
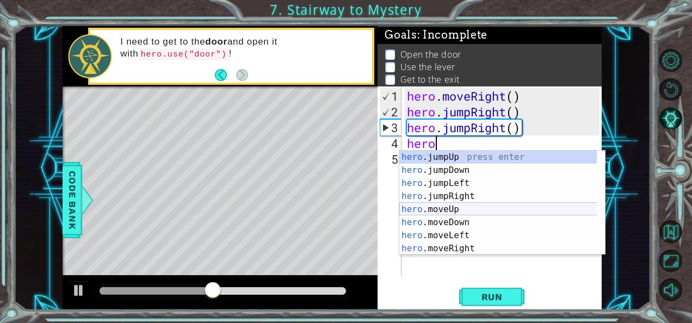
click at [465, 211] on div "hero .jumpUp press enter hero .jumpDown press enter hero .jumpLeft press enter …" at bounding box center [499, 216] width 198 height 131
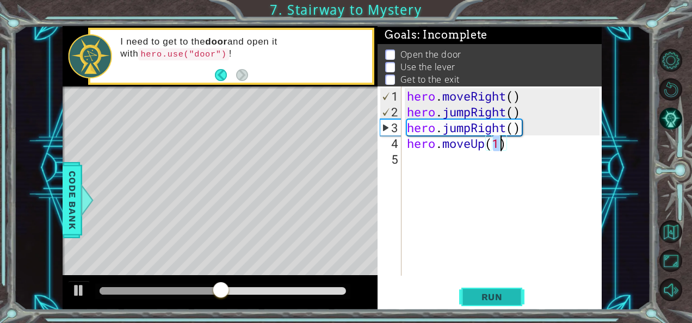
type textarea "hero.moveUp(1)"
click at [475, 292] on span "Run" at bounding box center [492, 297] width 43 height 11
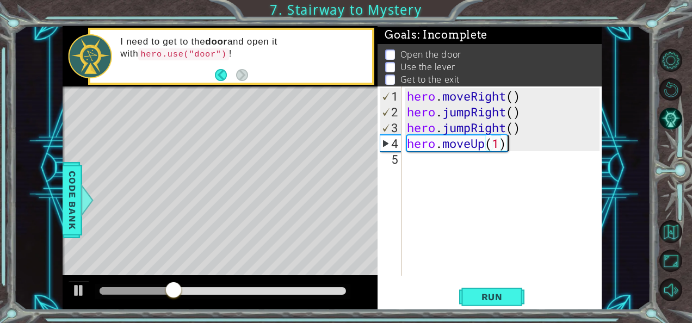
click at [531, 137] on div "hero . moveRight ( ) hero . jumpRight ( ) hero . jumpRight ( ) hero . moveUp ( …" at bounding box center [505, 198] width 200 height 221
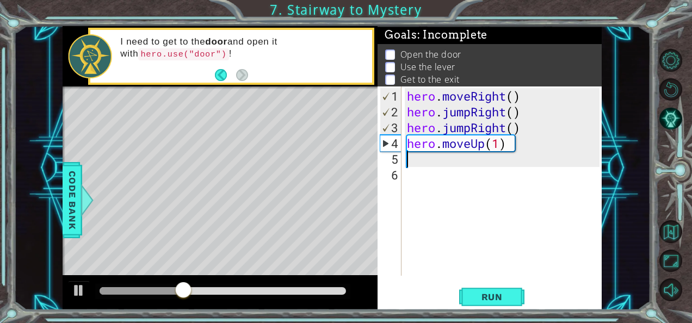
scroll to position [0, 0]
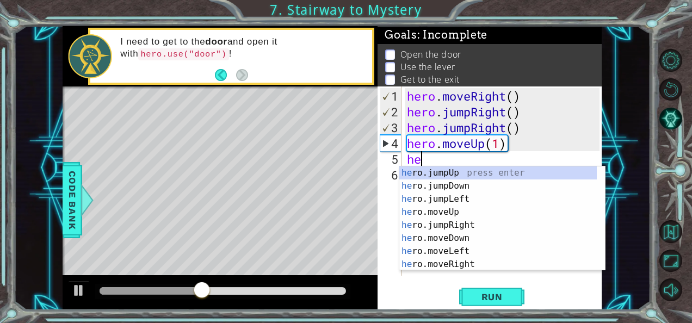
type textarea "her"
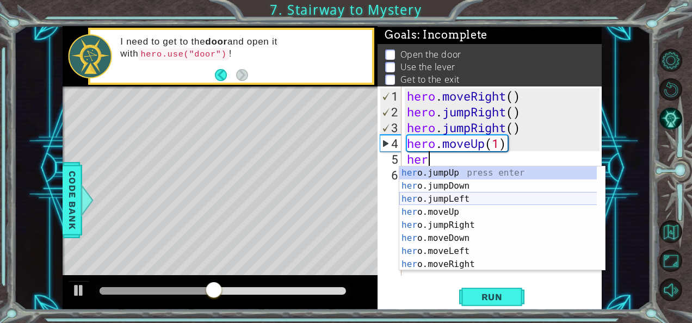
click at [519, 205] on div "her o.jumpUp press enter her o.jumpDown press enter her o.jumpLeft press enter …" at bounding box center [499, 232] width 198 height 131
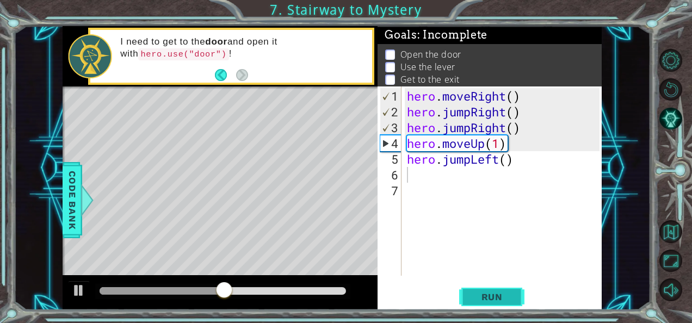
click at [497, 295] on span "Run" at bounding box center [492, 297] width 43 height 11
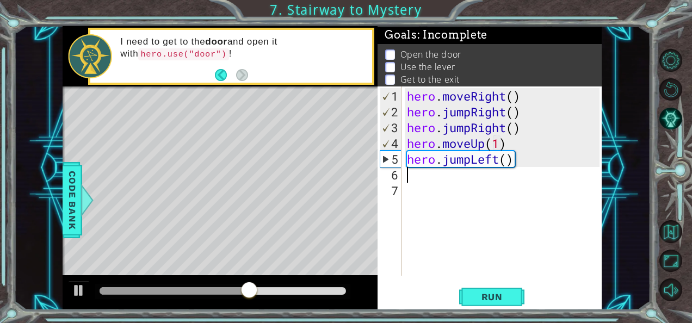
click at [516, 169] on div "hero . moveRight ( ) hero . jumpRight ( ) hero . jumpRight ( ) hero . moveUp ( …" at bounding box center [505, 198] width 200 height 221
click at [514, 162] on div "hero . moveRight ( ) hero . jumpRight ( ) hero . jumpRight ( ) hero . moveUp ( …" at bounding box center [505, 198] width 200 height 221
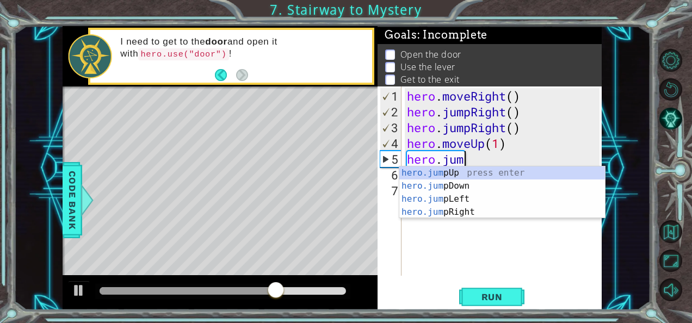
scroll to position [0, 1]
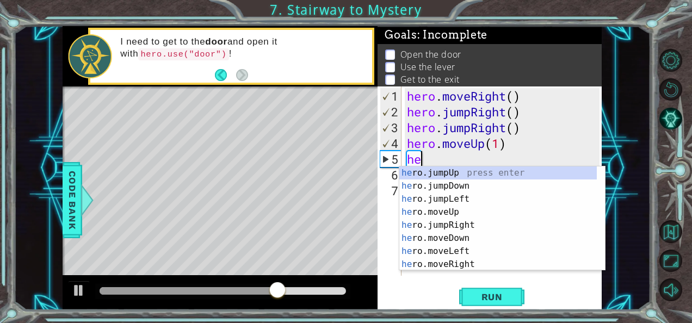
type textarea "h"
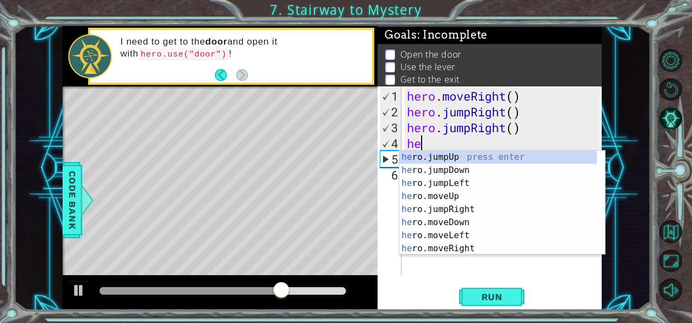
type textarea "h"
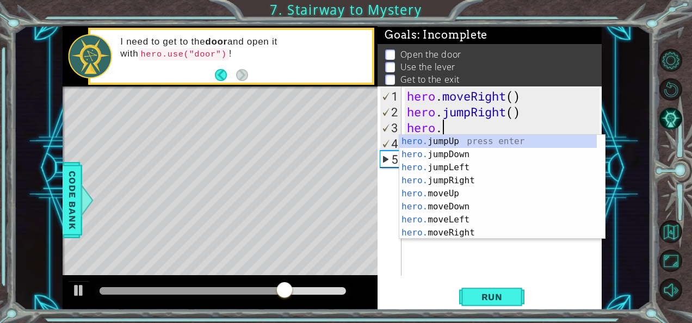
type textarea "h"
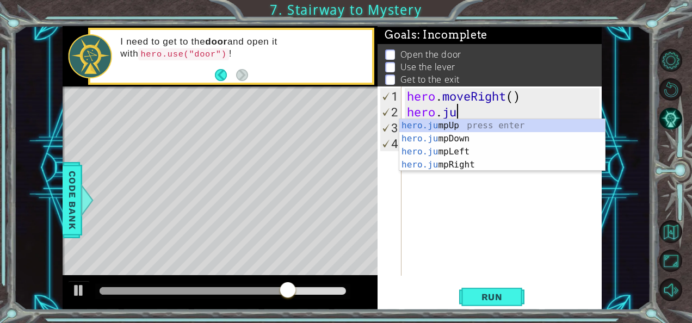
type textarea "h"
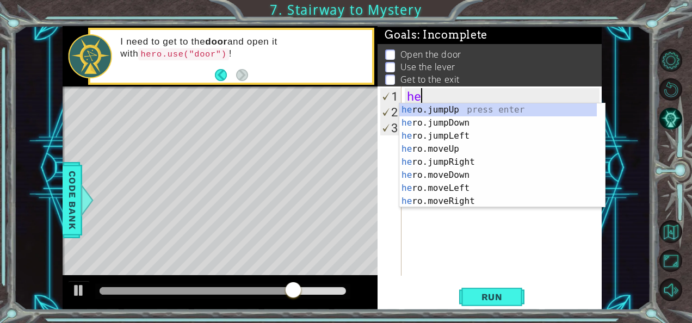
type textarea "h"
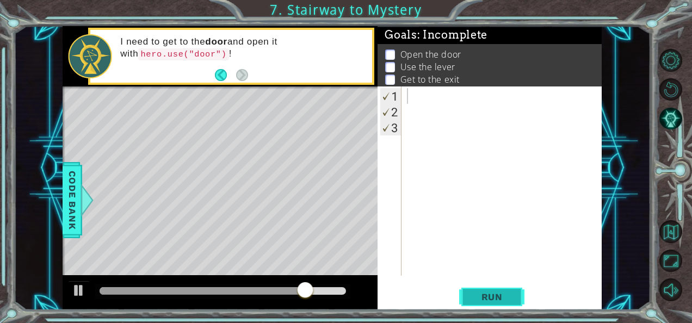
click at [471, 302] on span "Run" at bounding box center [492, 297] width 43 height 11
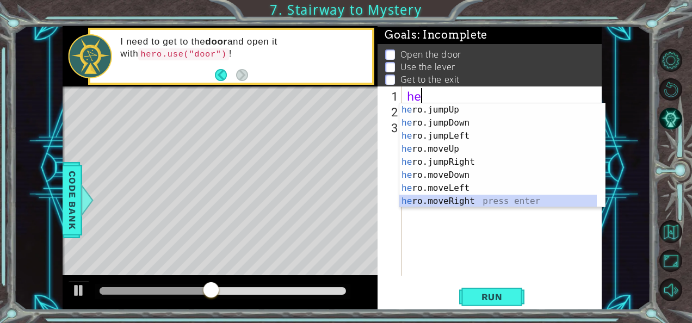
click at [469, 198] on div "he ro.jumpUp press enter he ro.jumpDown press enter he ro.jumpLeft press enter …" at bounding box center [499, 168] width 198 height 131
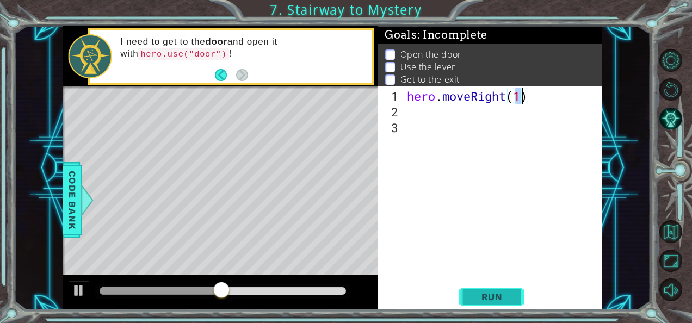
type textarea "hero.moveRight(1)"
click at [492, 298] on span "Run" at bounding box center [492, 297] width 43 height 11
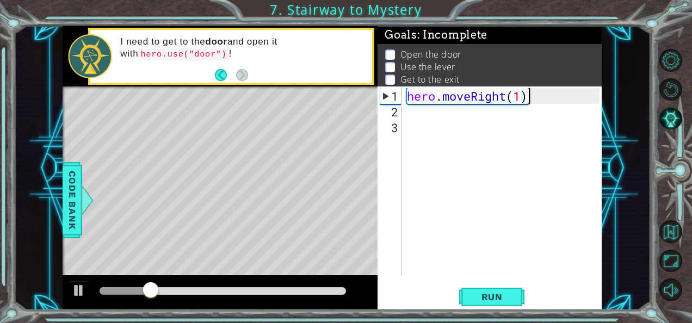
drag, startPoint x: 540, startPoint y: 95, endPoint x: 455, endPoint y: 145, distance: 98.8
click at [455, 145] on div "hero . moveRight ( 1 )" at bounding box center [505, 198] width 200 height 221
click at [505, 115] on div "hero . moveRight ( 1 )" at bounding box center [505, 198] width 200 height 221
type textarea "h"
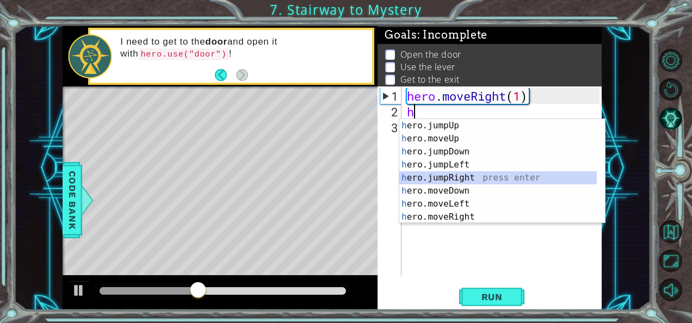
click at [475, 176] on div "h ero.jumpUp press enter h ero.moveUp press enter h ero.jumpDown press enter h …" at bounding box center [499, 184] width 198 height 131
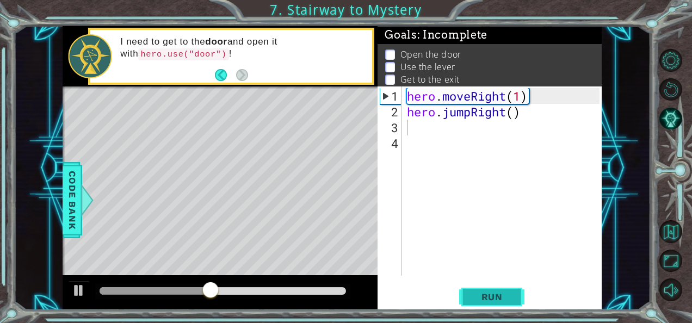
click at [473, 302] on span "Run" at bounding box center [492, 297] width 43 height 11
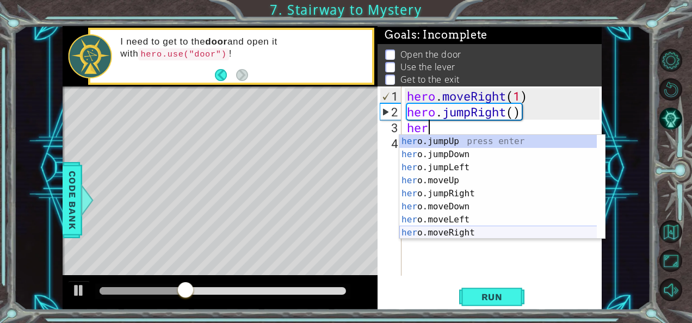
click at [471, 228] on div "her o.jumpUp press enter her o.jumpDown press enter her o.jumpLeft press enter …" at bounding box center [499, 200] width 198 height 131
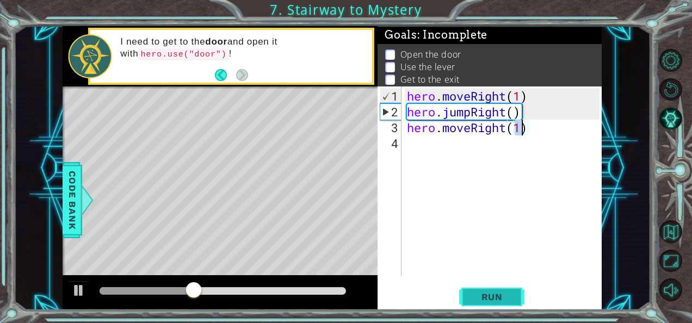
type textarea "hero.moveRight(1)"
click at [476, 296] on span "Run" at bounding box center [492, 297] width 43 height 11
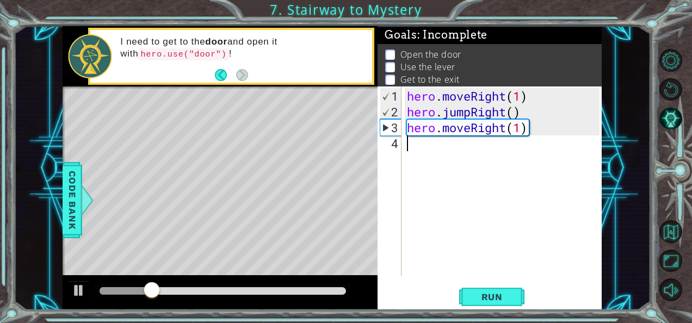
click at [560, 140] on div "hero . moveRight ( 1 ) hero . jumpRight ( ) hero . moveRight ( 1 )" at bounding box center [505, 198] width 200 height 221
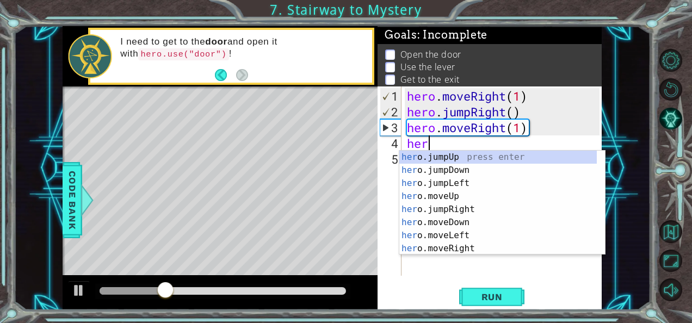
scroll to position [0, 1]
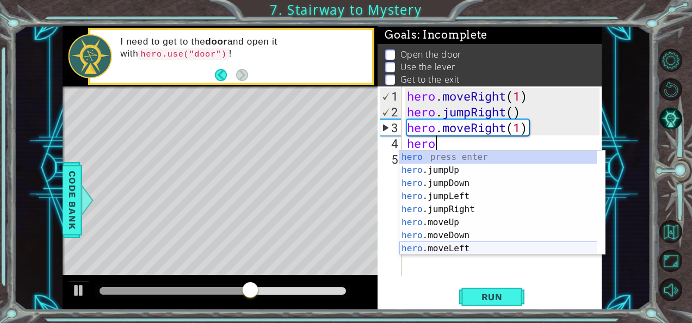
click at [468, 247] on div "hero press enter hero .jumpUp press enter hero .jumpDown press enter hero .jump…" at bounding box center [499, 216] width 198 height 131
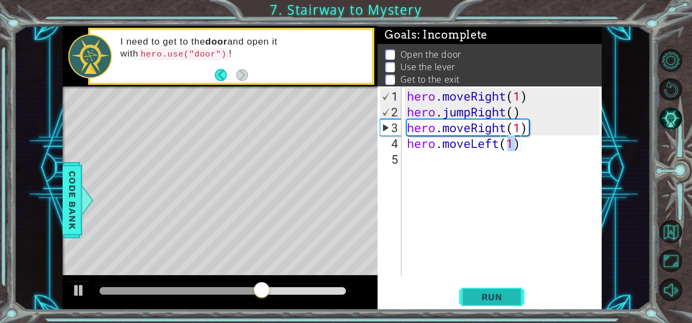
click at [480, 292] on span "Run" at bounding box center [492, 297] width 43 height 11
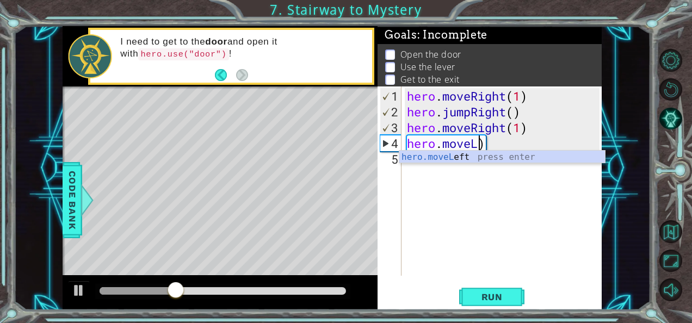
click at [519, 139] on div "hero . moveRight ( 1 ) hero . jumpRight ( ) hero . moveRight ( 1 ) hero . moveL…" at bounding box center [505, 198] width 200 height 221
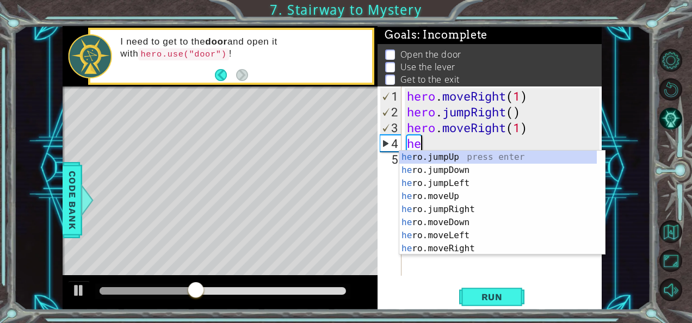
scroll to position [0, 0]
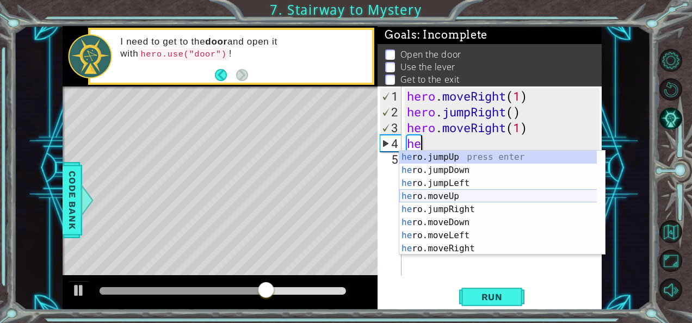
click at [466, 197] on div "he ro.jumpUp press enter he ro.jumpDown press enter he ro.jumpLeft press enter …" at bounding box center [499, 216] width 198 height 131
type textarea "hero.moveUp(1)"
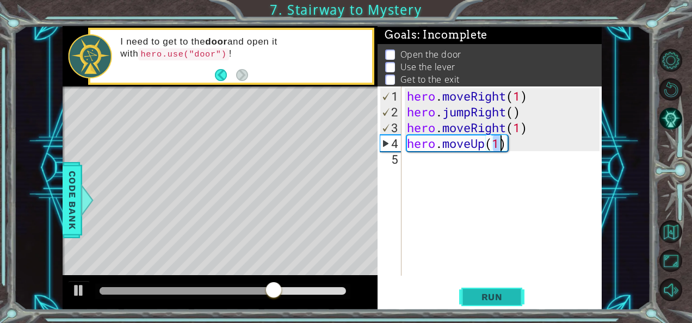
click at [491, 297] on span "Run" at bounding box center [492, 297] width 43 height 11
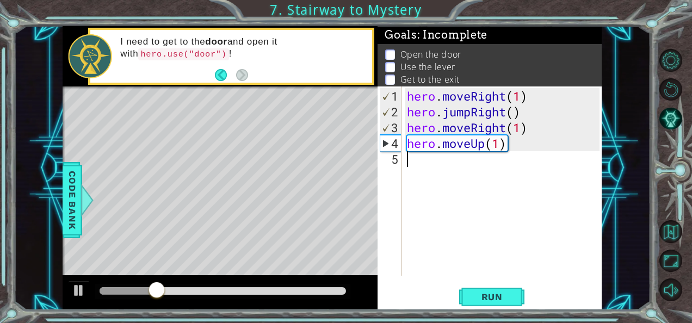
click at [541, 157] on div "hero . moveRight ( 1 ) hero . jumpRight ( ) hero . moveRight ( 1 ) hero . moveU…" at bounding box center [505, 198] width 200 height 221
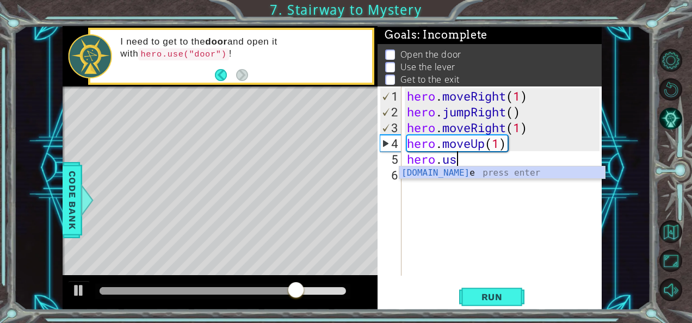
scroll to position [0, 2]
click at [522, 175] on div "[DOMAIN_NAME] e press enter" at bounding box center [503, 186] width 206 height 39
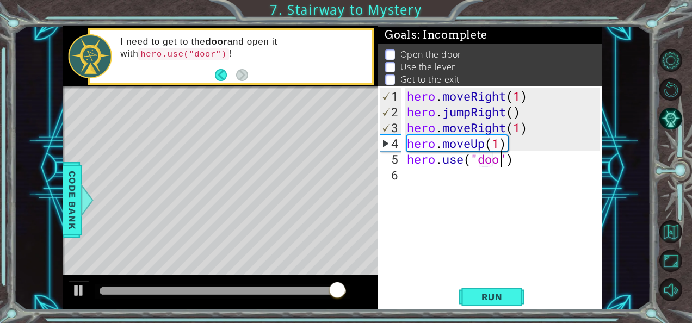
scroll to position [0, 4]
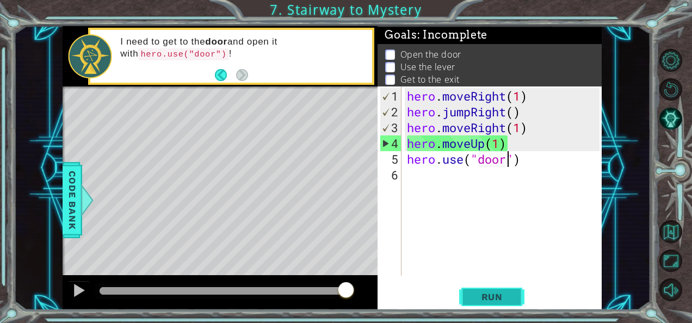
type textarea "hero.use("door")"
click at [513, 302] on span "Run" at bounding box center [492, 297] width 43 height 11
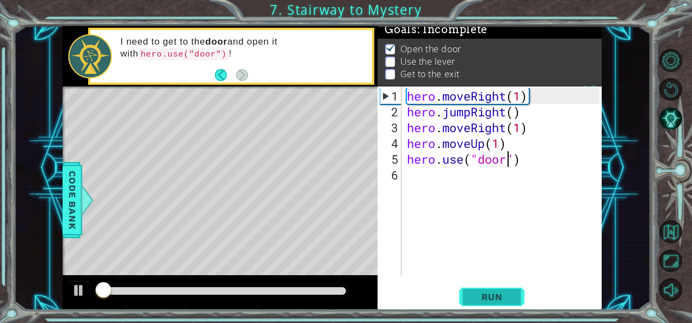
scroll to position [9, 0]
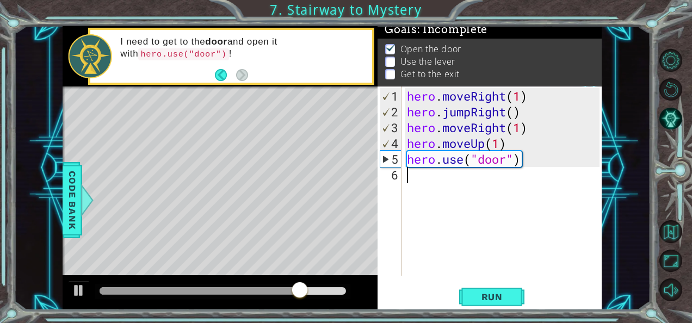
click at [563, 171] on div "hero . moveRight ( 1 ) hero . jumpRight ( ) hero . moveRight ( 1 ) hero . moveU…" at bounding box center [505, 198] width 200 height 221
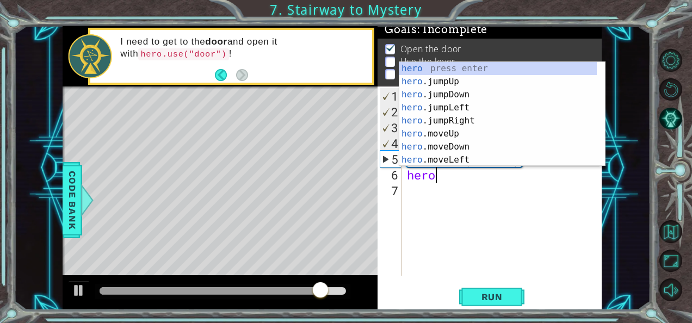
scroll to position [0, 1]
type textarea "hero."
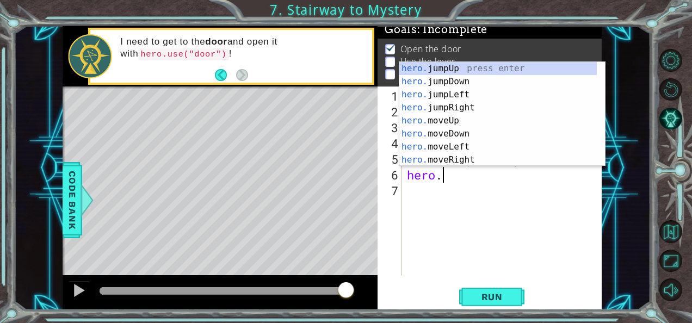
scroll to position [0, 1]
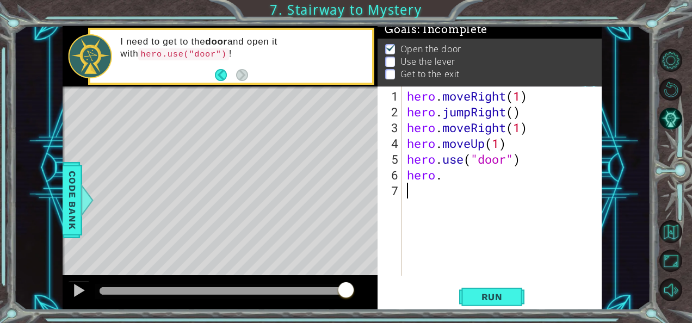
click at [512, 185] on div "hero . moveRight ( 1 ) hero . jumpRight ( ) hero . moveRight ( 1 ) hero . moveU…" at bounding box center [505, 198] width 200 height 221
click at [446, 177] on div "hero . moveRight ( 1 ) hero . jumpRight ( ) hero . moveRight ( 1 ) hero . moveU…" at bounding box center [505, 198] width 200 height 221
type textarea "hero.m"
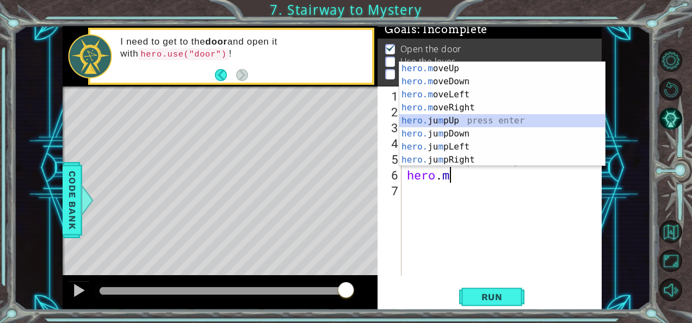
click at [458, 120] on div "hero.m oveUp press enter hero.m oveDown press enter hero.m oveLeft press enter …" at bounding box center [503, 127] width 206 height 131
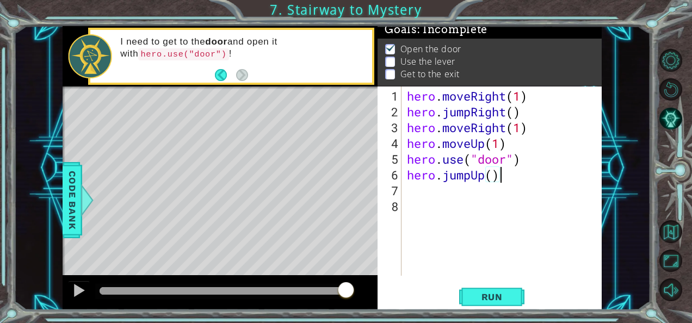
click at [511, 178] on div "hero . moveRight ( 1 ) hero . jumpRight ( ) hero . moveRight ( 1 ) hero . moveU…" at bounding box center [505, 198] width 200 height 221
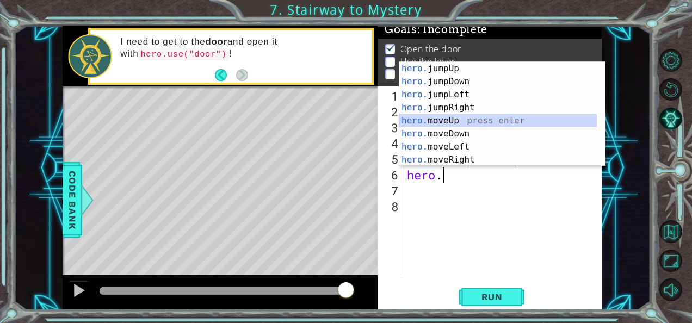
click at [463, 121] on div "hero. jumpUp press enter hero. jumpDown press enter hero. jumpLeft press enter …" at bounding box center [499, 127] width 198 height 131
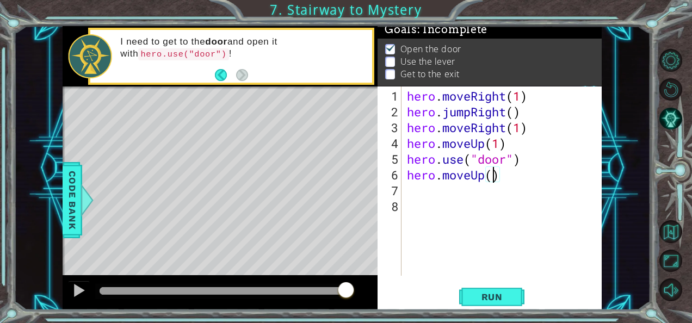
scroll to position [0, 4]
type textarea "hero.moveUp(2)"
click at [486, 288] on button "Run" at bounding box center [491, 297] width 65 height 22
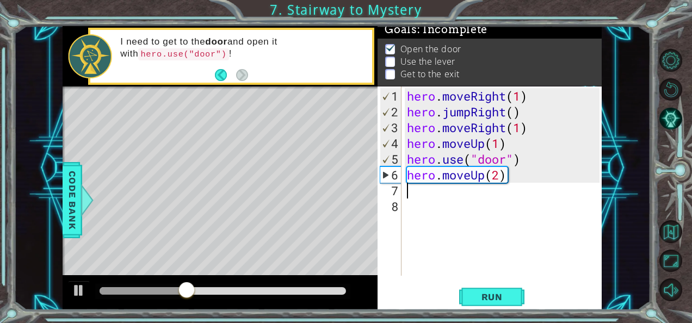
click at [439, 197] on div "hero . moveRight ( 1 ) hero . jumpRight ( ) hero . moveRight ( 1 ) hero . moveU…" at bounding box center [505, 198] width 200 height 221
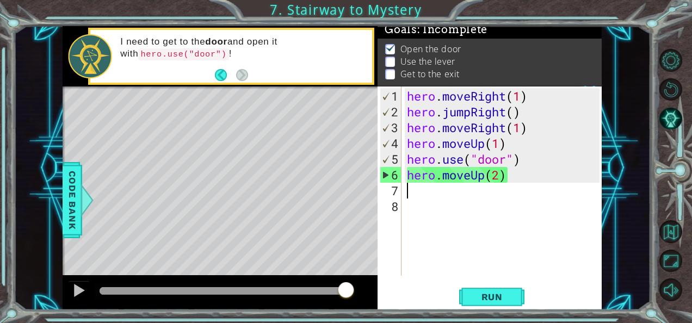
click at [439, 197] on div "hero . moveRight ( 1 ) hero . jumpRight ( ) hero . moveRight ( 1 ) hero . moveU…" at bounding box center [505, 198] width 200 height 221
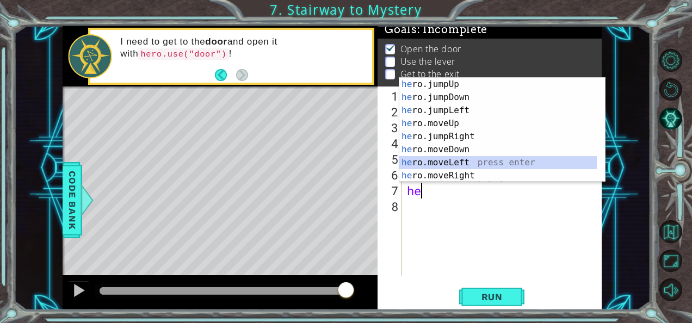
click at [442, 157] on div "he ro.jumpUp press enter he ro.jumpDown press enter he ro.jumpLeft press enter …" at bounding box center [499, 143] width 198 height 131
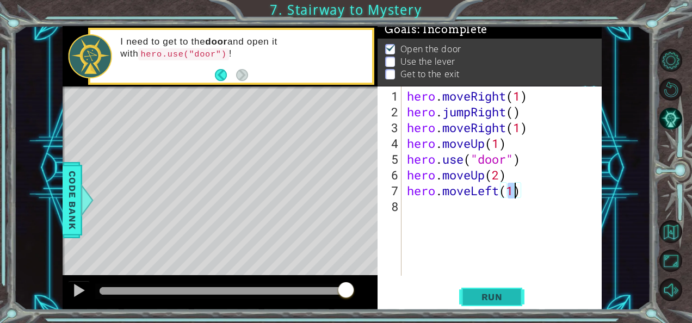
type textarea "hero.moveLeft(1)"
click at [484, 297] on span "Run" at bounding box center [492, 297] width 43 height 11
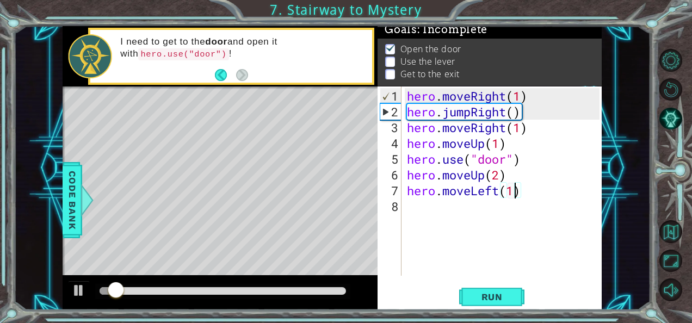
click at [430, 221] on div "hero . moveRight ( 1 ) hero . jumpRight ( ) hero . moveRight ( 1 ) hero . moveU…" at bounding box center [505, 198] width 200 height 221
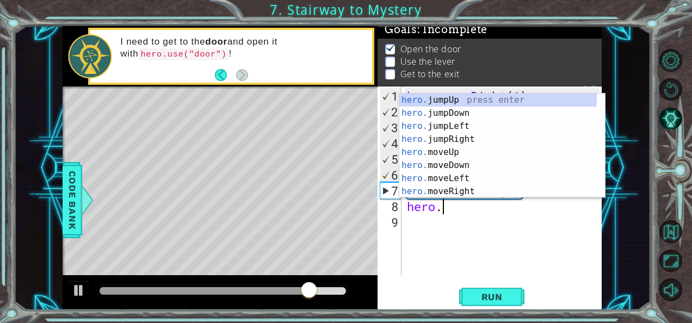
scroll to position [0, 1]
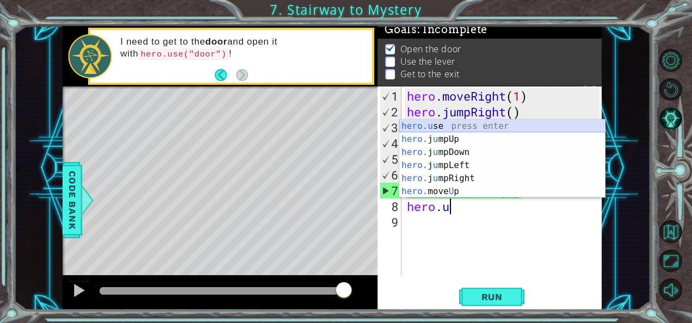
click at [457, 120] on div "hero.u se press enter hero. j u mpUp press enter hero. j u mpDown press enter h…" at bounding box center [503, 172] width 206 height 105
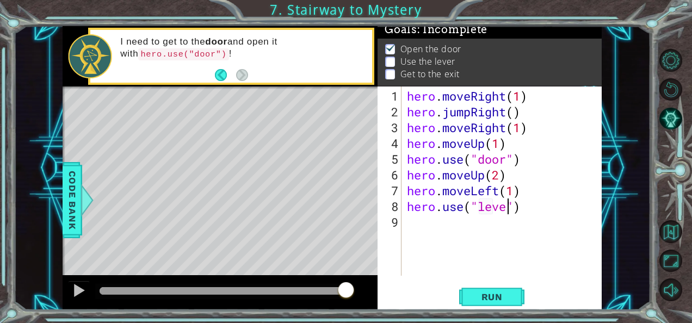
scroll to position [0, 5]
type textarea "hero.use("lever")"
click at [487, 297] on span "Run" at bounding box center [492, 297] width 43 height 11
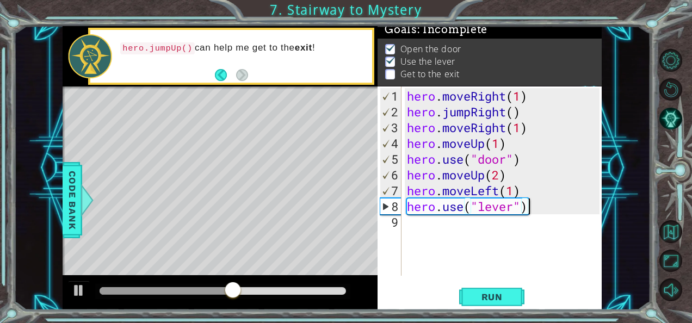
click at [548, 201] on div "hero . moveRight ( 1 ) hero . jumpRight ( ) hero . moveRight ( 1 ) hero . moveU…" at bounding box center [505, 198] width 200 height 221
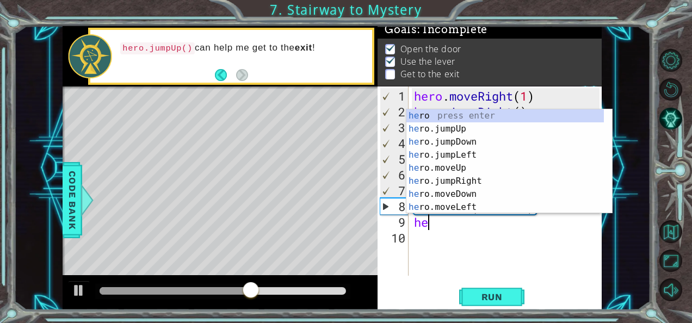
scroll to position [0, 0]
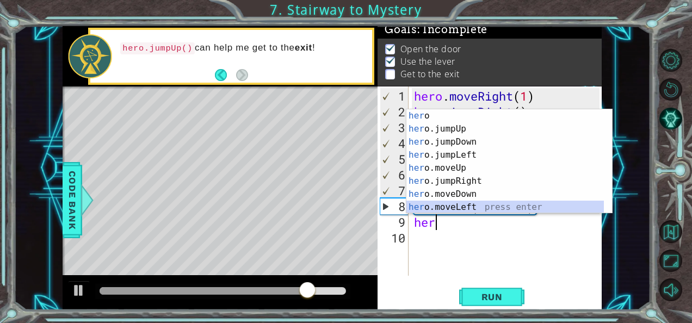
click at [457, 208] on div "her o press enter her o.jumpUp press enter her o.jumpDown press enter her o.jum…" at bounding box center [506, 174] width 198 height 131
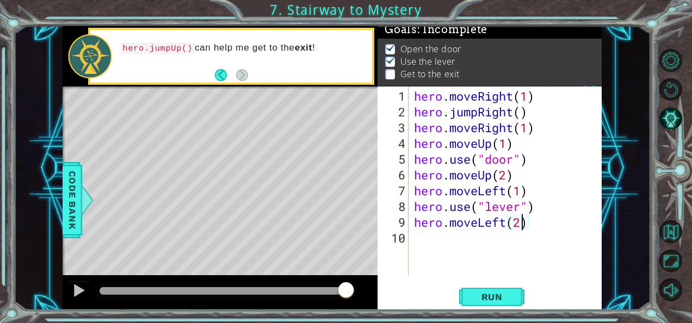
scroll to position [0, 4]
type textarea "hero.moveLeft(2)"
click at [503, 299] on span "Run" at bounding box center [492, 297] width 43 height 11
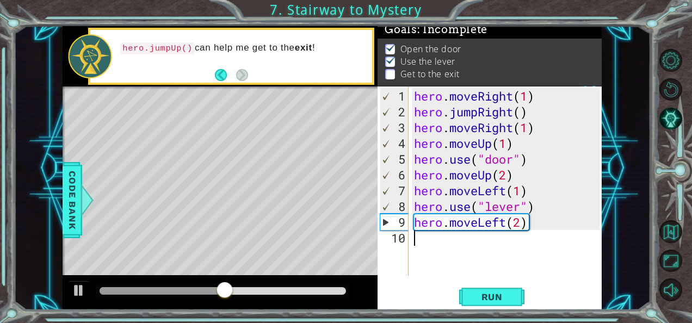
click at [563, 232] on div "hero . moveRight ( 1 ) hero . jumpRight ( ) hero . moveRight ( 1 ) hero . moveU…" at bounding box center [509, 198] width 194 height 221
type textarea "h"
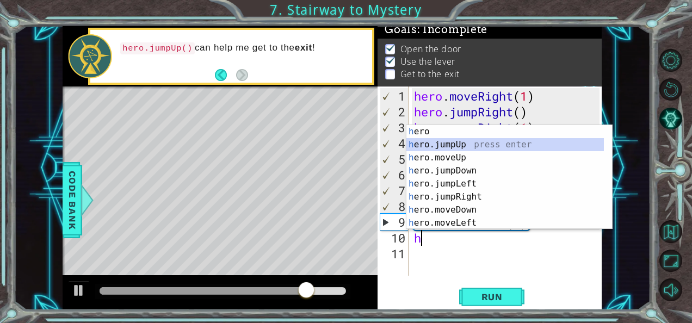
click at [457, 146] on div "h ero press enter h ero.jumpUp press enter h ero.moveUp press enter h ero.jumpD…" at bounding box center [506, 190] width 198 height 131
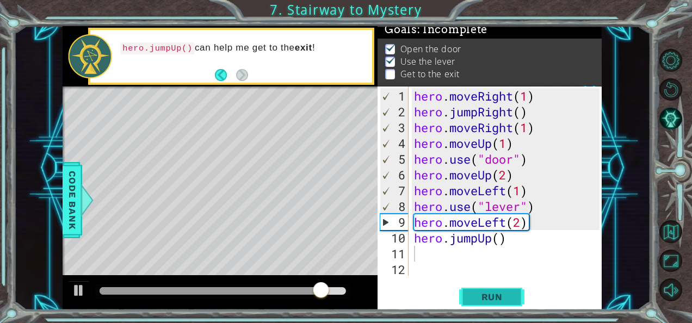
click at [499, 292] on span "Run" at bounding box center [492, 297] width 43 height 11
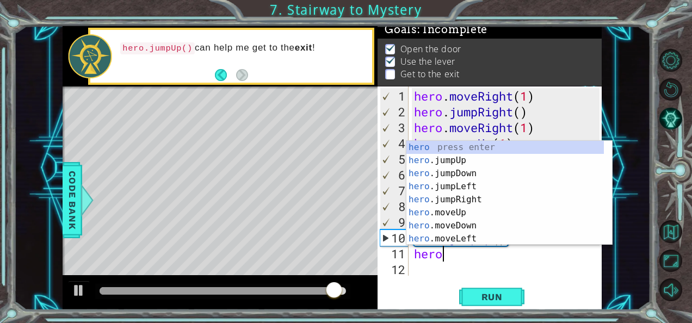
scroll to position [0, 1]
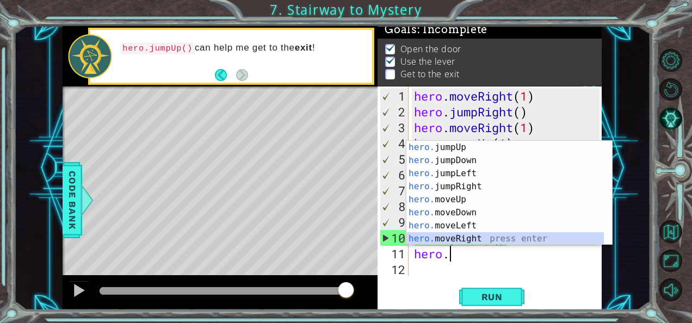
click at [452, 238] on div "hero. jumpUp press enter hero. jumpDown press enter hero. jumpLeft press enter …" at bounding box center [506, 206] width 198 height 131
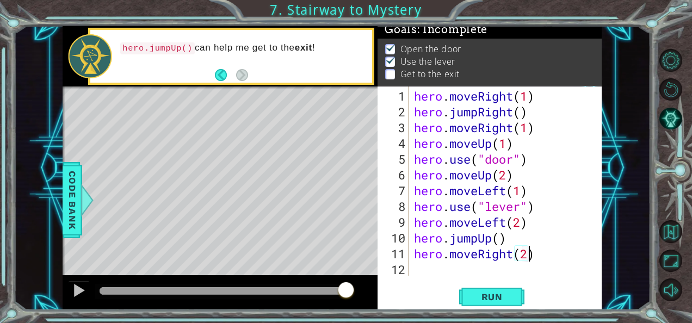
scroll to position [0, 4]
type textarea "hero.moveRight(2)"
click at [487, 290] on button "Run" at bounding box center [491, 297] width 65 height 22
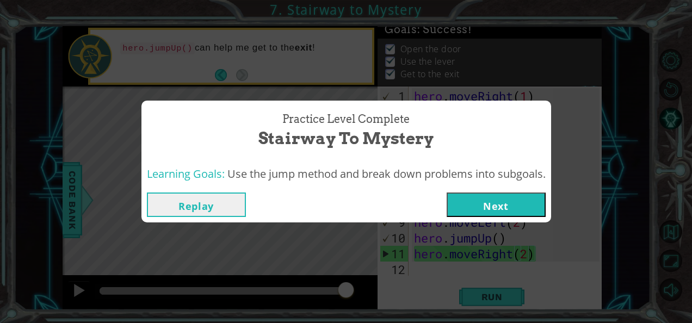
click at [505, 206] on button "Next" at bounding box center [496, 205] width 99 height 24
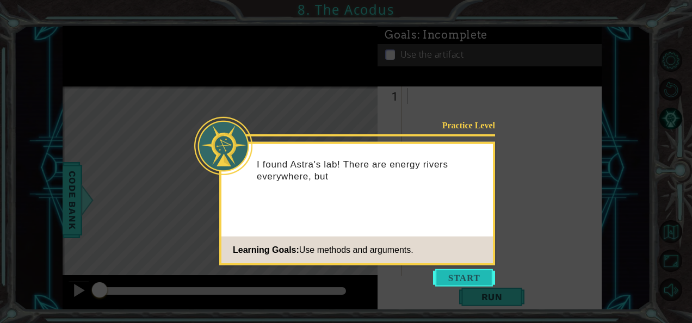
click at [452, 274] on button "Start" at bounding box center [464, 277] width 62 height 17
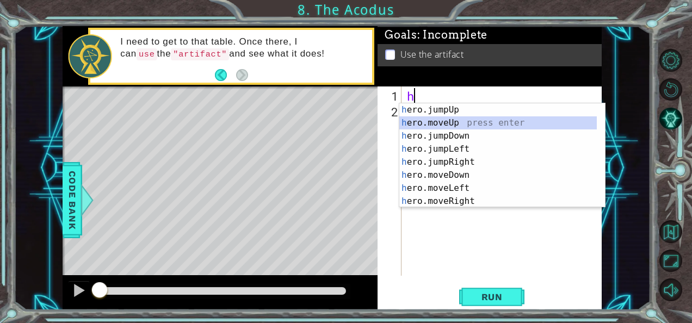
click at [439, 121] on div "h ero.jumpUp press enter h ero.moveUp press enter h ero.jumpDown press enter h …" at bounding box center [499, 168] width 198 height 131
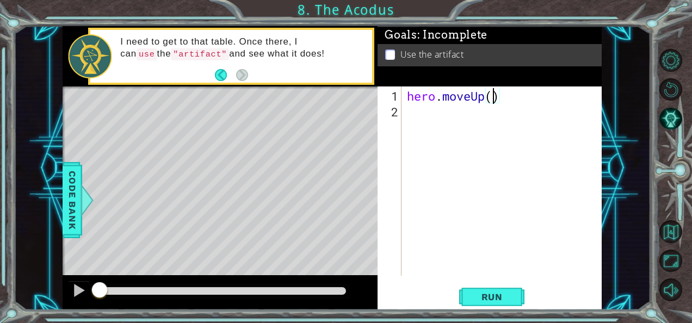
type textarea "hero.moveUp(3)"
click at [483, 293] on span "Run" at bounding box center [492, 297] width 43 height 11
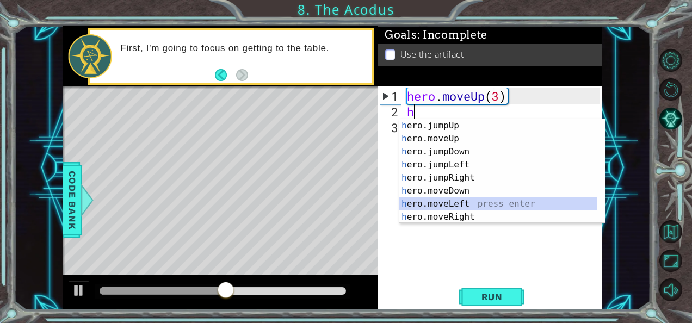
click at [445, 204] on div "h ero.jumpUp press enter h ero.moveUp press enter h ero.jumpDown press enter h …" at bounding box center [499, 184] width 198 height 131
type textarea "hero.moveLeft(1)"
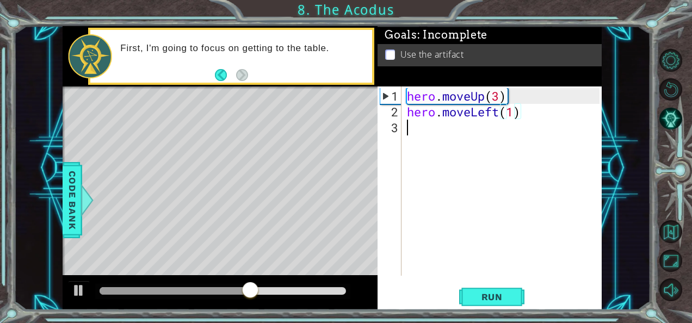
click at [449, 126] on div "hero . moveUp ( 3 ) hero . moveLeft ( 1 )" at bounding box center [505, 198] width 200 height 221
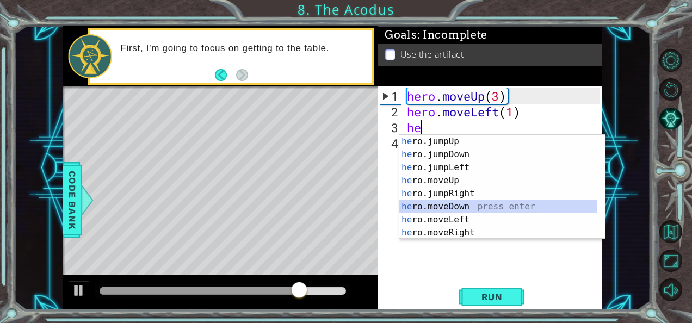
click at [448, 202] on div "he ro.jumpUp press enter he ro.jumpDown press enter he ro.jumpLeft press enter …" at bounding box center [499, 200] width 198 height 131
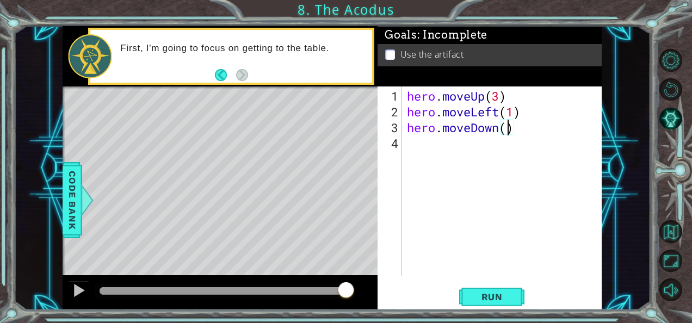
scroll to position [0, 4]
type textarea "hero.moveDown(3)"
click at [492, 292] on span "Run" at bounding box center [492, 297] width 43 height 11
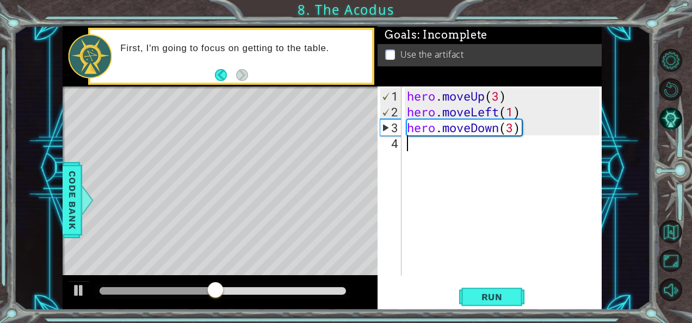
click at [494, 150] on div "hero . moveUp ( 3 ) hero . moveLeft ( 1 ) hero . moveDown ( 3 )" at bounding box center [505, 198] width 200 height 221
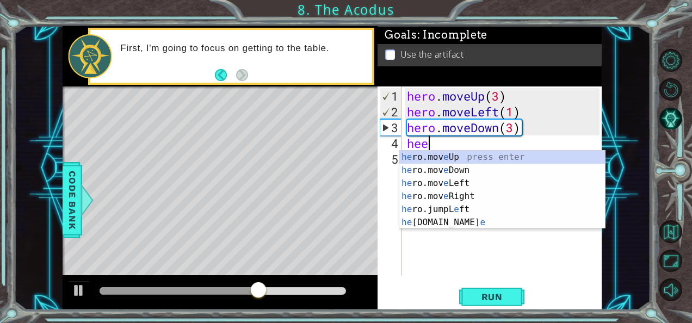
scroll to position [0, 0]
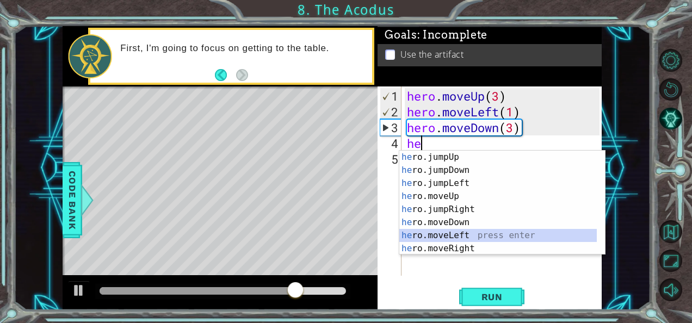
click at [449, 230] on div "he ro.jumpUp press enter he ro.jumpDown press enter he ro.jumpLeft press enter …" at bounding box center [499, 216] width 198 height 131
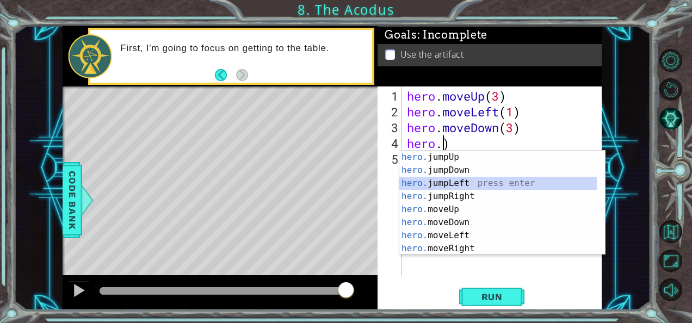
click at [489, 180] on div "hero. jumpUp press enter hero. jumpDown press enter hero. jumpLeft press enter …" at bounding box center [499, 216] width 198 height 131
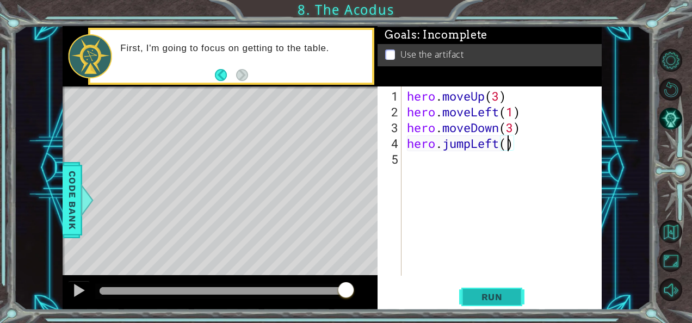
type textarea "hero.jumpLeft()"
click at [485, 301] on span "Run" at bounding box center [492, 297] width 43 height 11
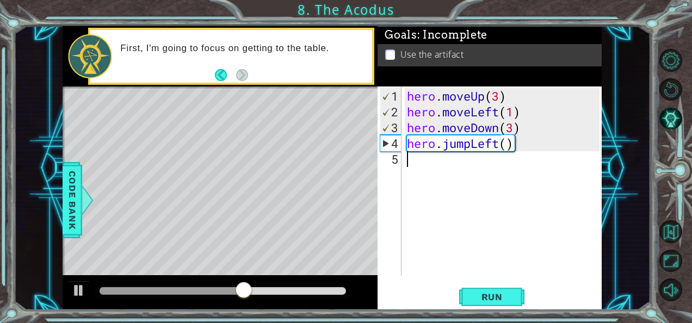
click at [437, 179] on div "hero . moveUp ( 3 ) hero . moveLeft ( 1 ) hero . moveDown ( 3 ) hero . jumpLeft…" at bounding box center [505, 198] width 200 height 221
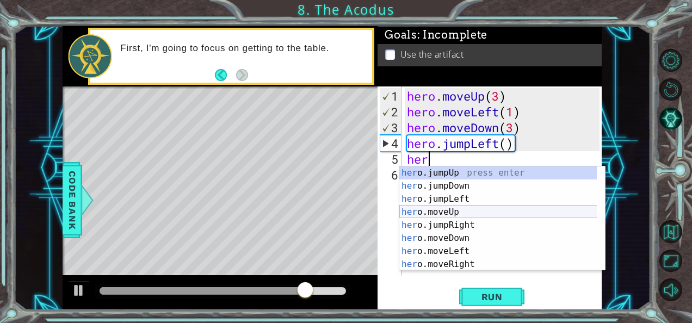
click at [443, 211] on div "her o.jumpUp press enter her o.jumpDown press enter her o.jumpLeft press enter …" at bounding box center [499, 232] width 198 height 131
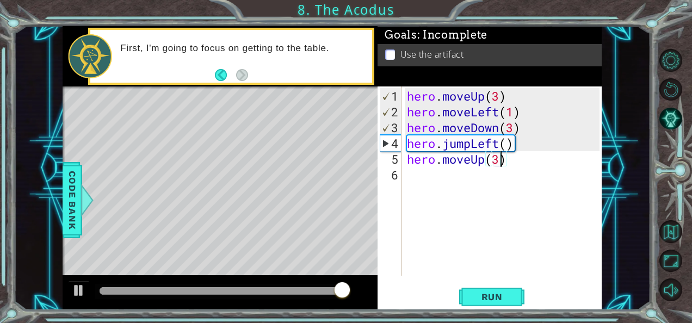
scroll to position [0, 4]
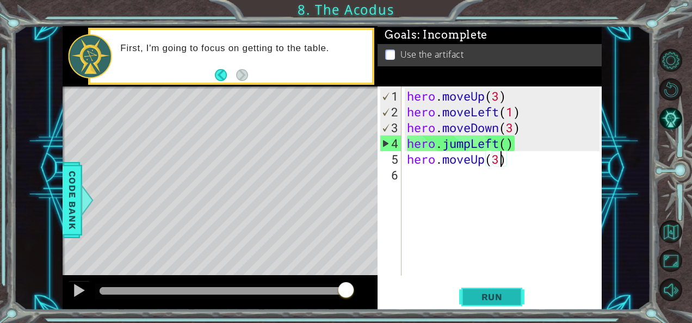
type textarea "hero.moveUp(3)"
click at [487, 296] on span "Run" at bounding box center [492, 297] width 43 height 11
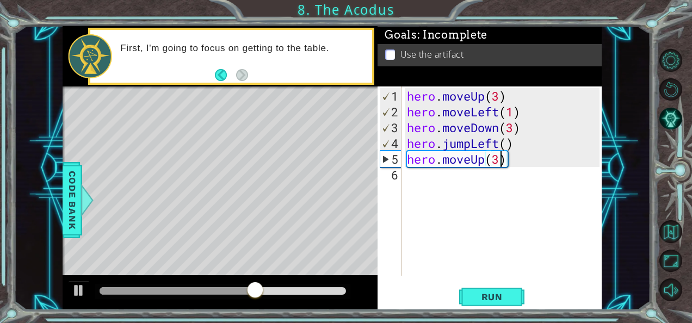
click at [438, 191] on div "hero . moveUp ( 3 ) hero . moveLeft ( 1 ) hero . moveDown ( 3 ) hero . jumpLeft…" at bounding box center [505, 198] width 200 height 221
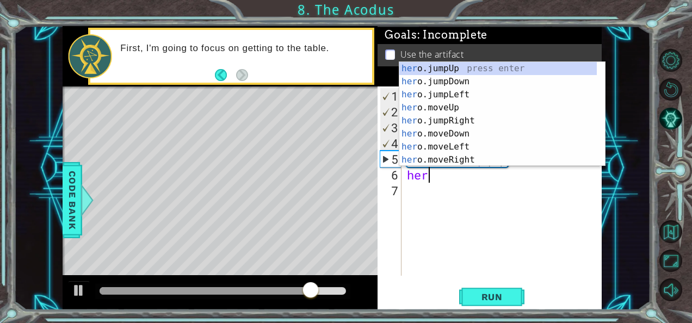
scroll to position [0, 1]
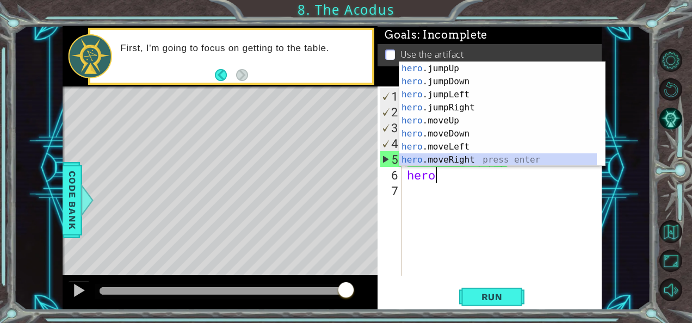
click at [448, 159] on div "hero .jumpUp press enter hero .jumpDown press enter hero .jumpLeft press enter …" at bounding box center [499, 127] width 198 height 131
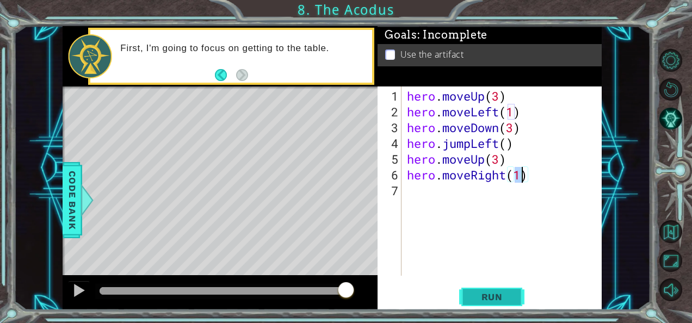
type textarea "hero.moveRight(1)"
click at [499, 307] on button "Run" at bounding box center [491, 297] width 65 height 22
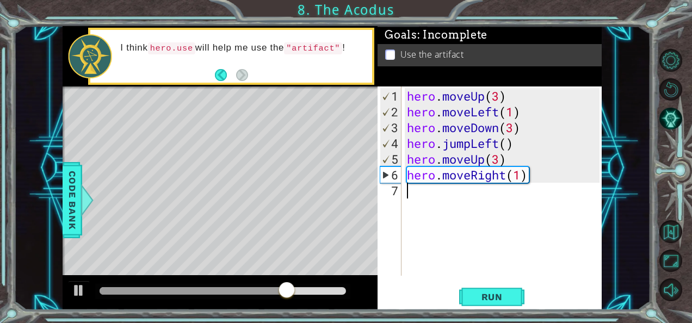
click at [415, 233] on div "hero . moveUp ( 3 ) hero . moveLeft ( 1 ) hero . moveDown ( 3 ) hero . jumpLeft…" at bounding box center [505, 198] width 200 height 221
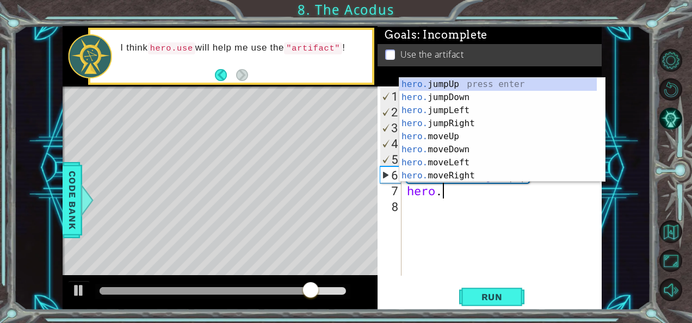
scroll to position [0, 1]
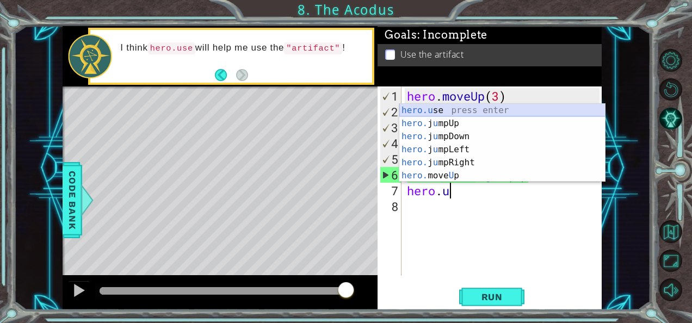
click at [446, 108] on div "hero.u se press enter hero. j u mpUp press enter hero. j u mpDown press enter h…" at bounding box center [503, 156] width 206 height 105
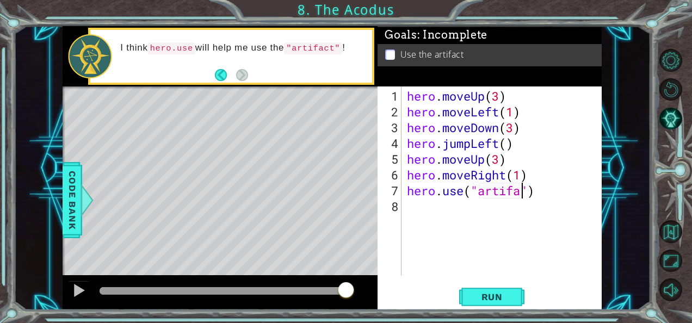
scroll to position [0, 5]
type textarea "hero.use("artifact")"
click at [479, 299] on span "Run" at bounding box center [492, 297] width 43 height 11
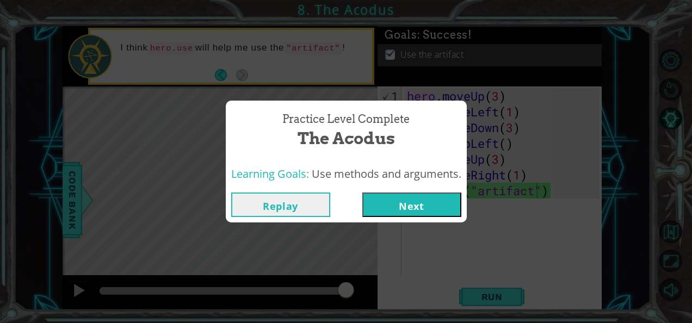
click at [403, 203] on button "Next" at bounding box center [412, 205] width 99 height 24
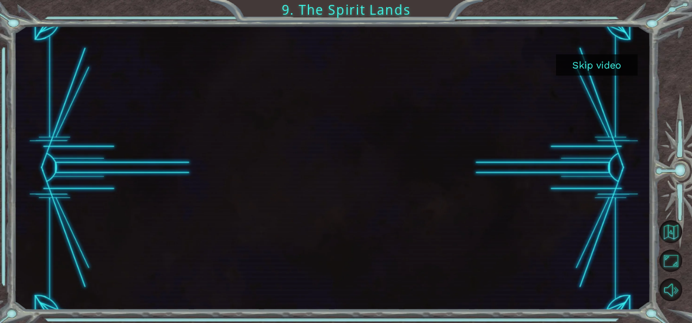
click at [602, 71] on button "Skip video" at bounding box center [597, 64] width 82 height 21
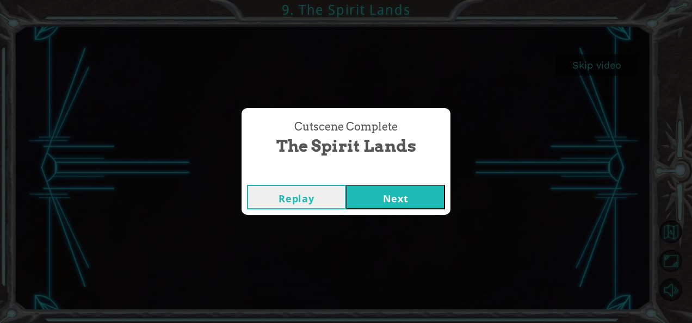
click at [378, 198] on button "Next" at bounding box center [395, 197] width 99 height 24
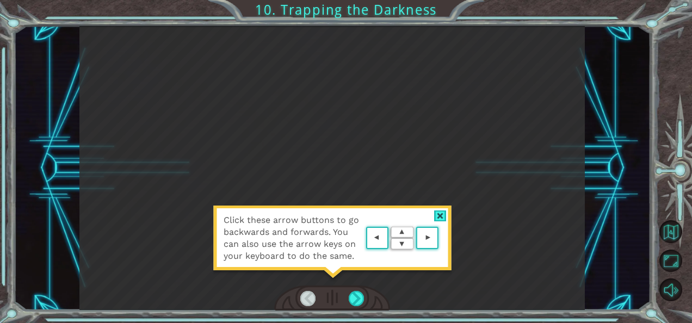
click at [409, 135] on div "Click these arrow buttons to go backwards and forwards. You can also use the ar…" at bounding box center [332, 168] width 506 height 285
click at [438, 216] on div at bounding box center [440, 216] width 13 height 11
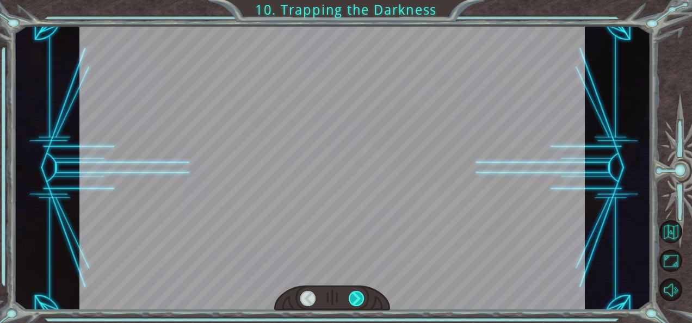
click at [359, 298] on div at bounding box center [356, 298] width 15 height 15
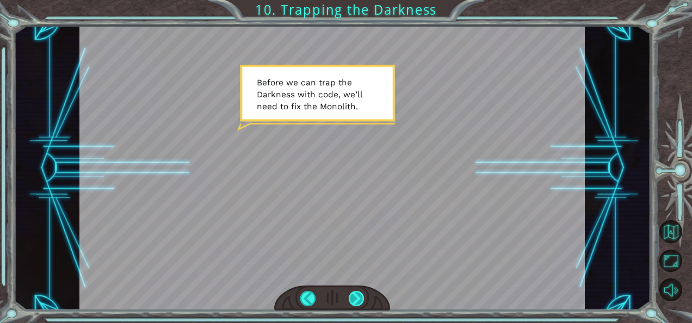
click at [351, 302] on div at bounding box center [356, 298] width 15 height 15
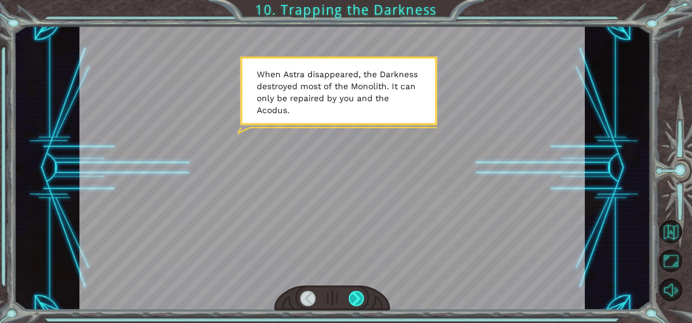
click at [351, 302] on div at bounding box center [356, 298] width 15 height 15
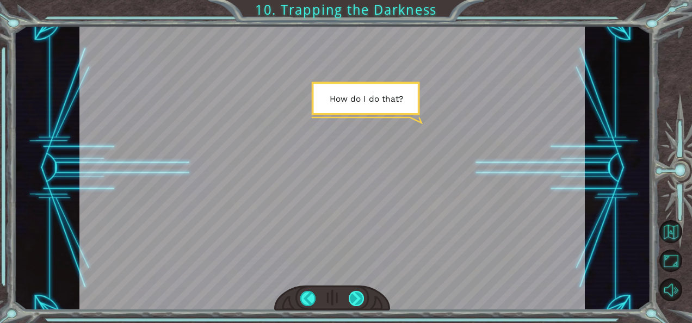
click at [351, 302] on div at bounding box center [356, 298] width 15 height 15
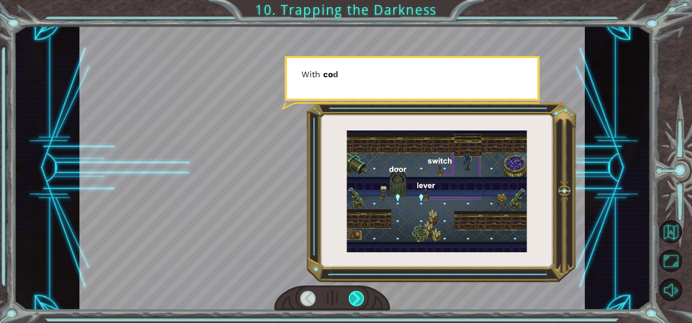
click at [351, 302] on div at bounding box center [356, 298] width 15 height 15
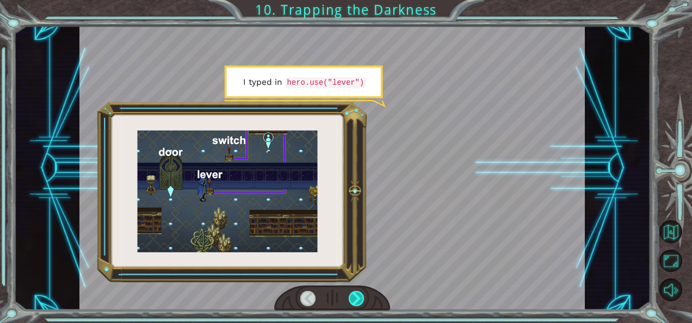
click at [351, 302] on div at bounding box center [356, 298] width 15 height 15
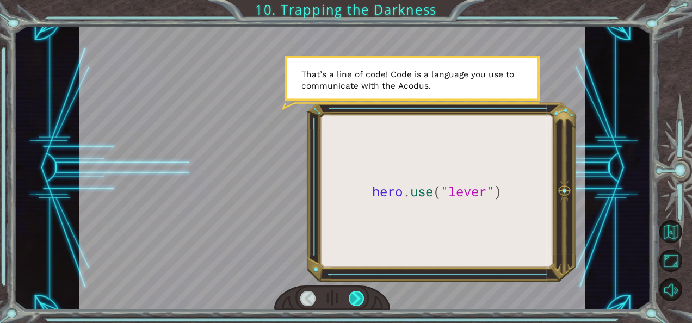
click at [353, 296] on div at bounding box center [356, 298] width 15 height 15
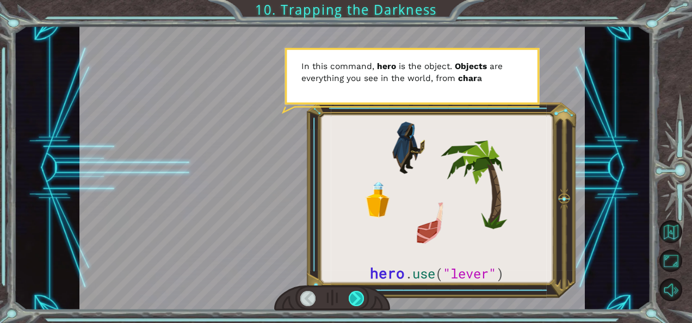
click at [353, 296] on div at bounding box center [356, 298] width 15 height 15
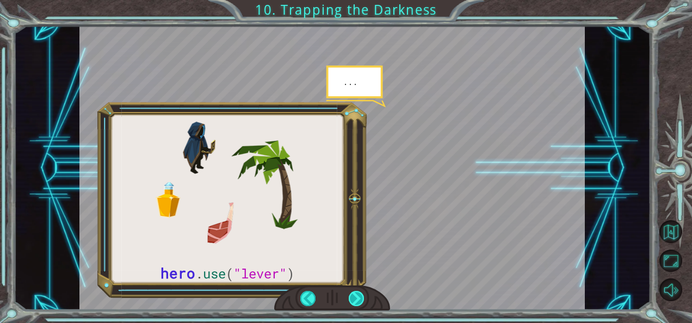
click at [353, 296] on div at bounding box center [356, 298] width 15 height 15
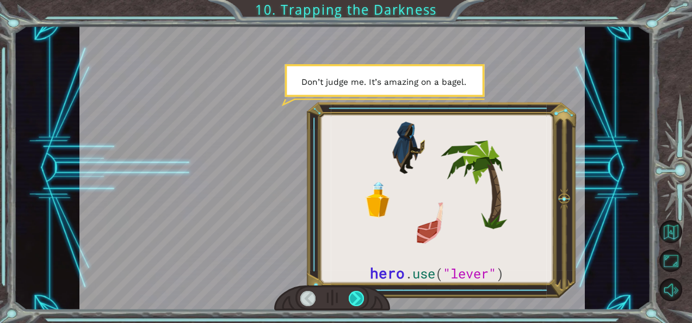
click at [353, 296] on div at bounding box center [356, 298] width 15 height 15
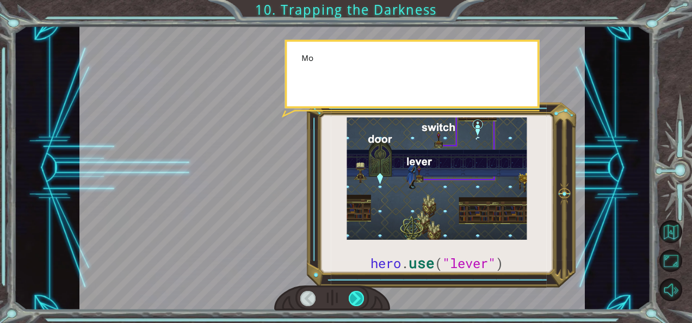
click at [353, 296] on div at bounding box center [356, 298] width 15 height 15
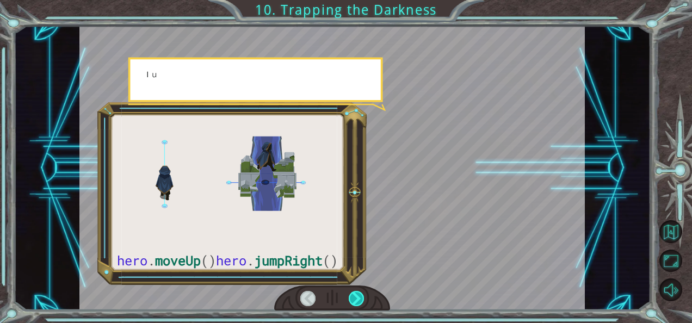
click at [353, 296] on div at bounding box center [356, 298] width 15 height 15
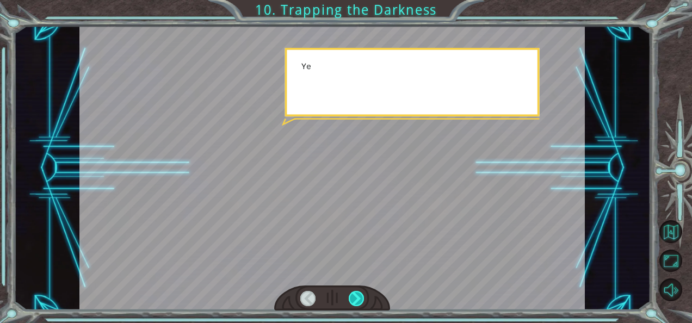
click at [353, 296] on div at bounding box center [356, 298] width 15 height 15
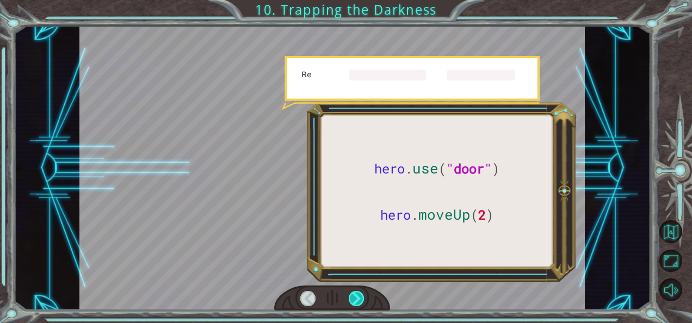
click at [353, 296] on div at bounding box center [356, 298] width 15 height 15
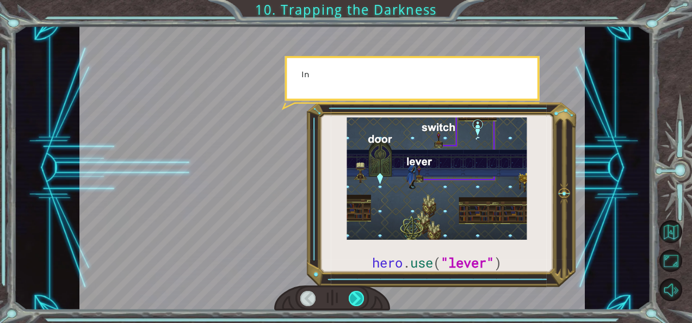
click at [353, 296] on div at bounding box center [356, 298] width 15 height 15
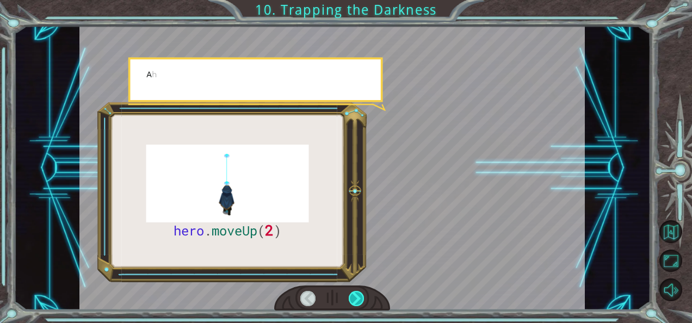
click at [353, 296] on div at bounding box center [356, 298] width 15 height 15
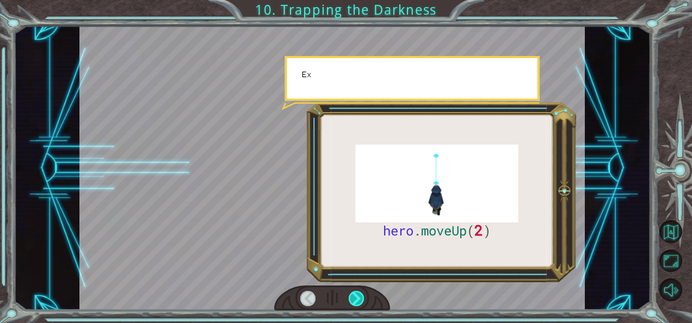
click at [353, 296] on div at bounding box center [356, 298] width 15 height 15
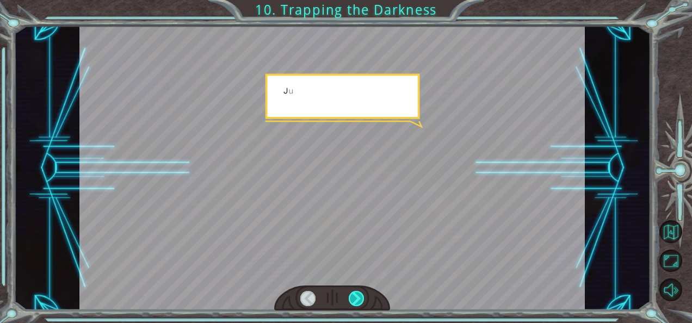
click at [353, 296] on div at bounding box center [356, 298] width 15 height 15
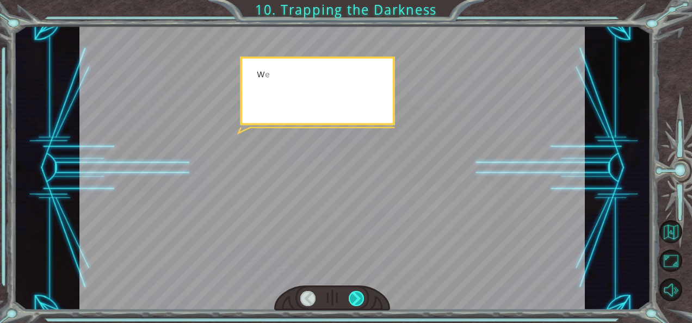
click at [353, 296] on div at bounding box center [356, 298] width 15 height 15
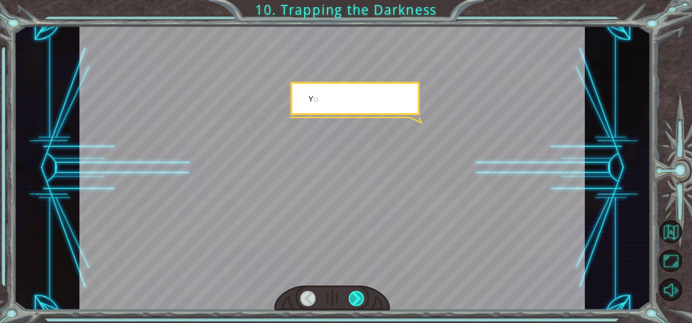
click at [353, 296] on div at bounding box center [356, 298] width 15 height 15
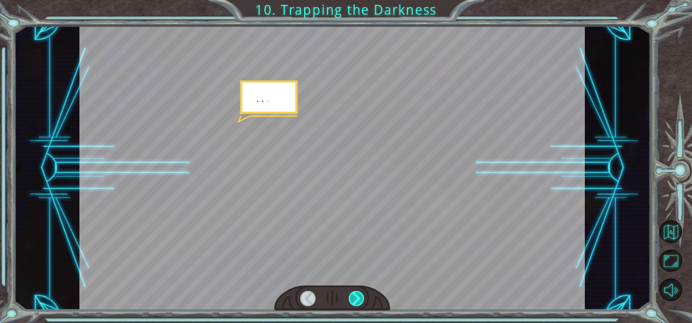
click at [353, 296] on div at bounding box center [356, 298] width 15 height 15
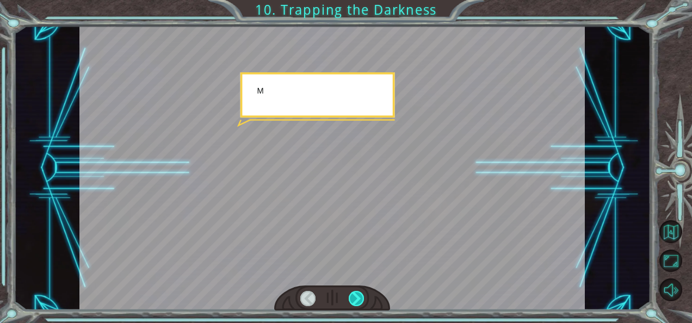
click at [353, 296] on div at bounding box center [356, 298] width 15 height 15
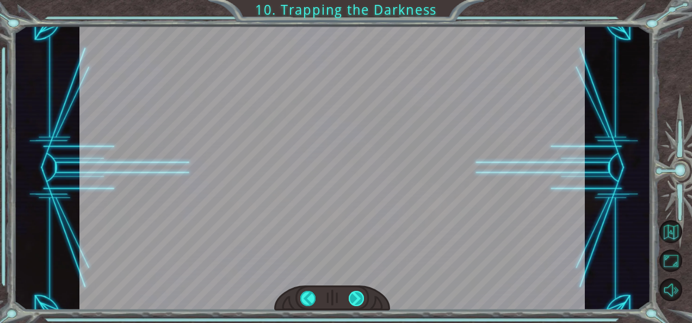
click at [353, 296] on div at bounding box center [356, 298] width 15 height 15
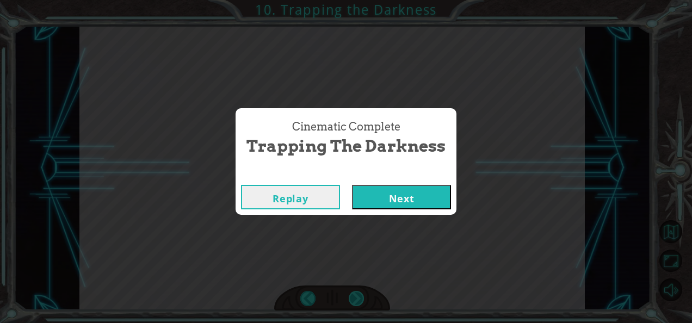
click at [353, 296] on div "Cinematic Complete Trapping the Darkness Replay Next" at bounding box center [346, 161] width 692 height 323
drag, startPoint x: 353, startPoint y: 296, endPoint x: 412, endPoint y: 191, distance: 120.4
click at [412, 191] on button "Next" at bounding box center [401, 197] width 99 height 24
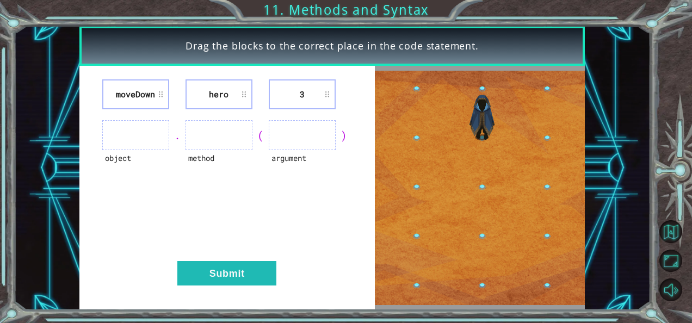
click at [134, 139] on ul at bounding box center [135, 135] width 67 height 30
click at [164, 95] on li "moveDown" at bounding box center [135, 94] width 67 height 30
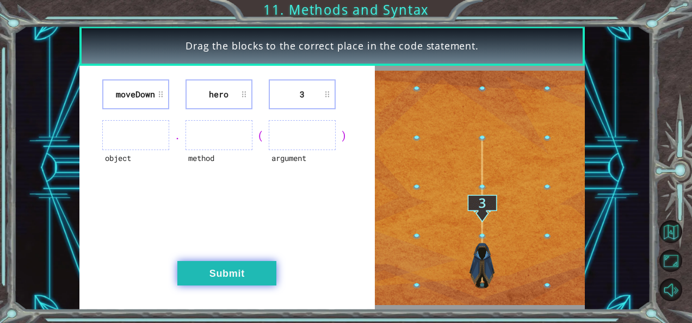
click at [228, 274] on button "Submit" at bounding box center [226, 273] width 99 height 24
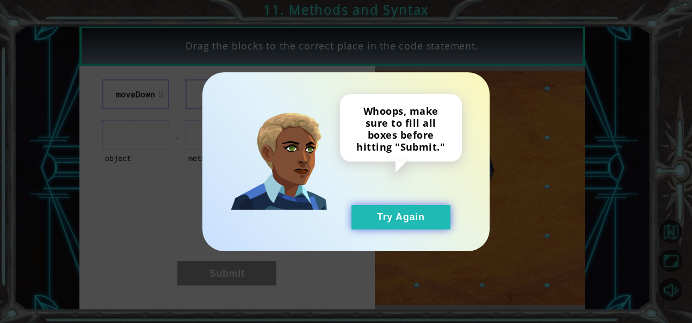
click at [395, 214] on button "Try Again" at bounding box center [401, 217] width 99 height 24
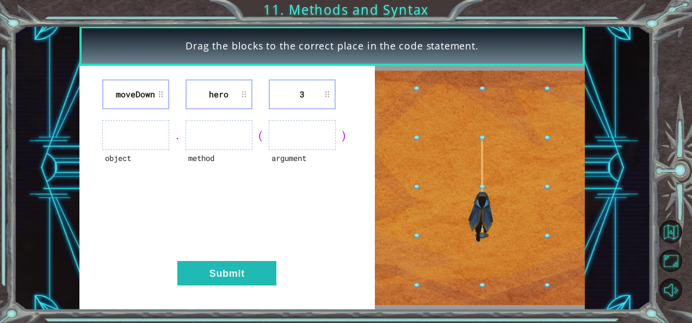
click at [330, 98] on li "3" at bounding box center [302, 94] width 67 height 30
click at [319, 134] on ul at bounding box center [302, 135] width 67 height 30
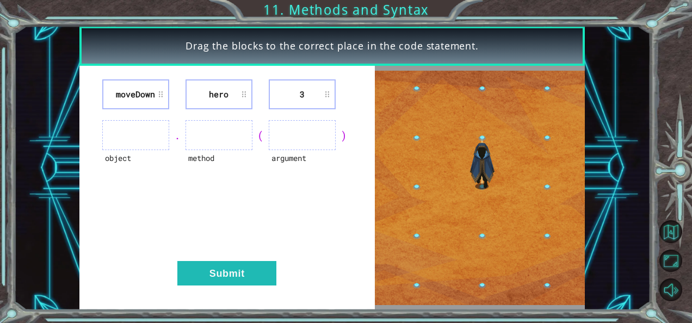
click at [319, 134] on ul at bounding box center [302, 135] width 67 height 30
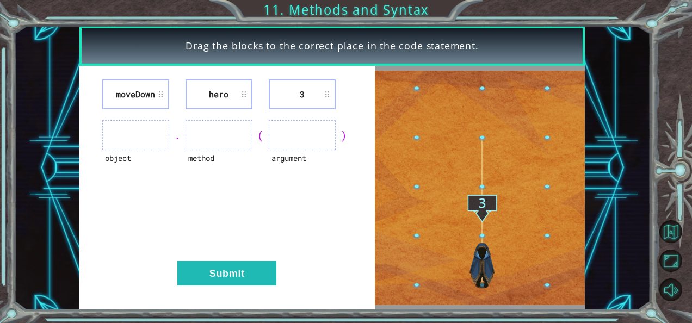
click at [319, 134] on ul at bounding box center [302, 135] width 67 height 30
click at [480, 236] on img at bounding box center [480, 188] width 211 height 235
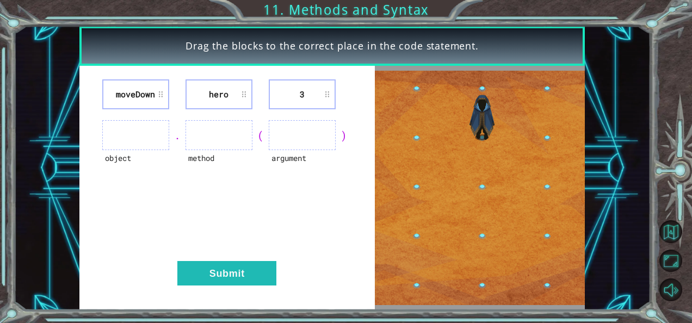
click at [222, 90] on li "hero" at bounding box center [219, 94] width 67 height 30
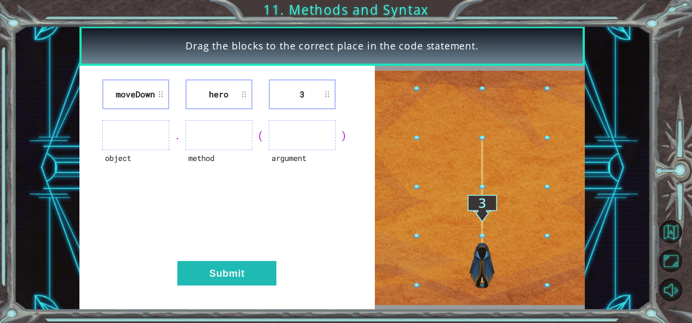
click at [214, 148] on ul at bounding box center [219, 135] width 67 height 30
drag, startPoint x: 214, startPoint y: 148, endPoint x: 150, endPoint y: 137, distance: 65.2
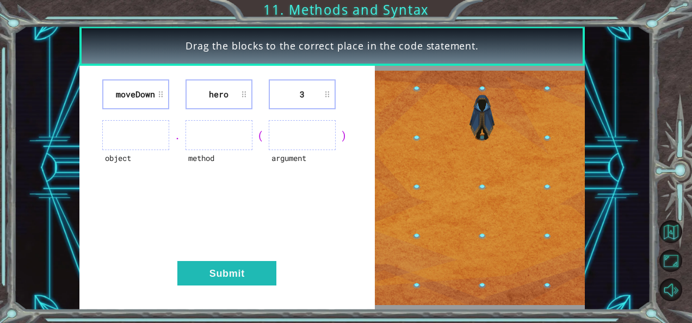
click at [150, 137] on ul at bounding box center [135, 135] width 67 height 30
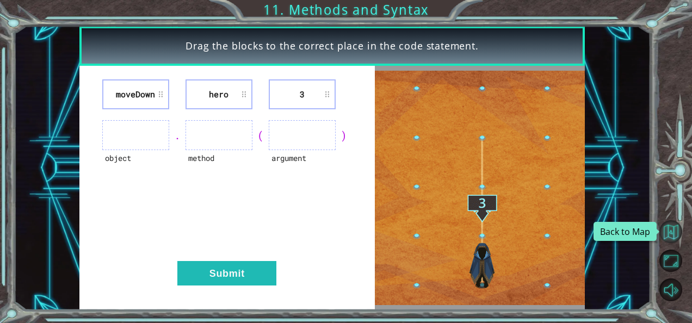
click at [669, 226] on button "Back to Map" at bounding box center [671, 231] width 23 height 23
